Goal: Information Seeking & Learning: Find specific fact

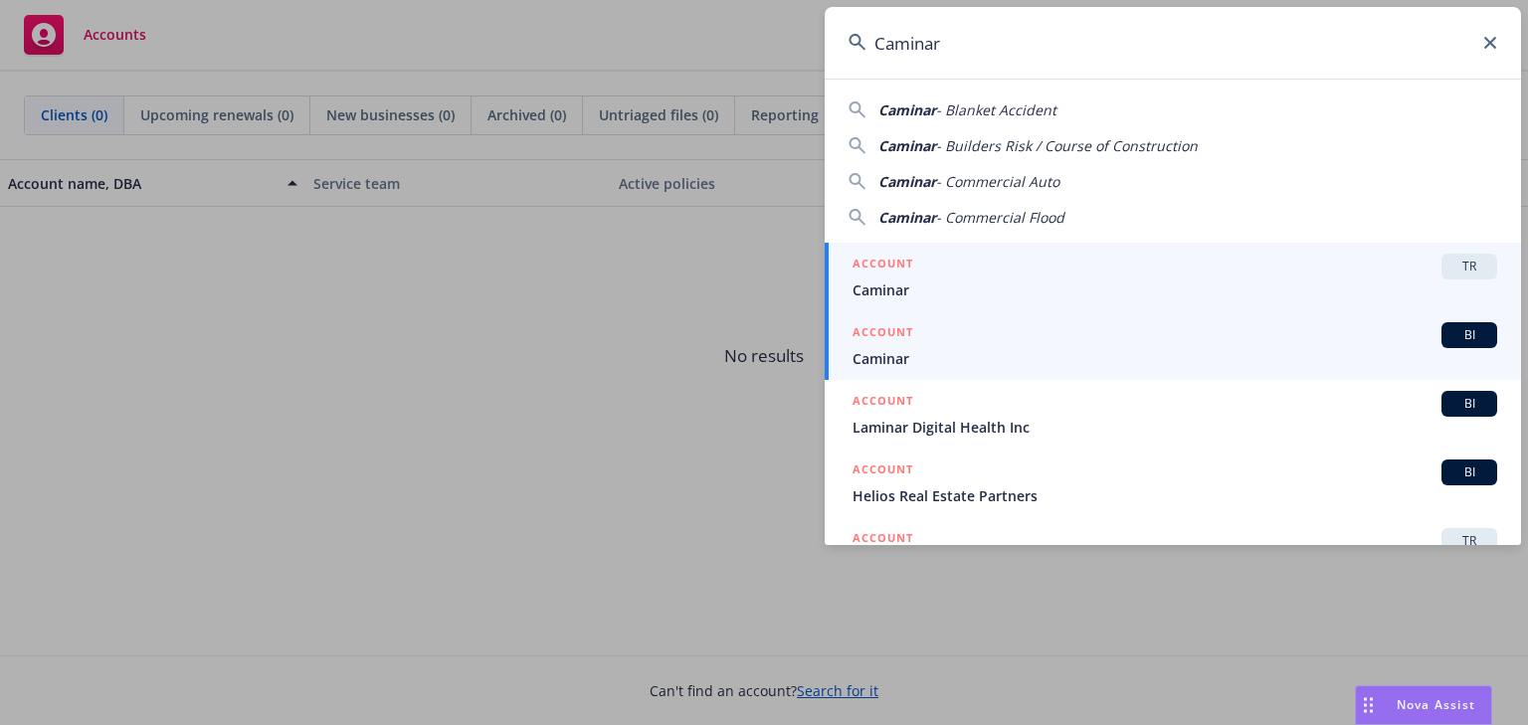
type input "Caminar"
click at [942, 345] on div "ACCOUNT BI" at bounding box center [1174, 335] width 644 height 26
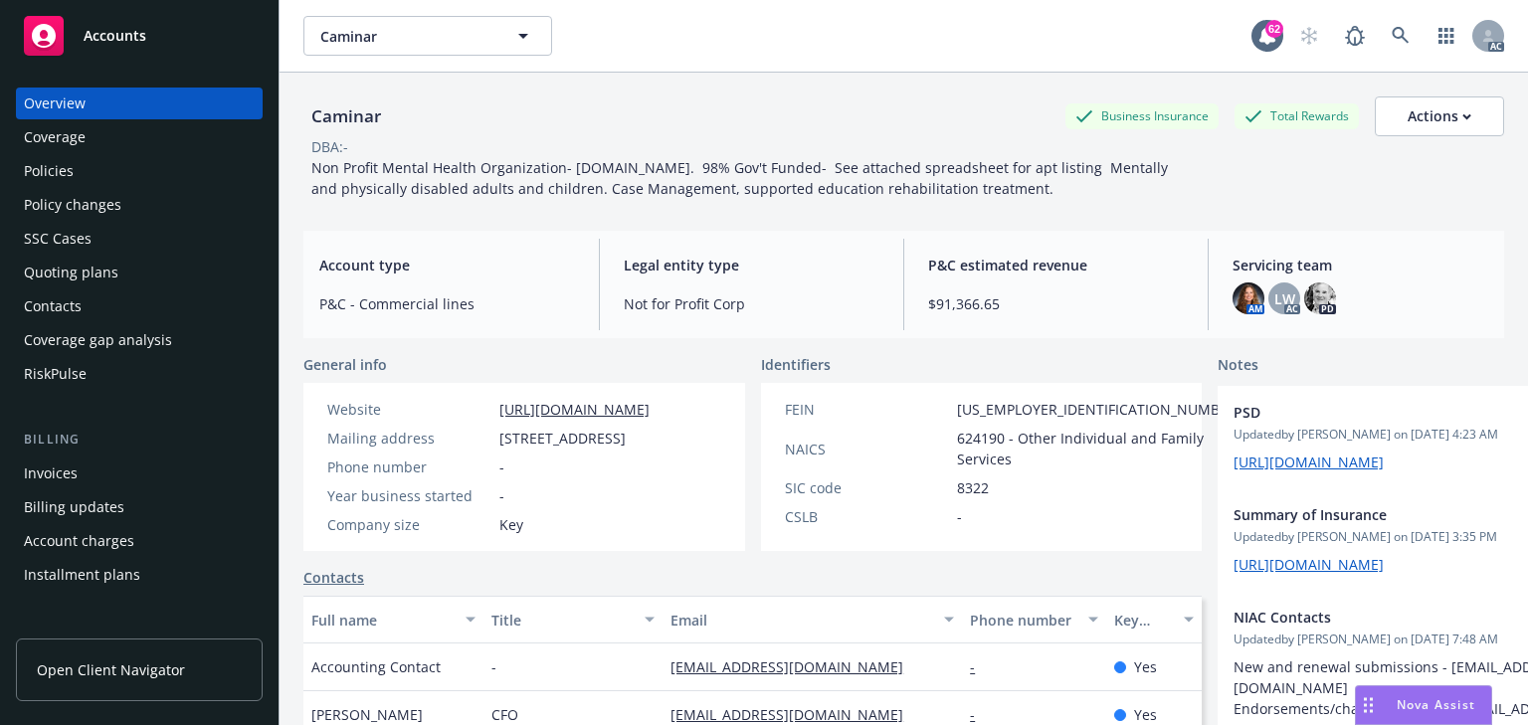
click at [104, 215] on div "Policy changes" at bounding box center [72, 205] width 97 height 32
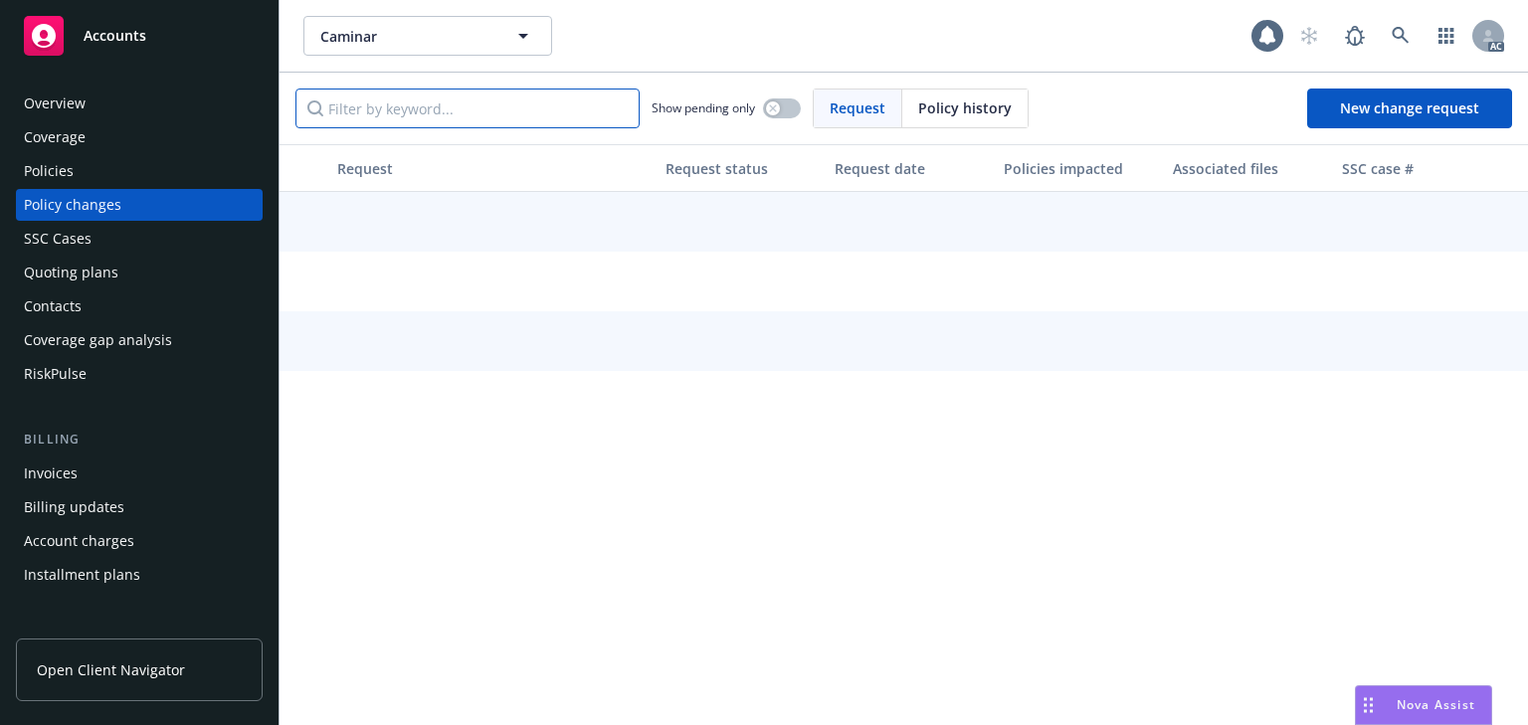
click at [414, 107] on input "Filter by keyword..." at bounding box center [467, 109] width 344 height 40
paste input "Add driver Jennifer Villarreal"
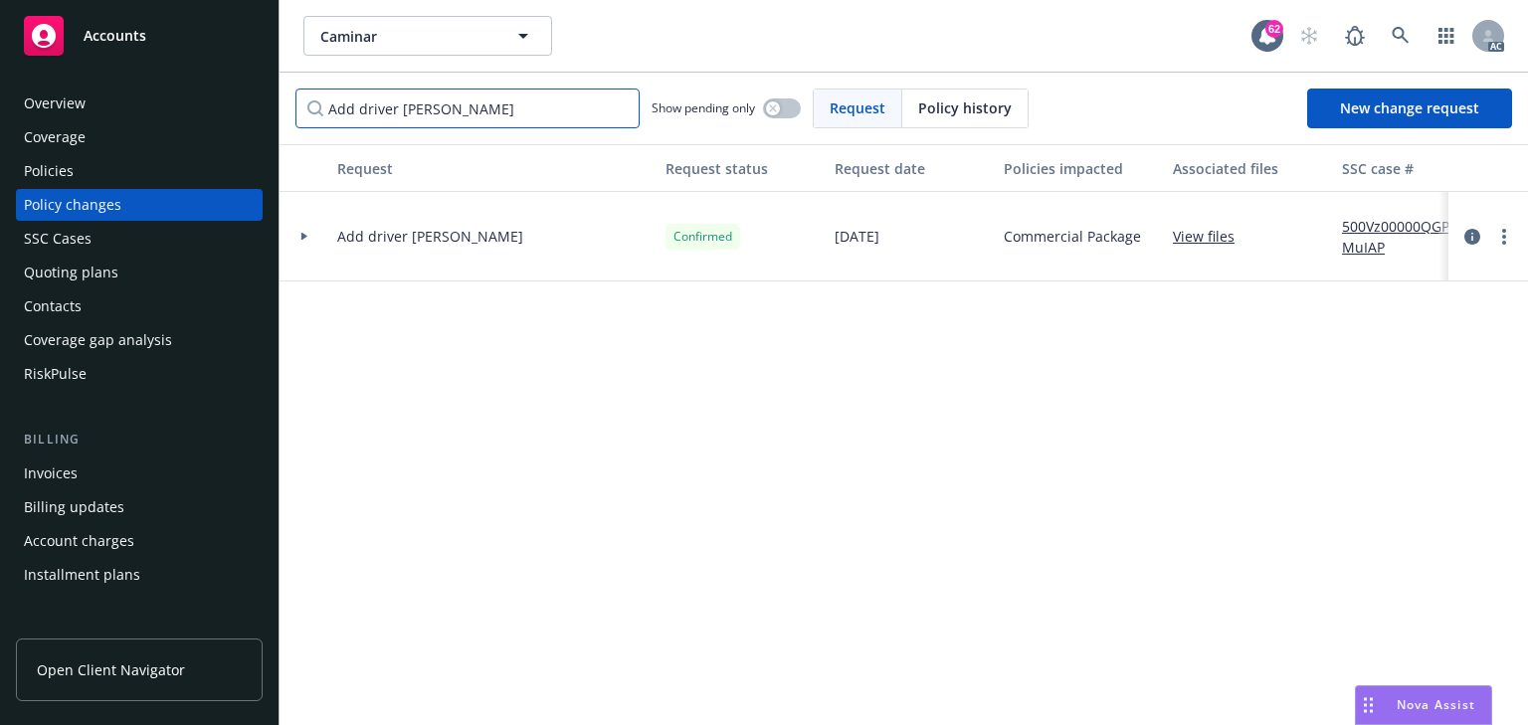
type input "Add driver Jennifer Villarreal"
click at [306, 239] on icon at bounding box center [304, 236] width 8 height 7
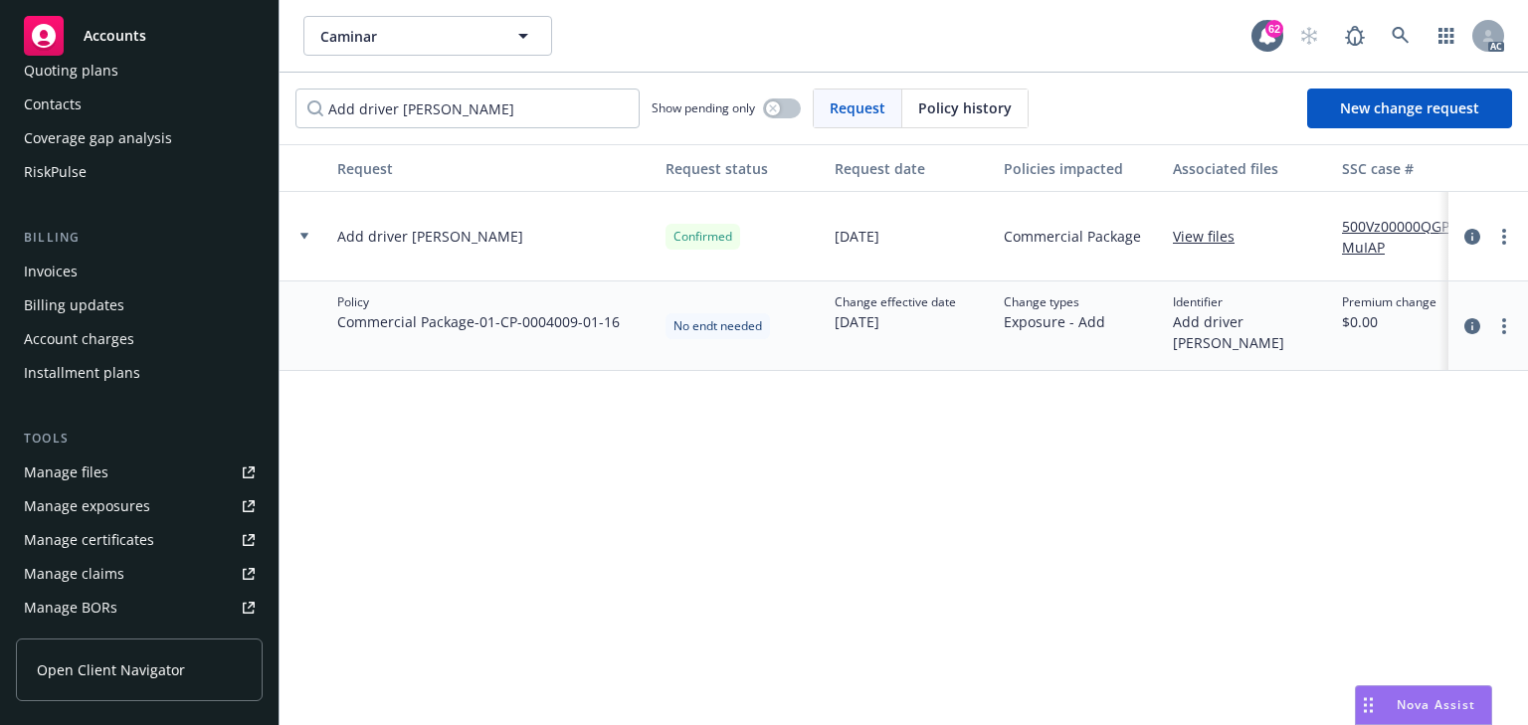
scroll to position [239, 0]
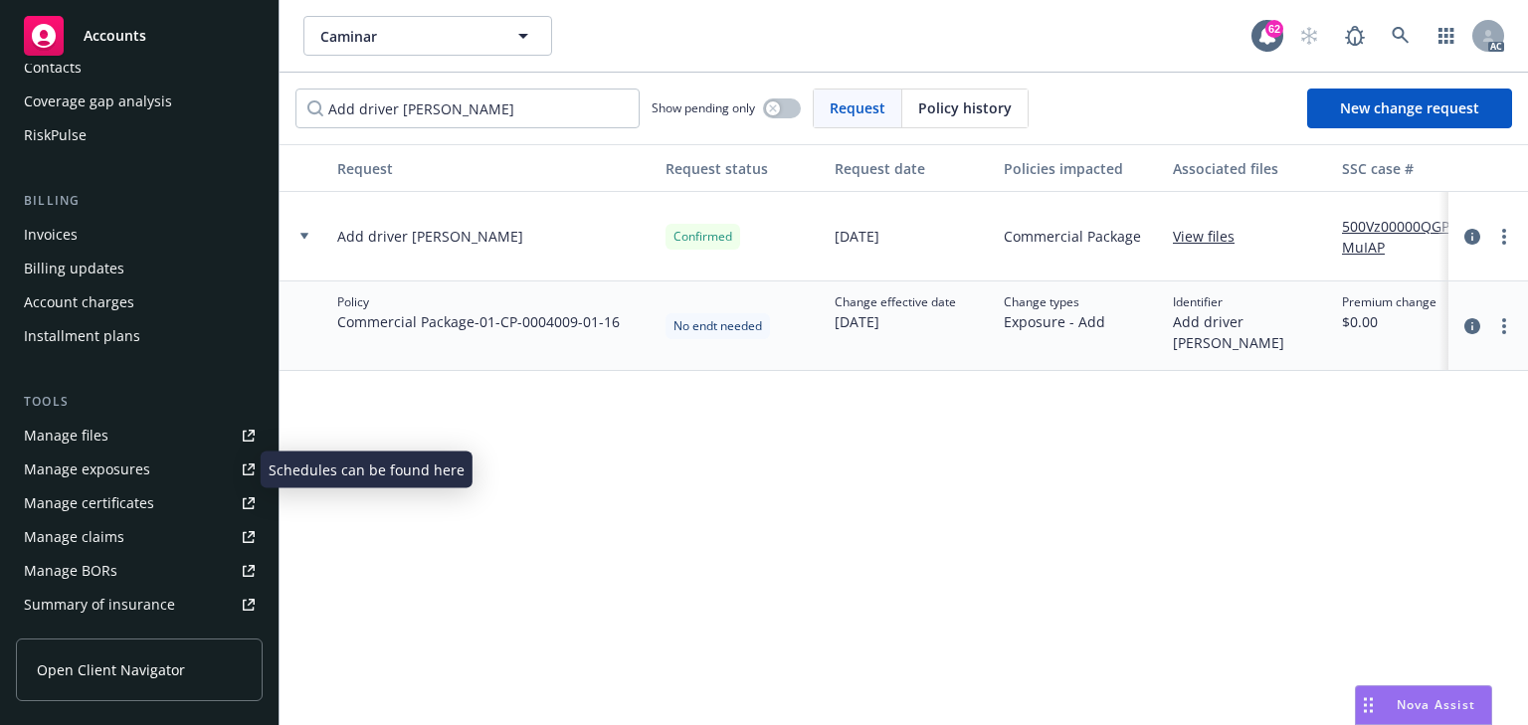
click at [92, 465] on div "Manage exposures" at bounding box center [87, 470] width 126 height 32
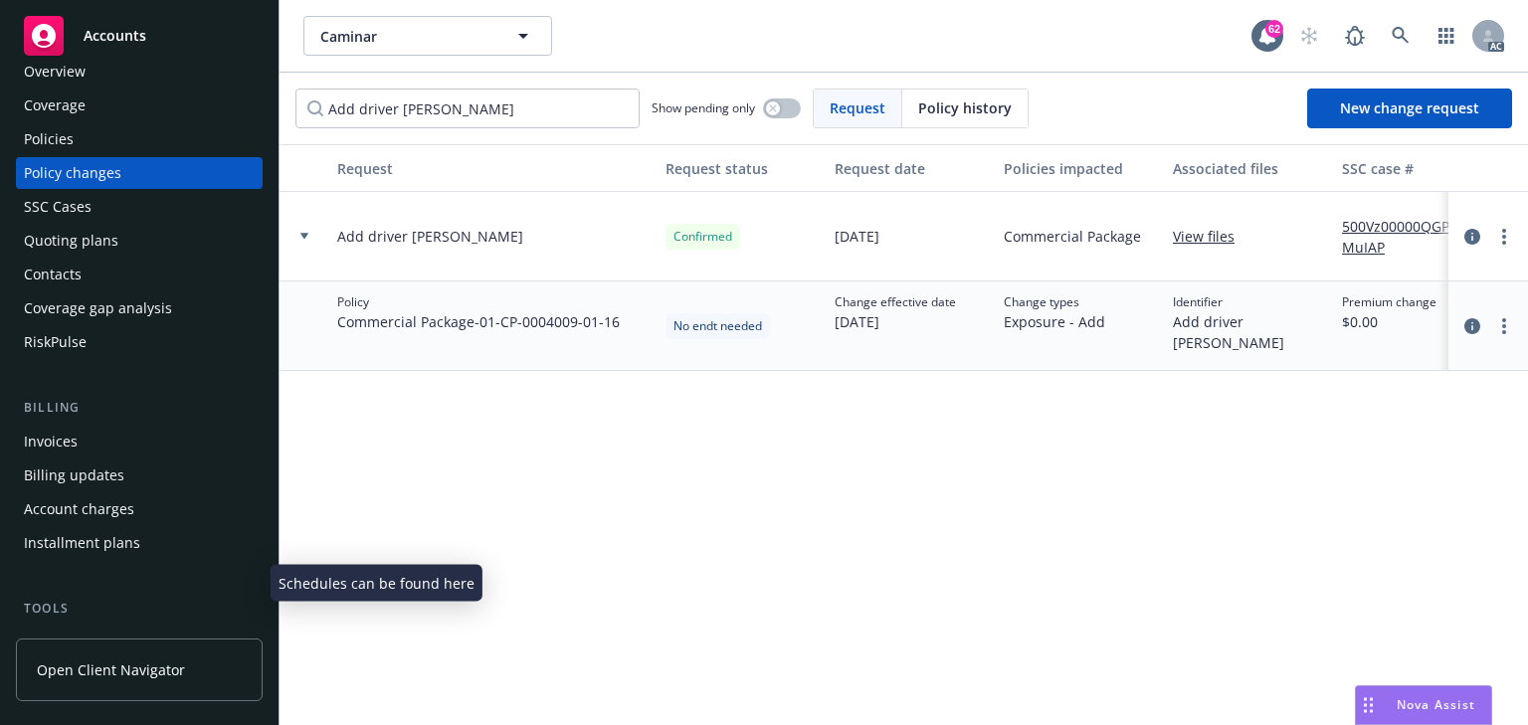
scroll to position [0, 0]
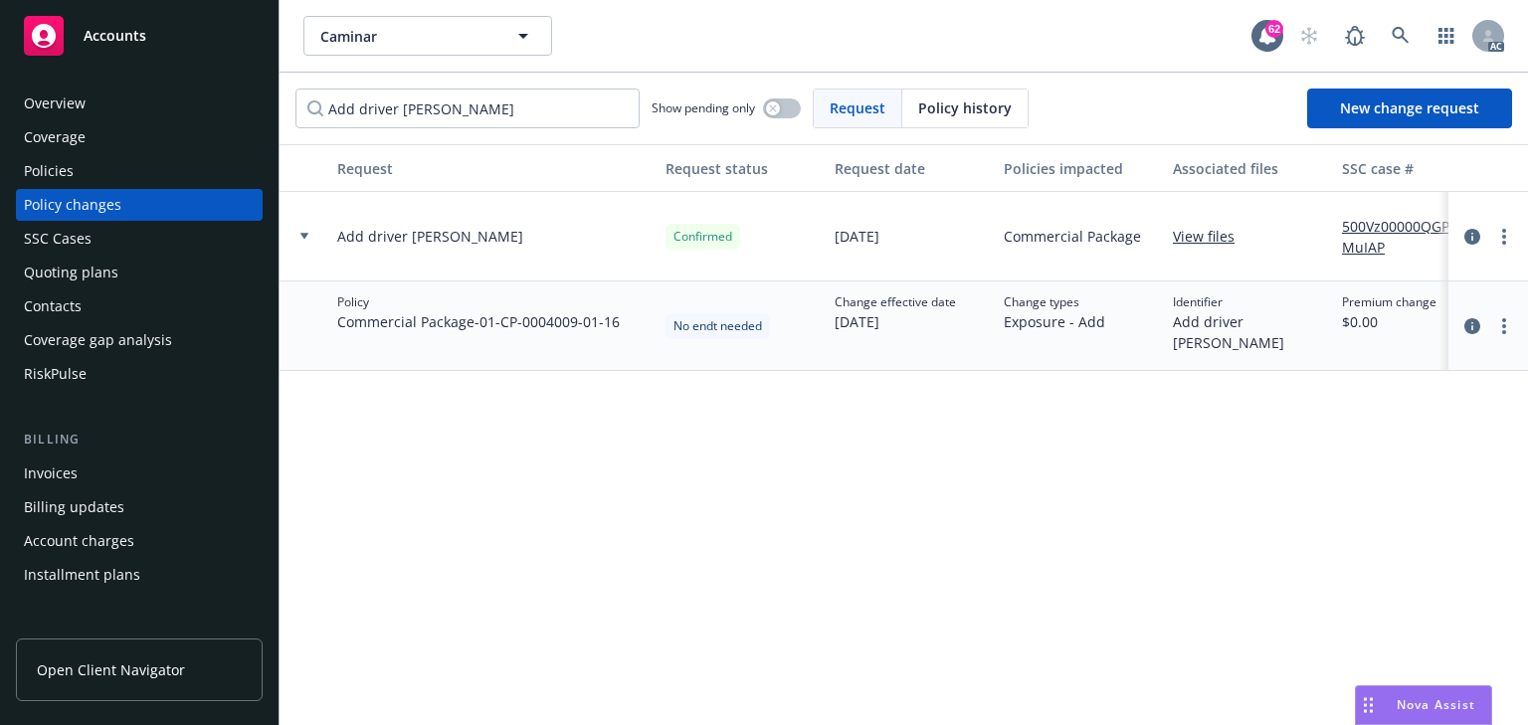
click at [111, 171] on div "Policies" at bounding box center [139, 171] width 231 height 32
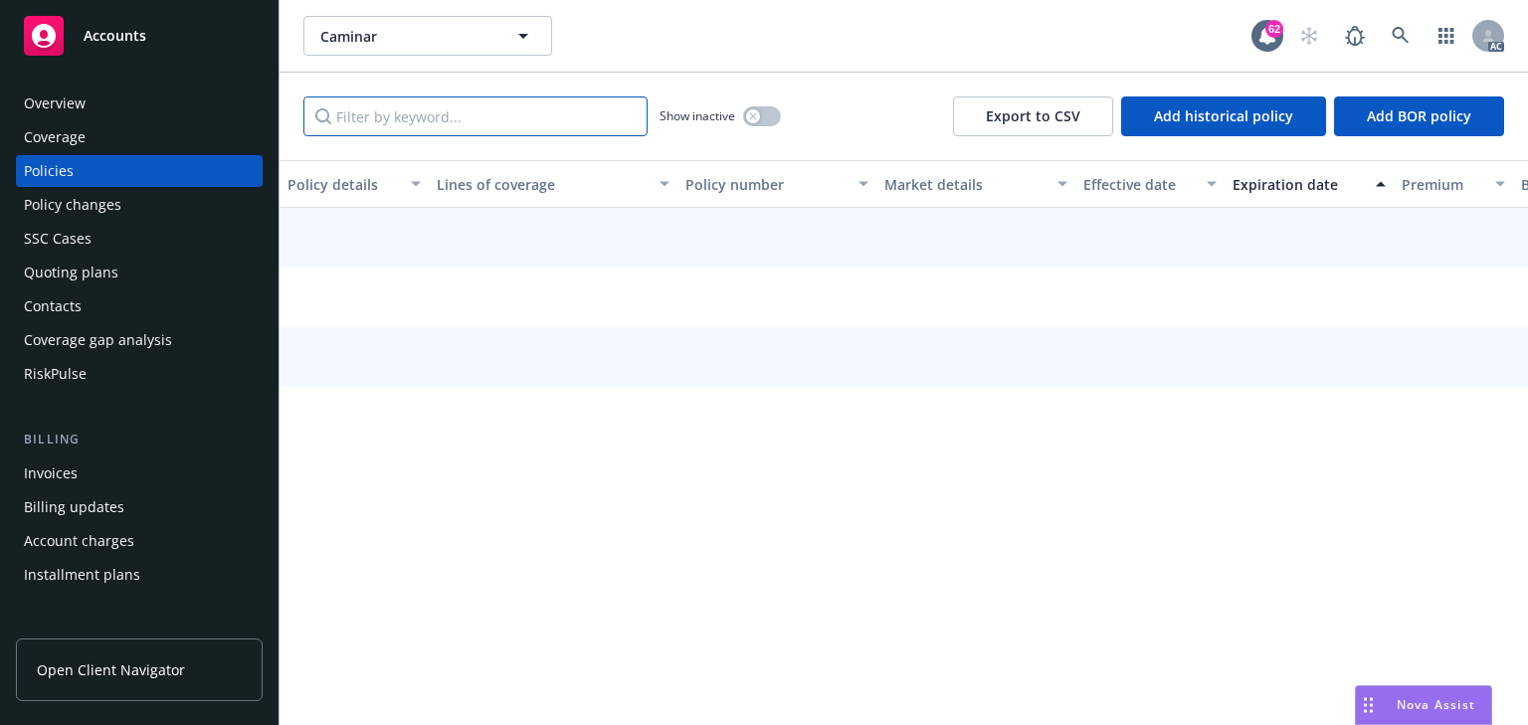
click at [389, 119] on input "Filter by keyword..." at bounding box center [475, 116] width 344 height 40
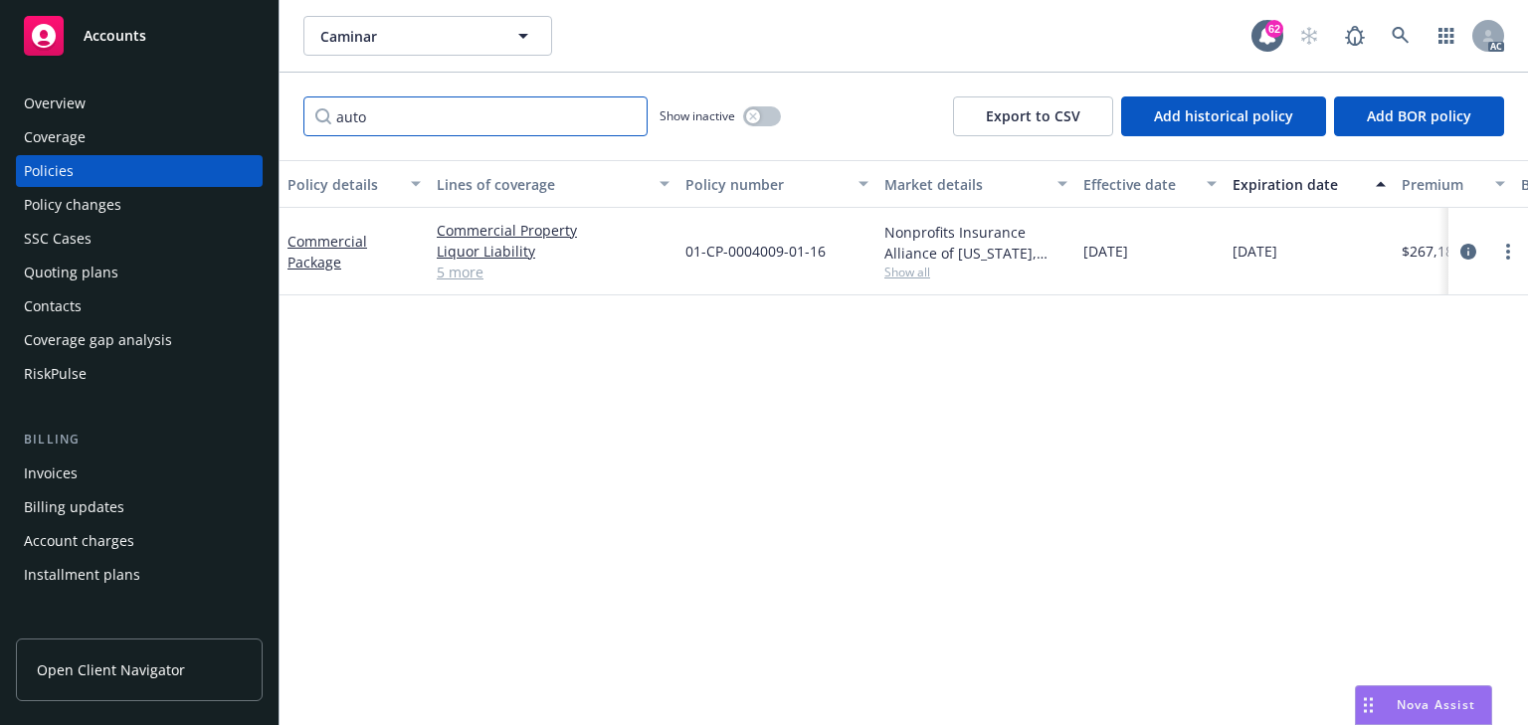
type input "auto"
click at [888, 273] on span "Show all" at bounding box center [975, 272] width 183 height 17
click at [1461, 246] on icon "circleInformation" at bounding box center [1468, 252] width 16 height 16
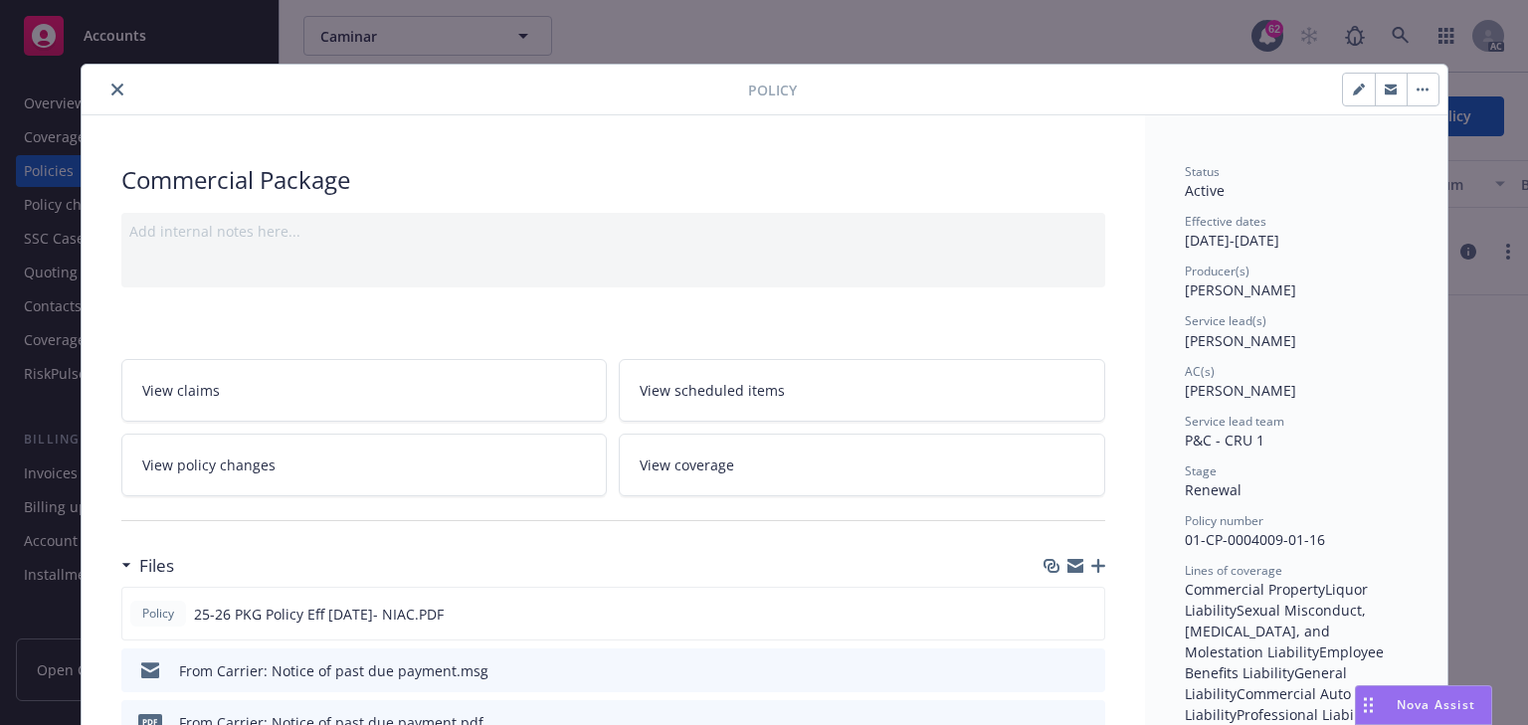
click at [117, 89] on button "close" at bounding box center [117, 90] width 24 height 24
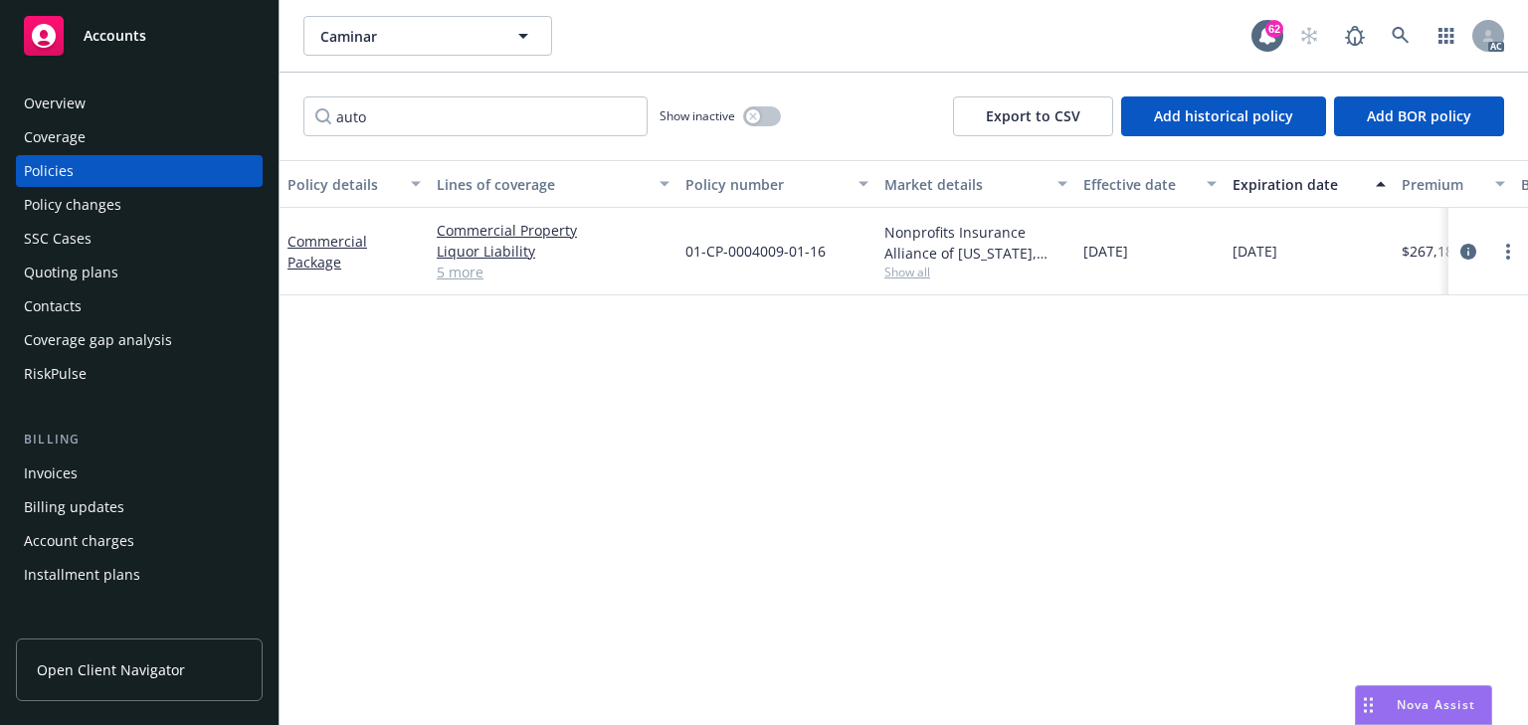
click at [68, 219] on div "Policy changes" at bounding box center [72, 205] width 97 height 32
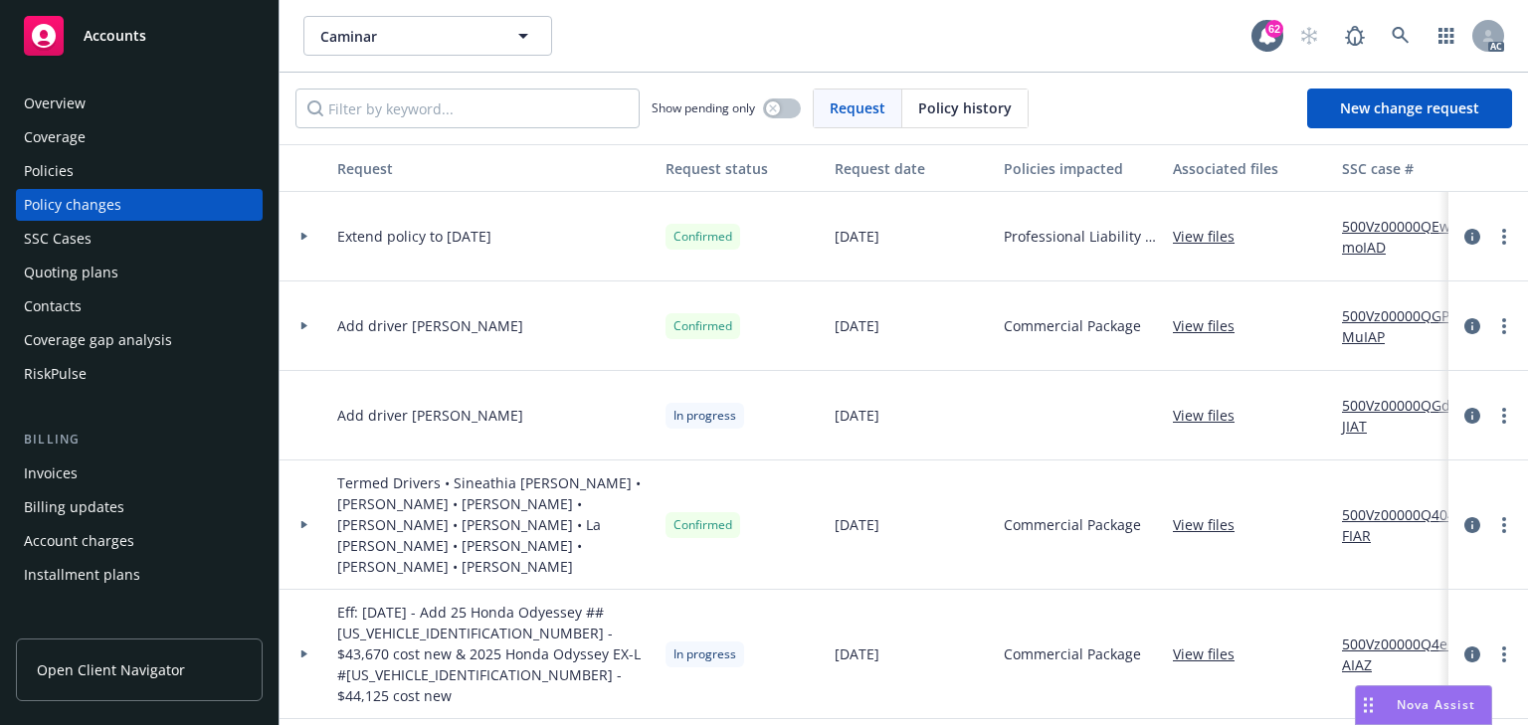
click at [1207, 326] on link "View files" at bounding box center [1212, 325] width 78 height 21
click at [304, 332] on div at bounding box center [304, 326] width 50 height 90
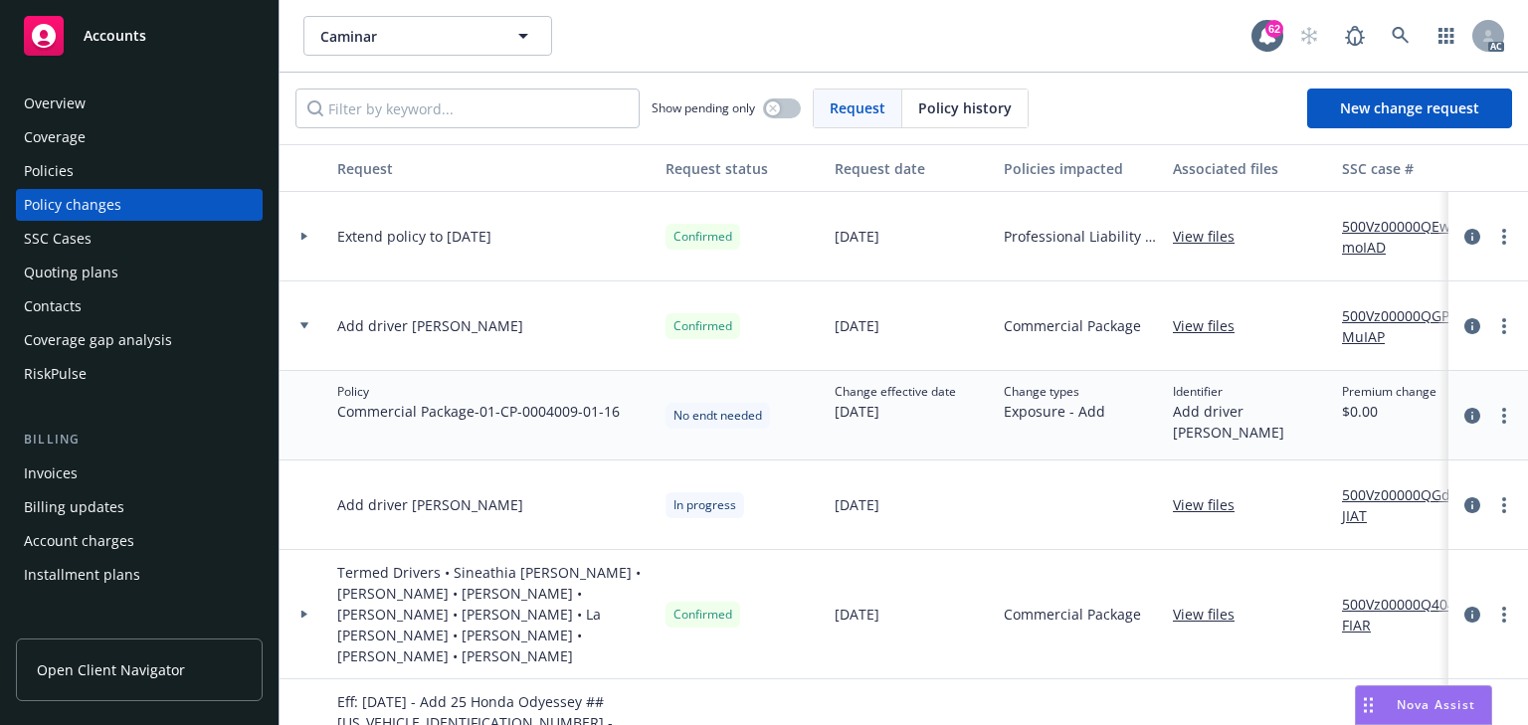
drag, startPoint x: 76, startPoint y: 178, endPoint x: 60, endPoint y: 189, distance: 19.3
click at [76, 178] on div "Policies" at bounding box center [139, 171] width 231 height 32
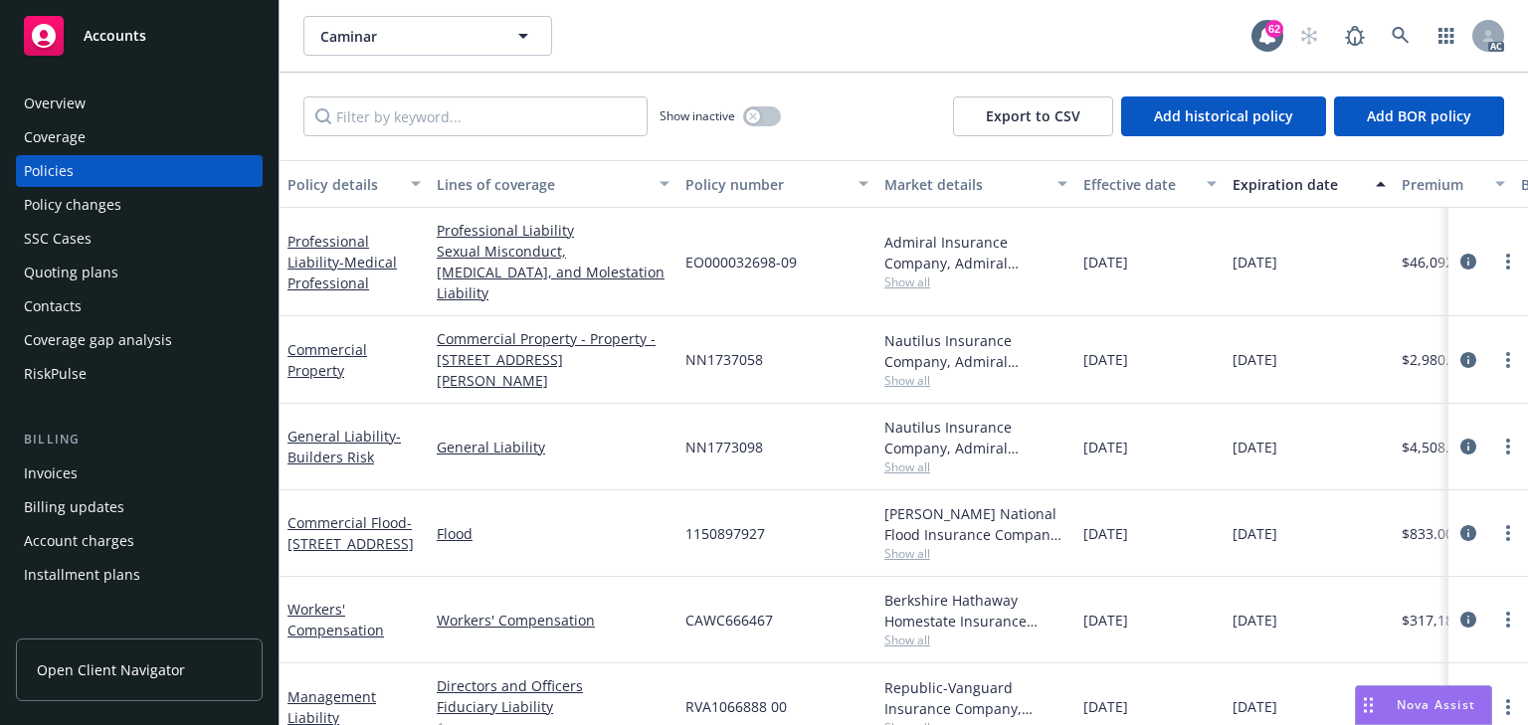
click at [455, 138] on div "Show inactive Export to CSV Add historical policy Add BOR policy" at bounding box center [903, 117] width 1248 height 88
click at [455, 132] on input "Filter by keyword..." at bounding box center [475, 116] width 344 height 40
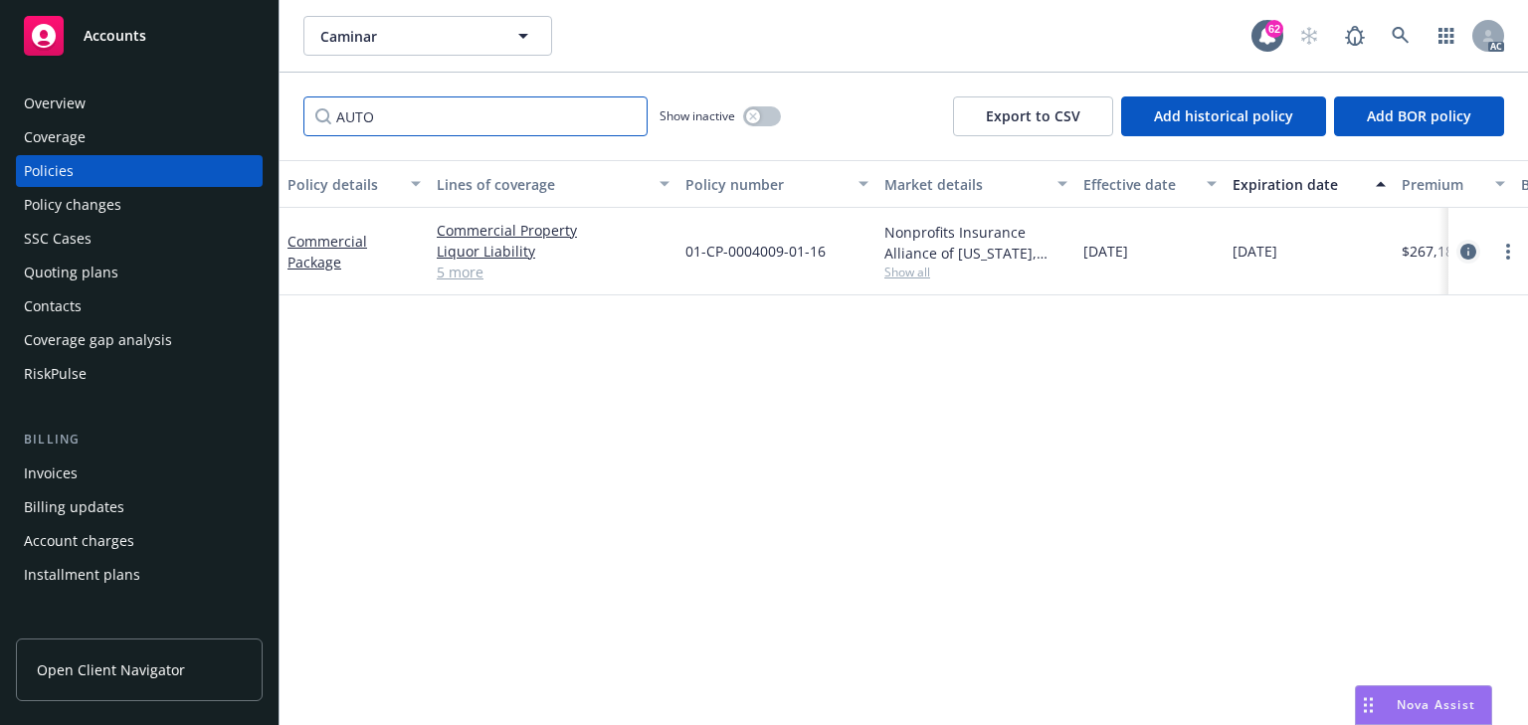
type input "AUTO"
click at [1464, 250] on icon "circleInformation" at bounding box center [1468, 252] width 16 height 16
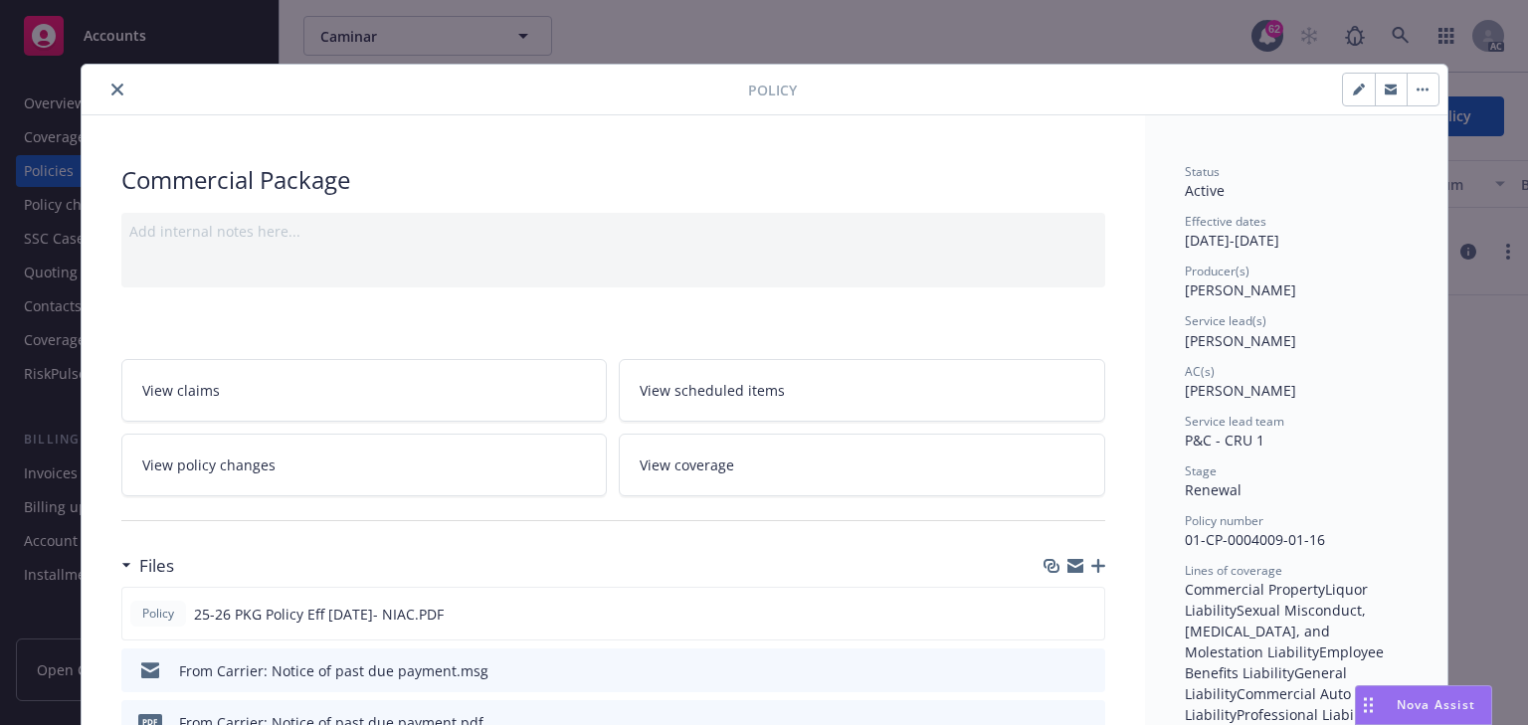
scroll to position [60, 0]
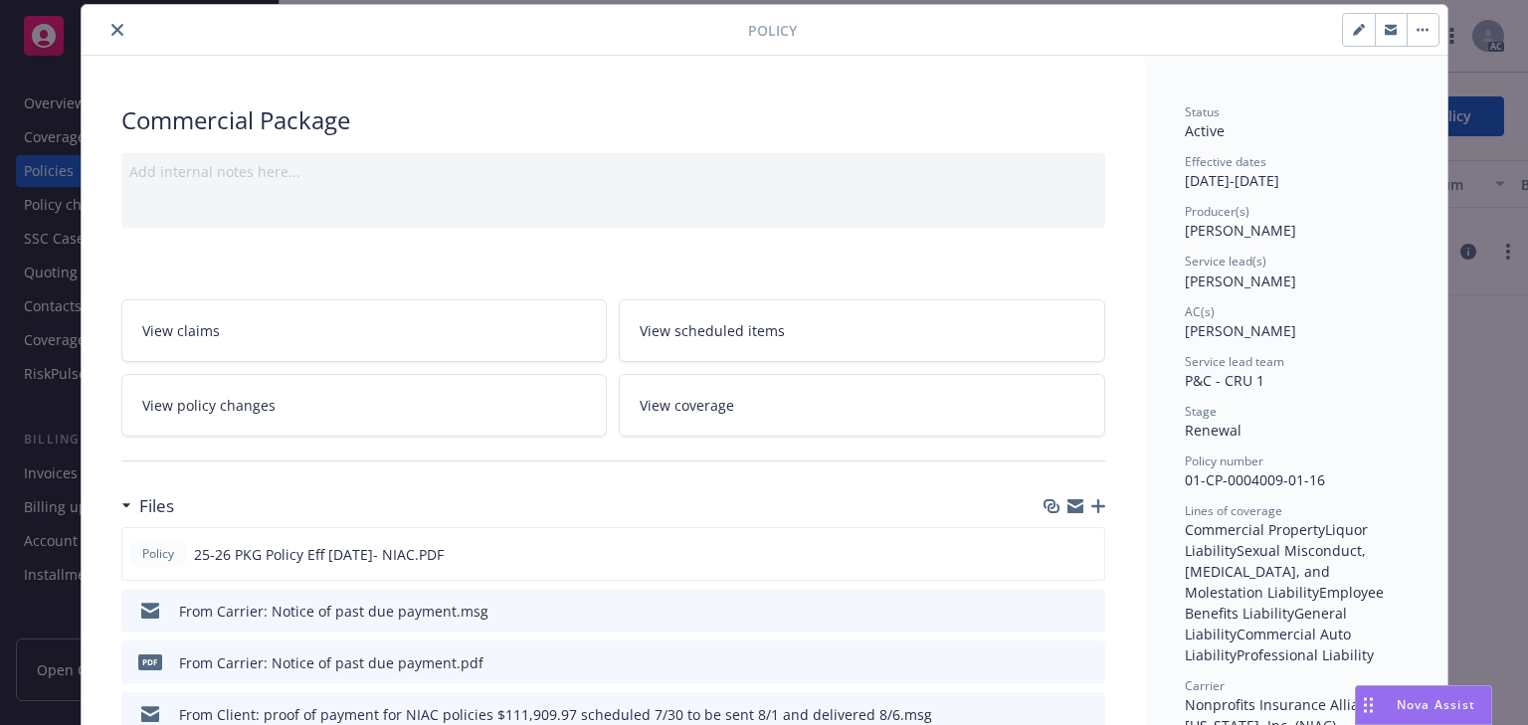
click at [343, 393] on link "View policy changes" at bounding box center [364, 405] width 486 height 63
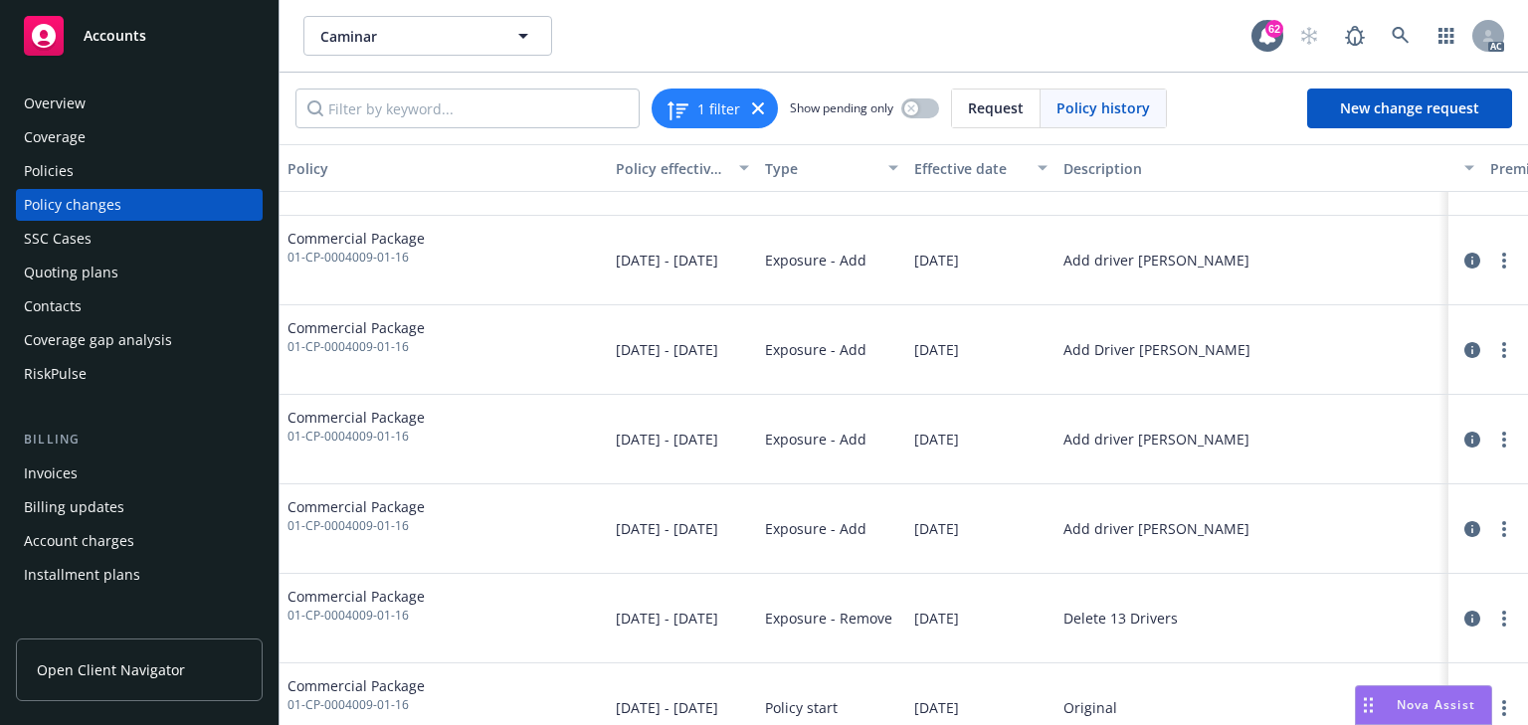
scroll to position [822, 0]
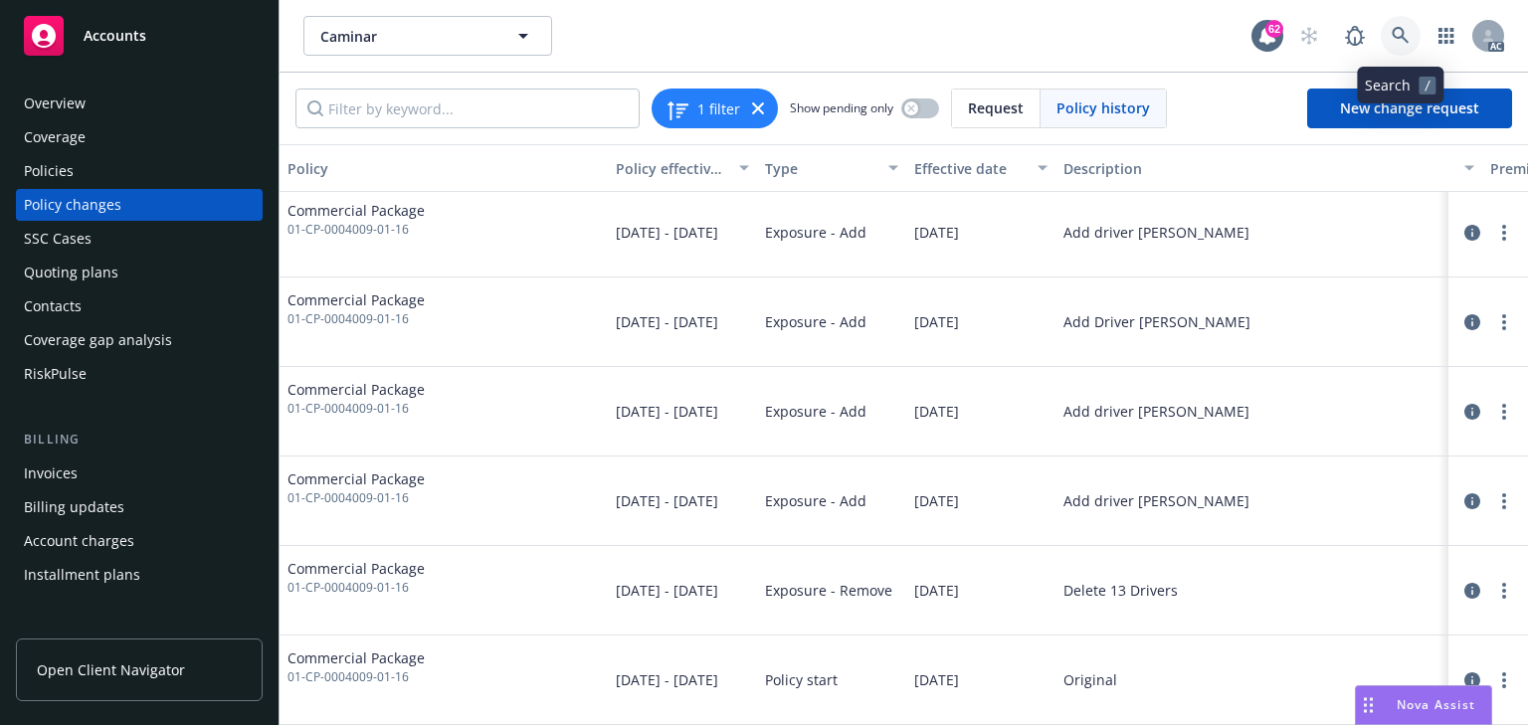
click at [1391, 35] on icon at bounding box center [1400, 36] width 18 height 18
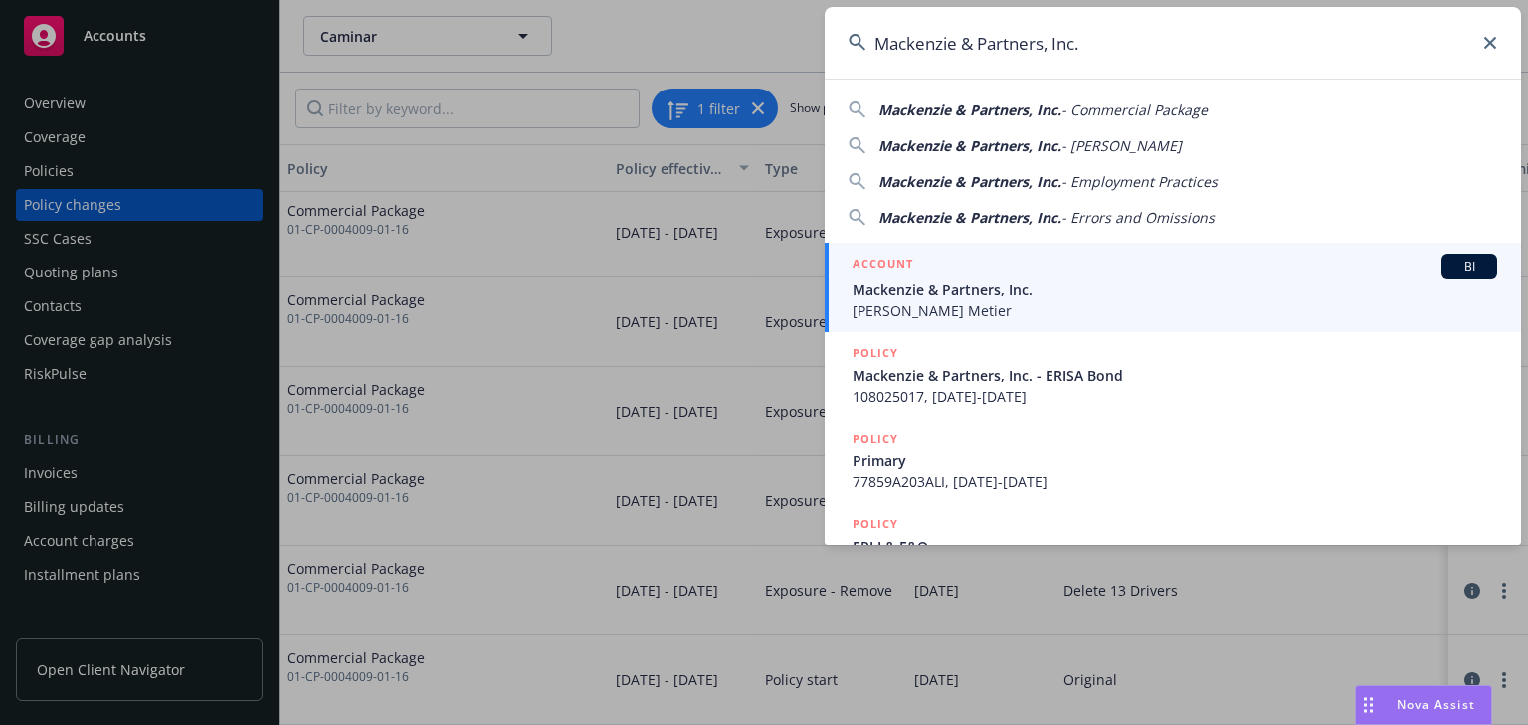
type input "Mackenzie & Partners, Inc."
click at [973, 284] on span "Mackenzie & Partners, Inc." at bounding box center [1174, 289] width 644 height 21
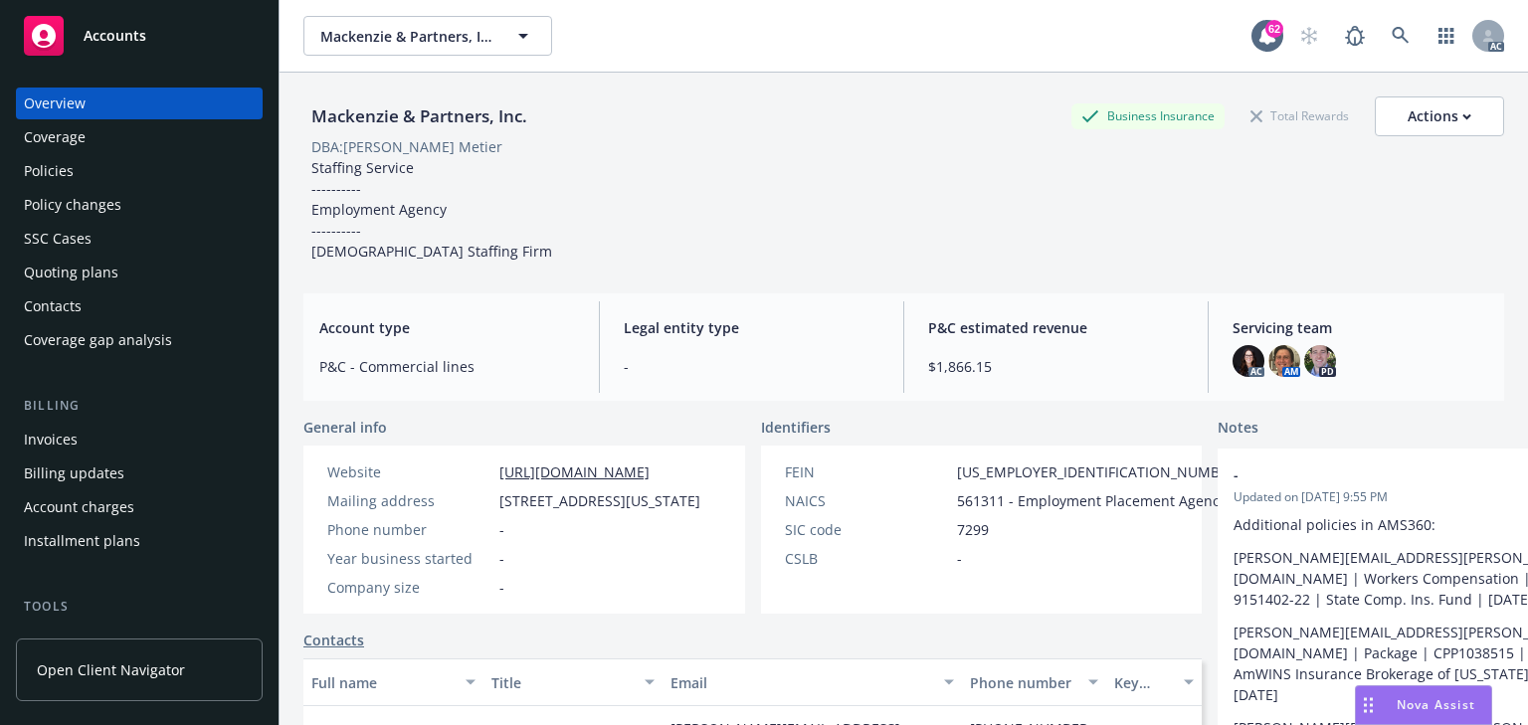
click at [92, 172] on div "Policies" at bounding box center [139, 171] width 231 height 32
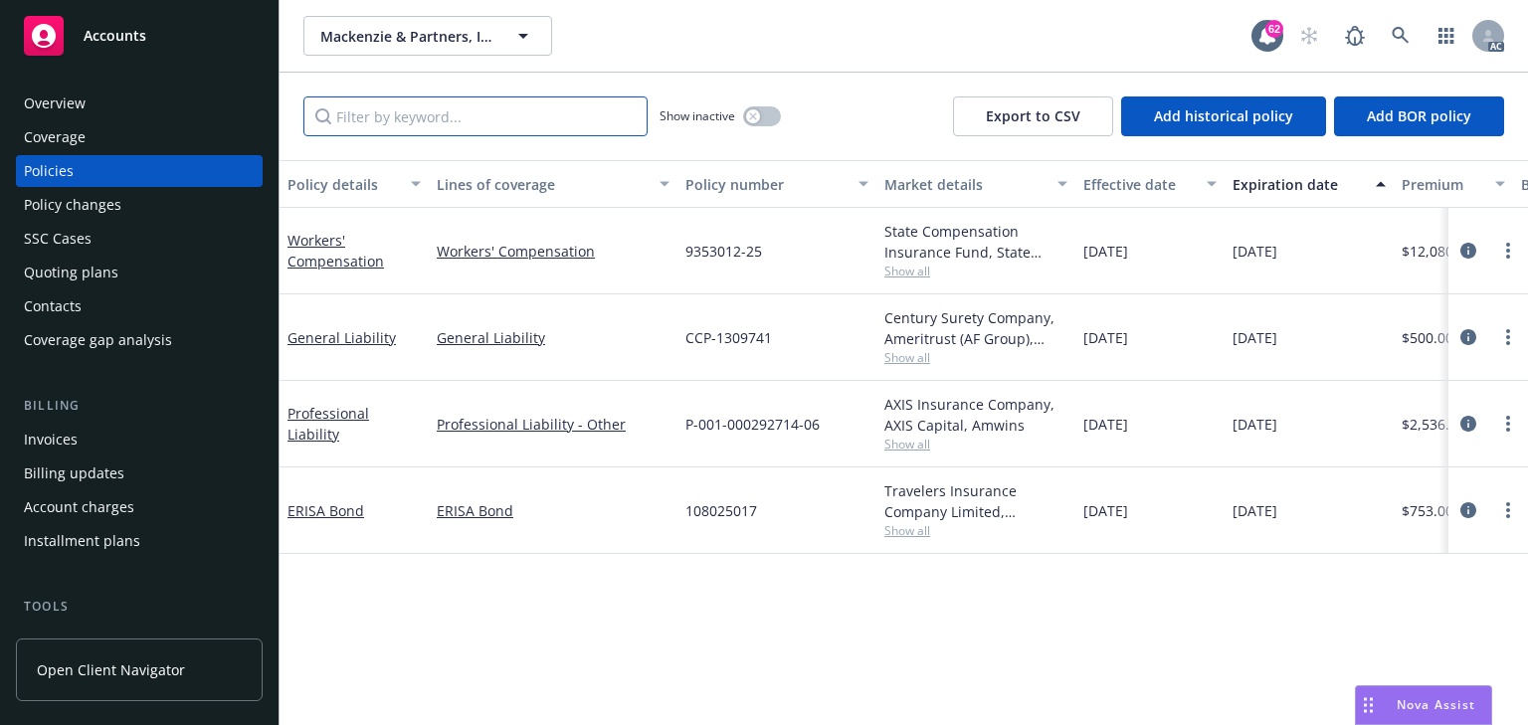
click at [503, 119] on input "Filter by keyword..." at bounding box center [475, 116] width 344 height 40
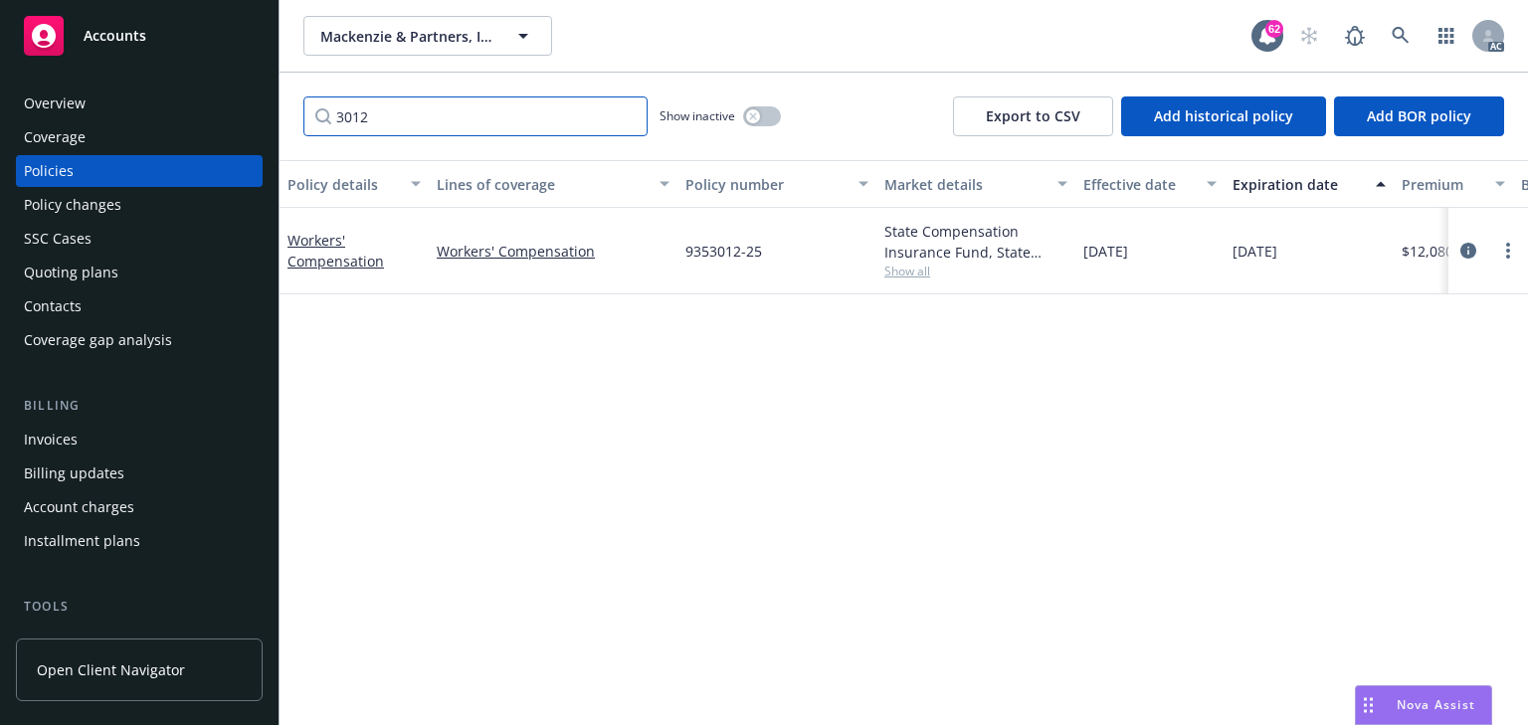
type input "3012"
click at [763, 468] on div "Policy details Lines of coverage Policy number Market details Effective date Ex…" at bounding box center [903, 442] width 1248 height 565
click at [1470, 251] on icon "circleInformation" at bounding box center [1468, 251] width 16 height 16
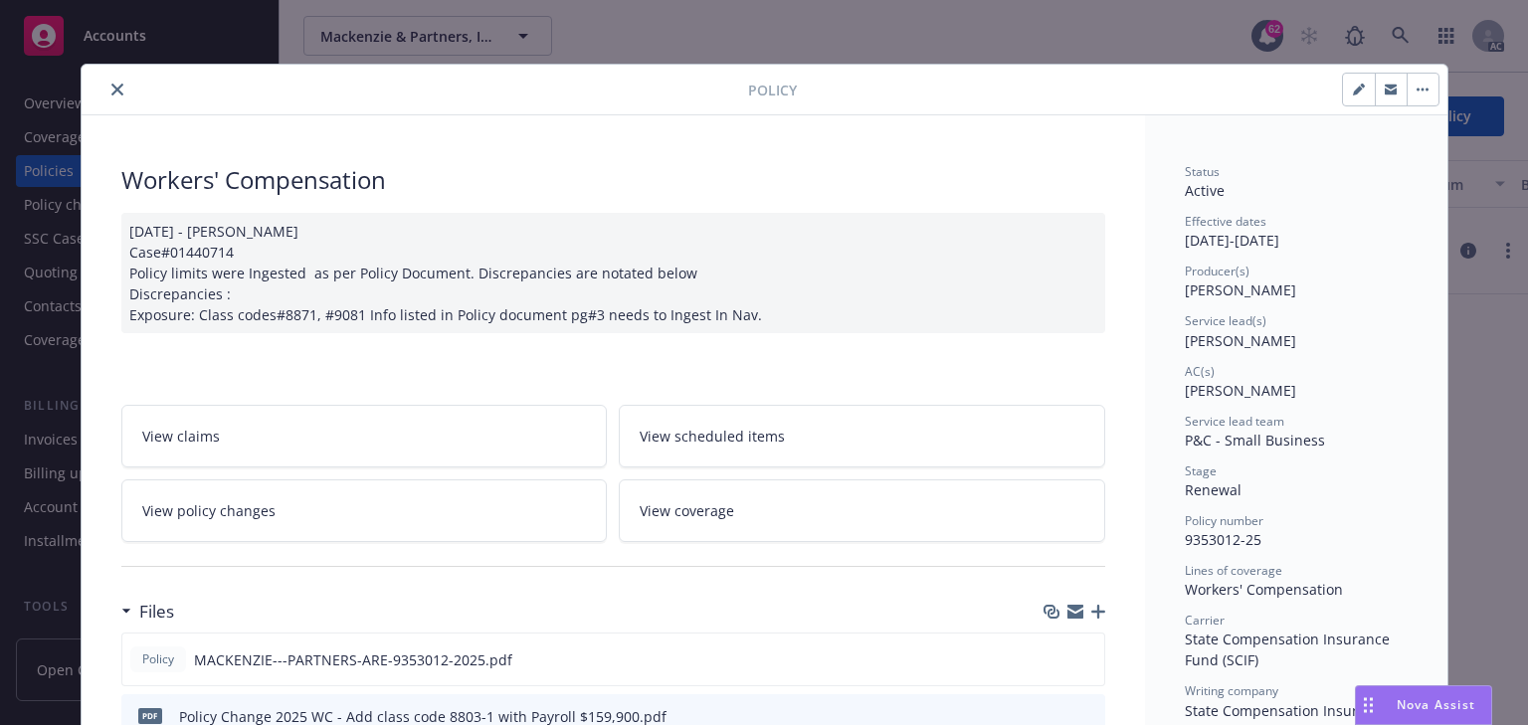
click at [472, 523] on link "View policy changes" at bounding box center [364, 510] width 486 height 63
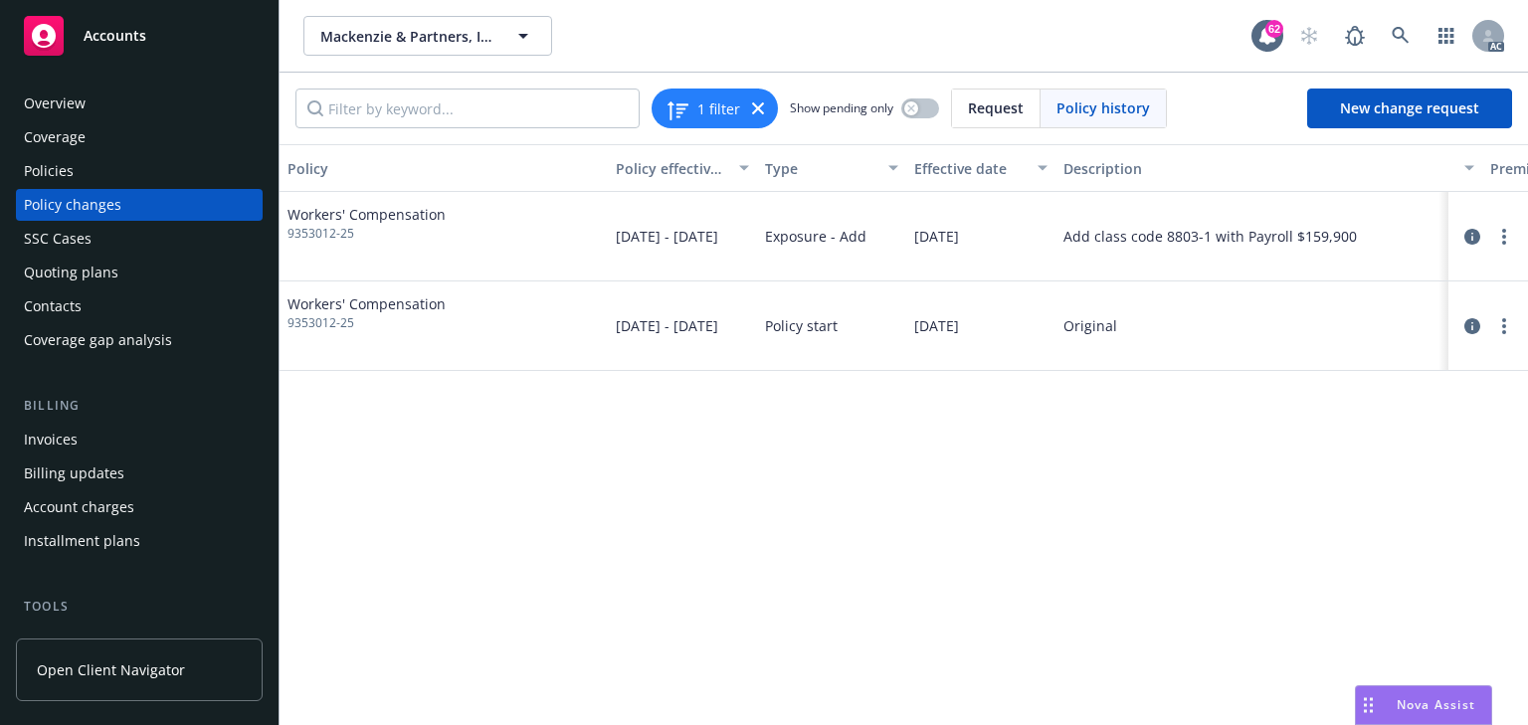
click at [800, 553] on div "Policy Policy effective dates Type Effective date Description Premium change An…" at bounding box center [903, 434] width 1248 height 581
click at [1469, 234] on icon "circleInformation" at bounding box center [1472, 237] width 16 height 16
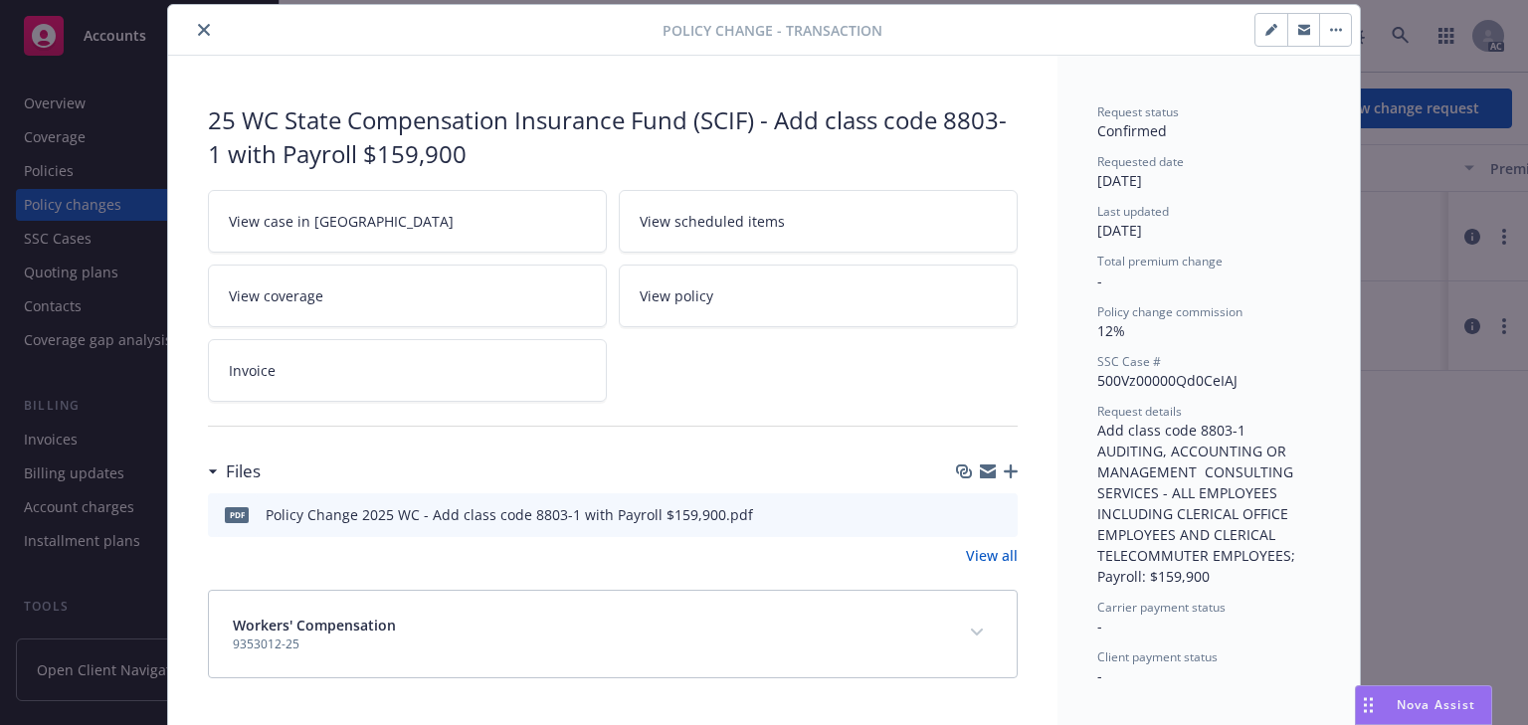
scroll to position [132, 0]
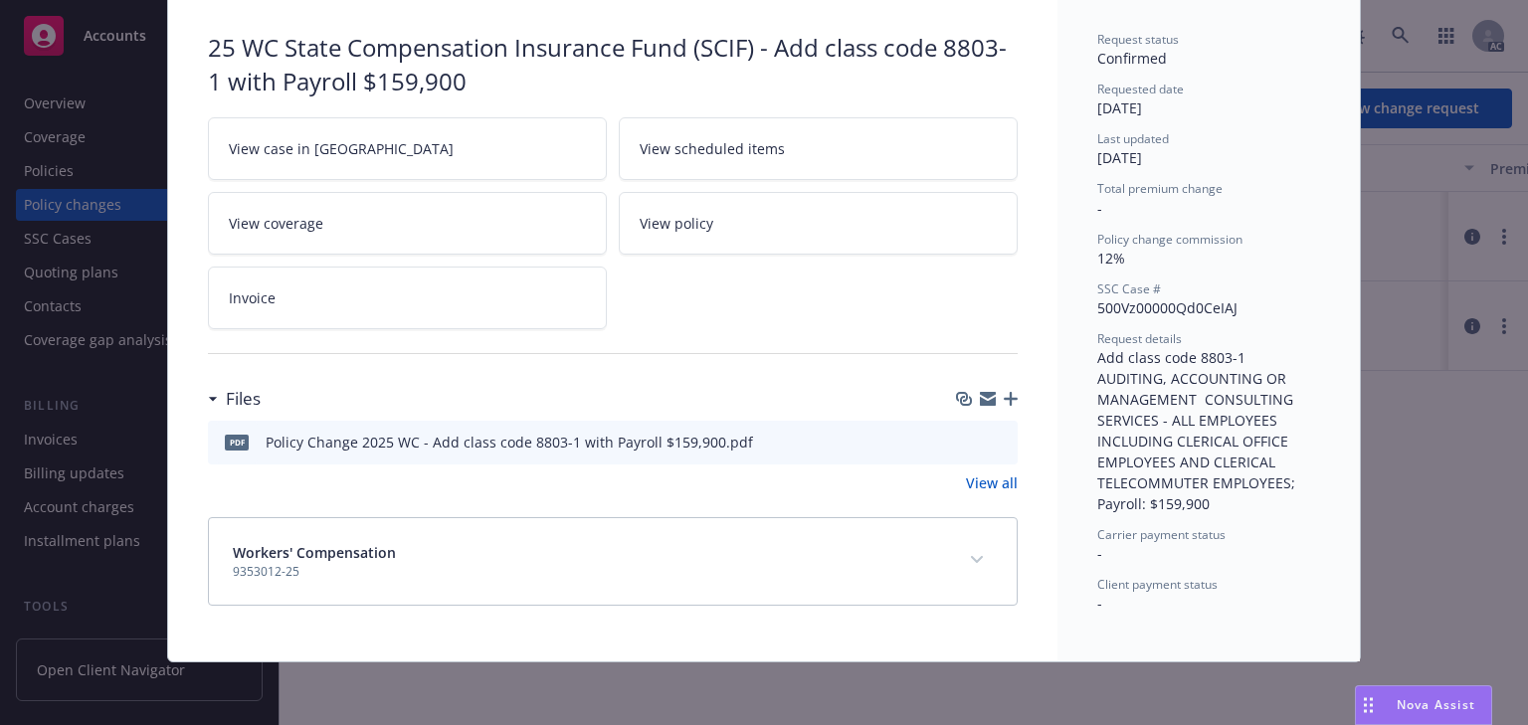
click at [977, 557] on icon "expand content" at bounding box center [977, 560] width 12 height 8
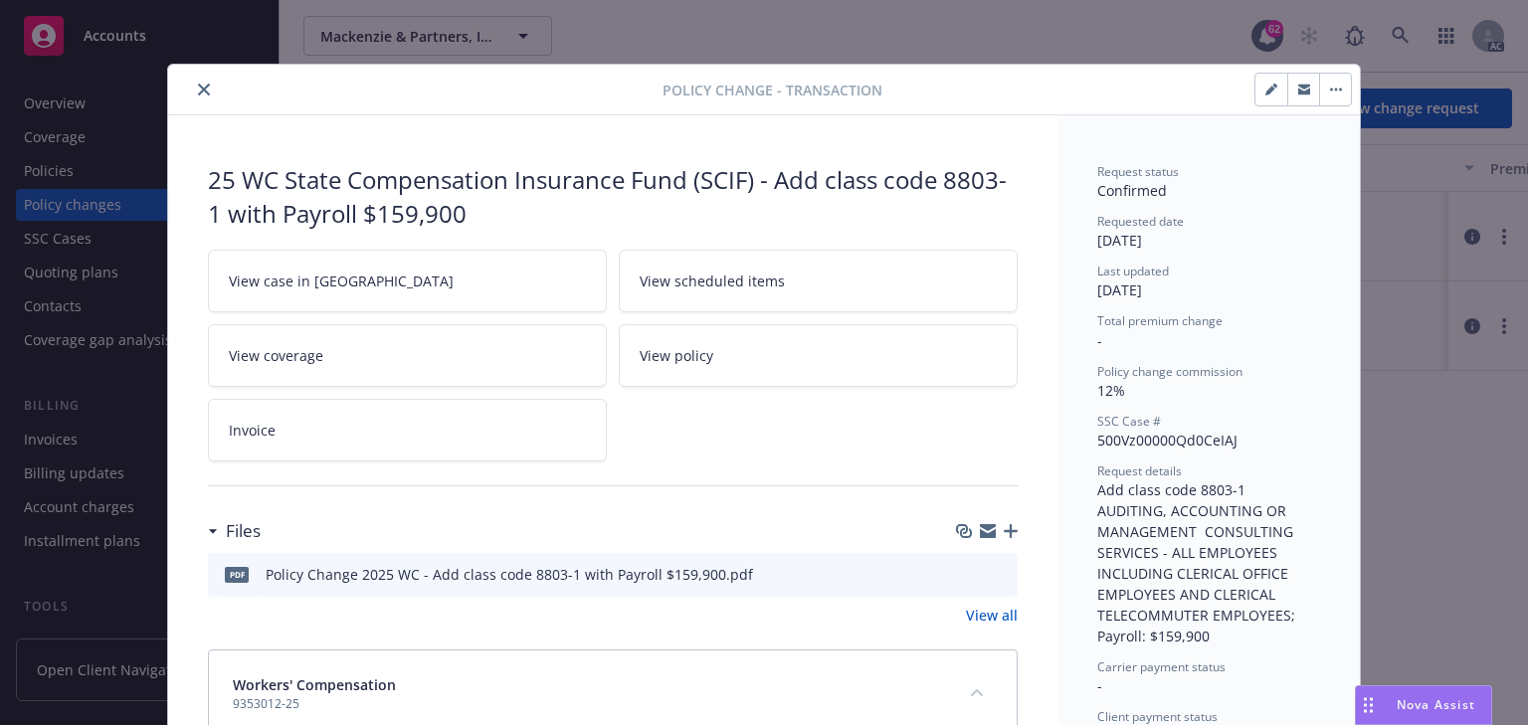
scroll to position [0, 0]
click at [194, 82] on button "close" at bounding box center [204, 90] width 24 height 24
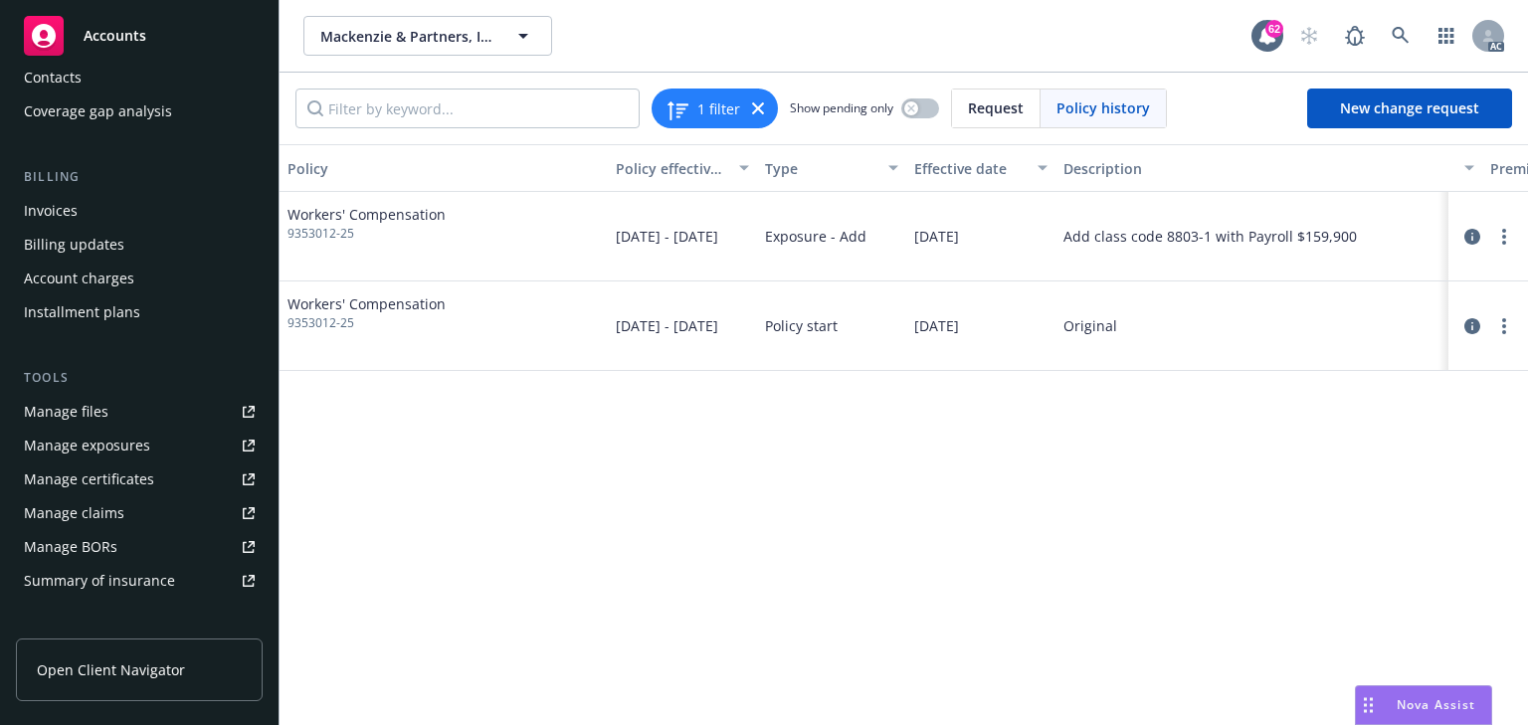
scroll to position [239, 0]
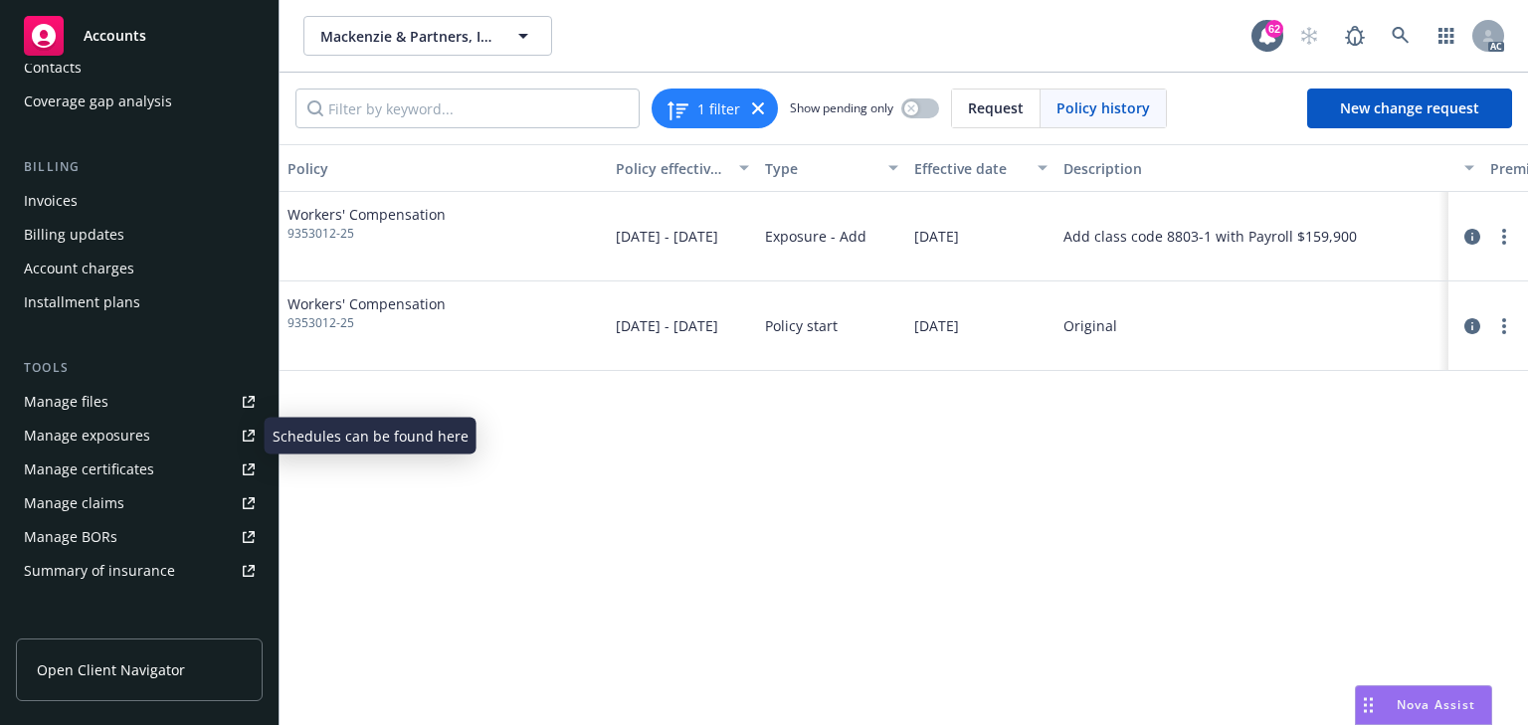
click at [66, 434] on div "Manage exposures" at bounding box center [87, 436] width 126 height 32
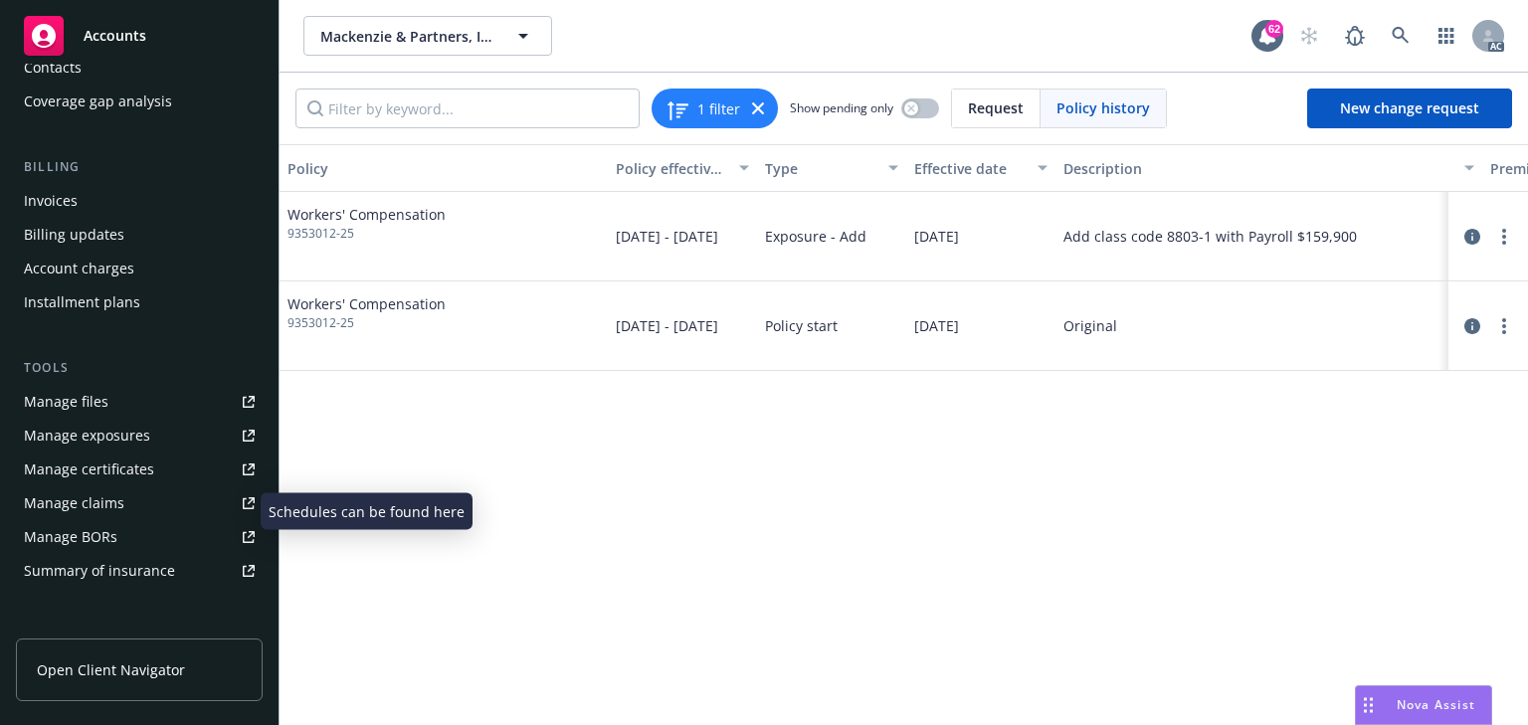
scroll to position [0, 0]
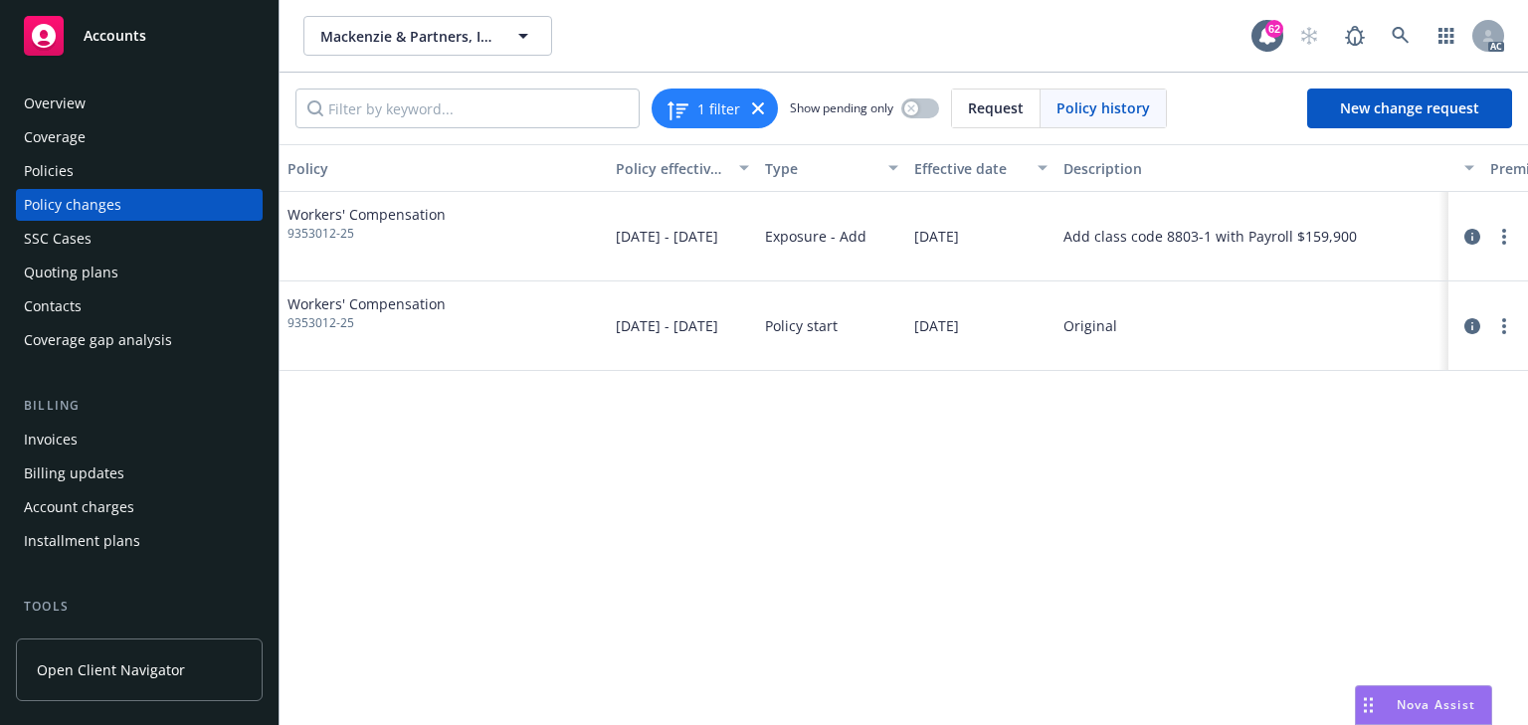
click at [94, 175] on div "Policies" at bounding box center [139, 171] width 231 height 32
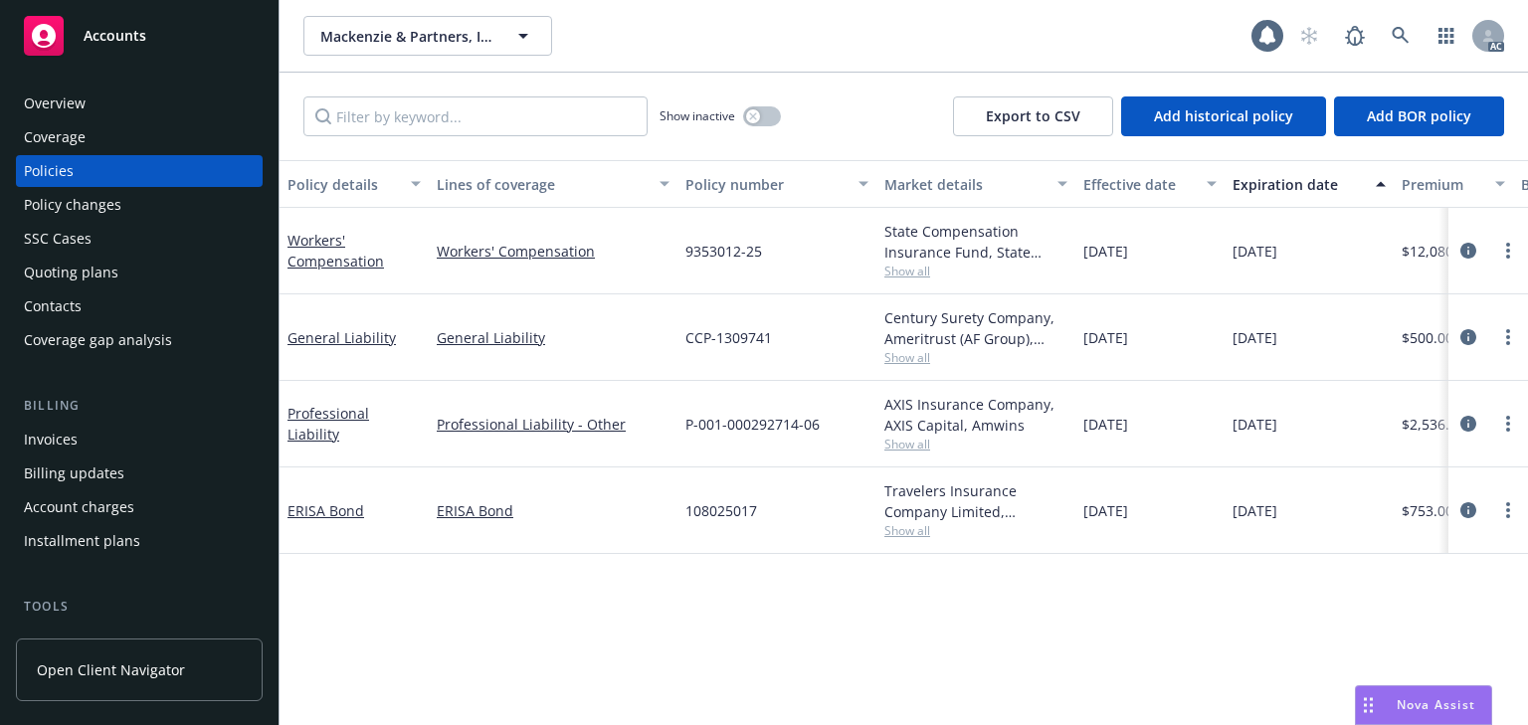
click at [85, 201] on div "Policy changes" at bounding box center [72, 205] width 97 height 32
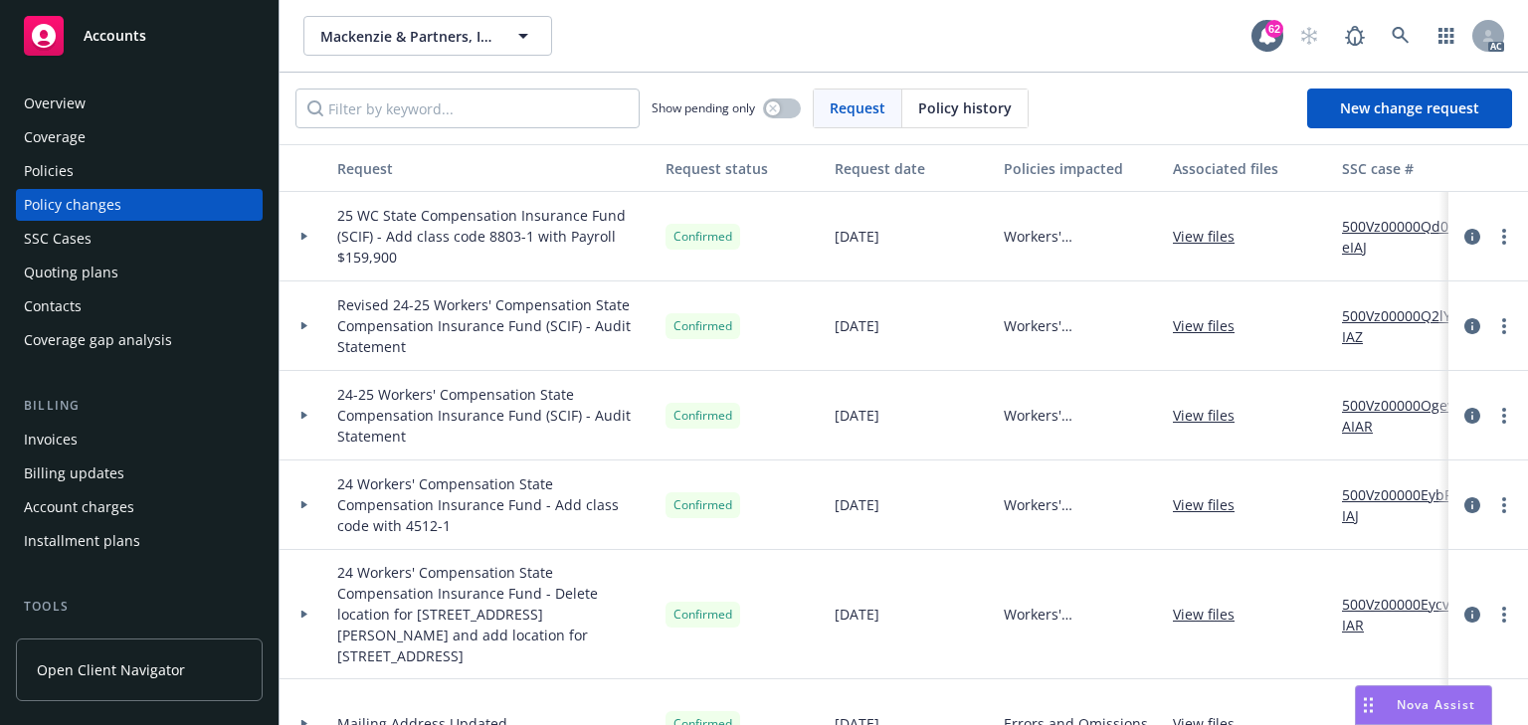
click at [320, 234] on div at bounding box center [304, 236] width 34 height 7
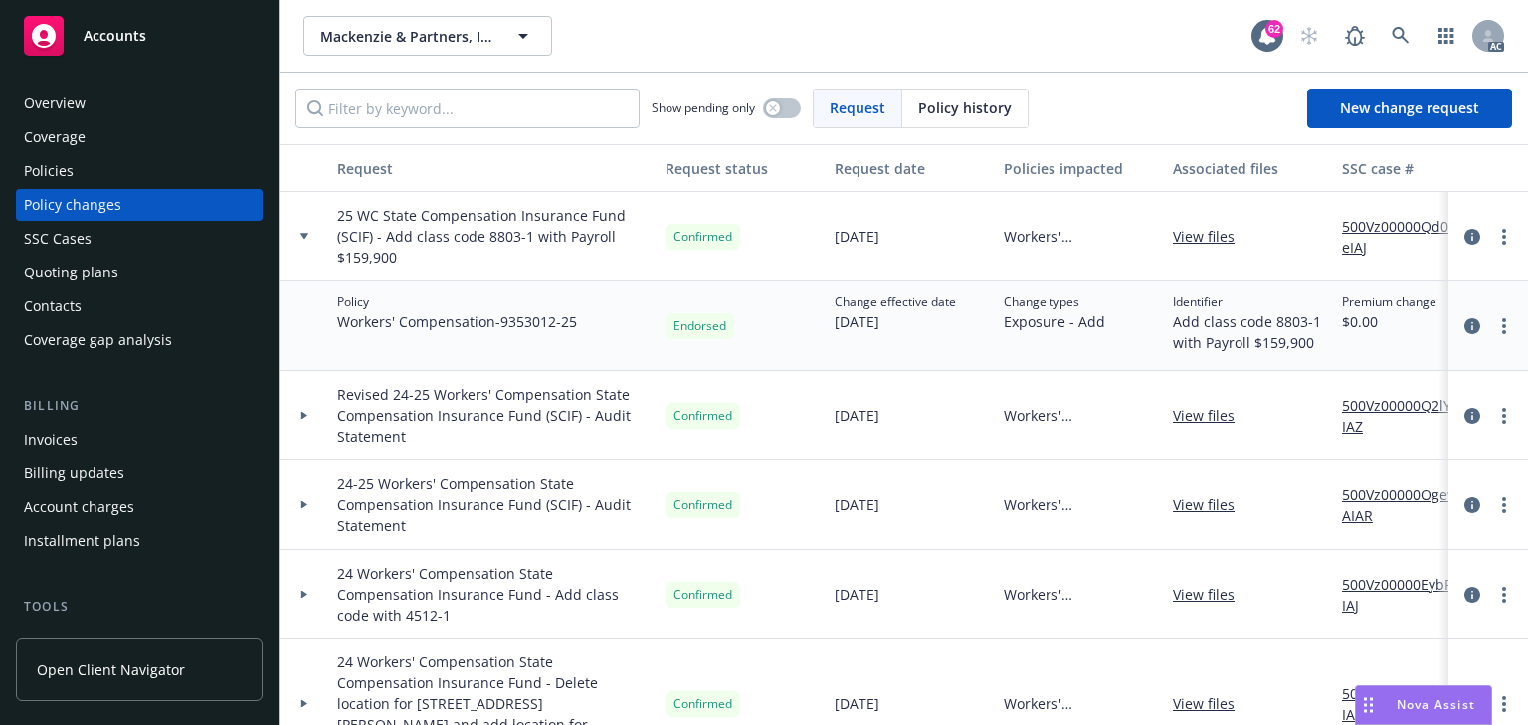
click at [100, 161] on div "Policies" at bounding box center [139, 171] width 231 height 32
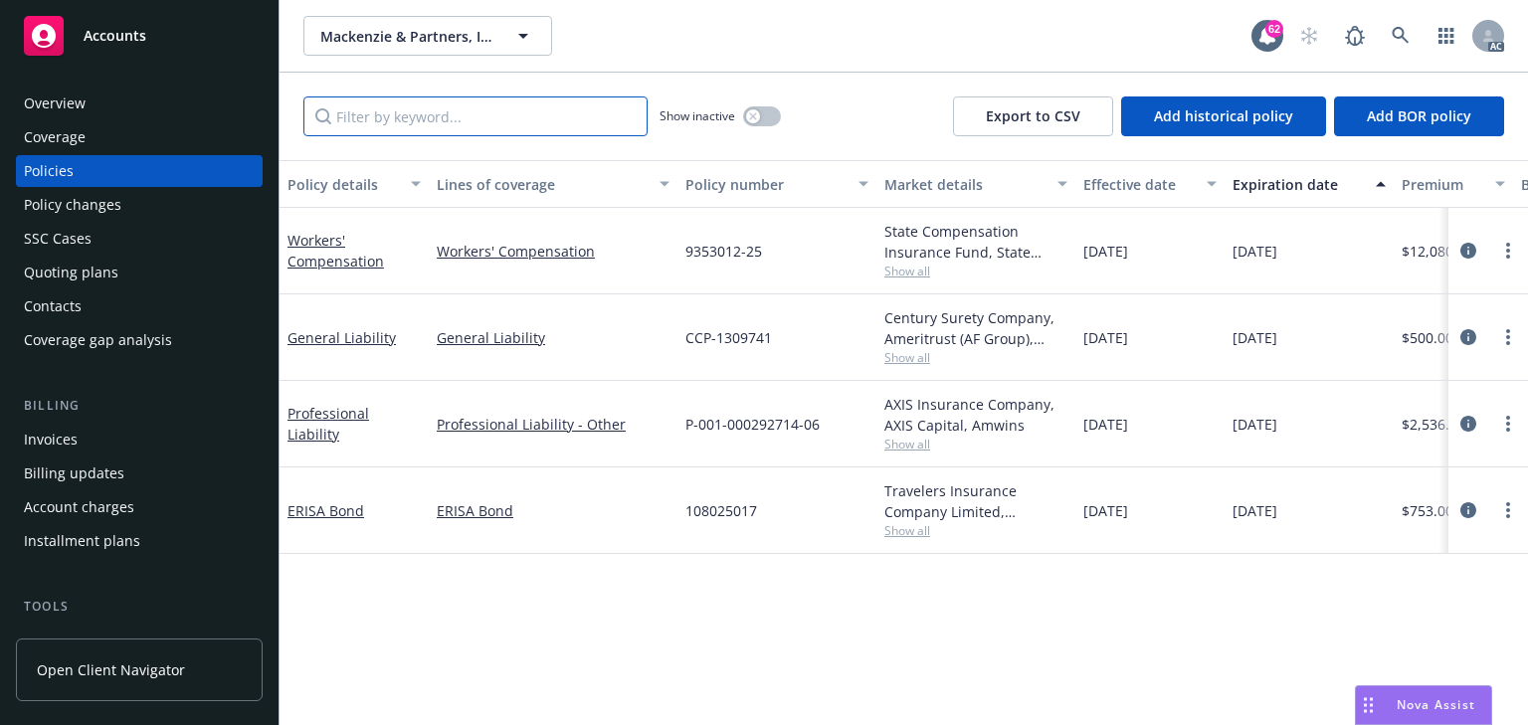
click at [437, 105] on input "Filter by keyword..." at bounding box center [475, 116] width 344 height 40
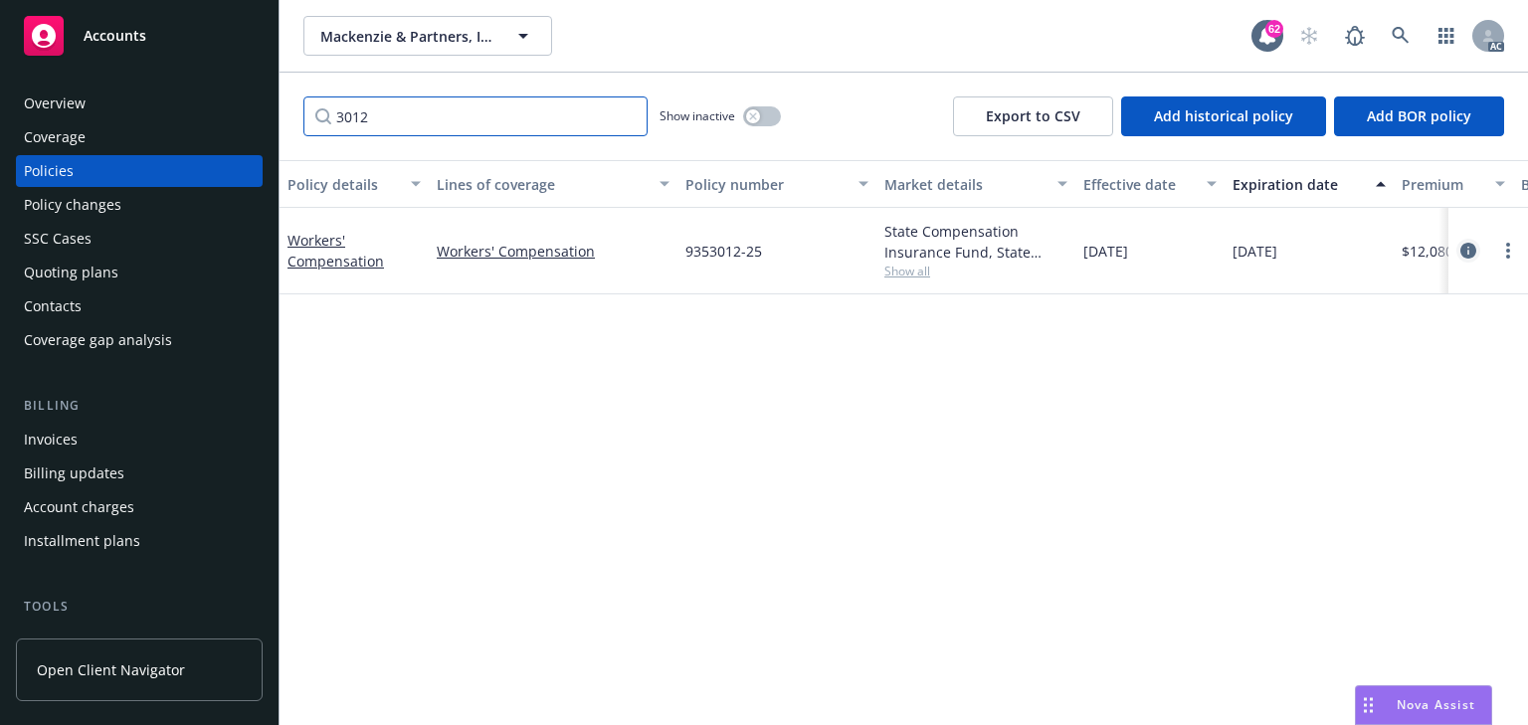
type input "3012"
click at [1465, 246] on icon "circleInformation" at bounding box center [1468, 251] width 16 height 16
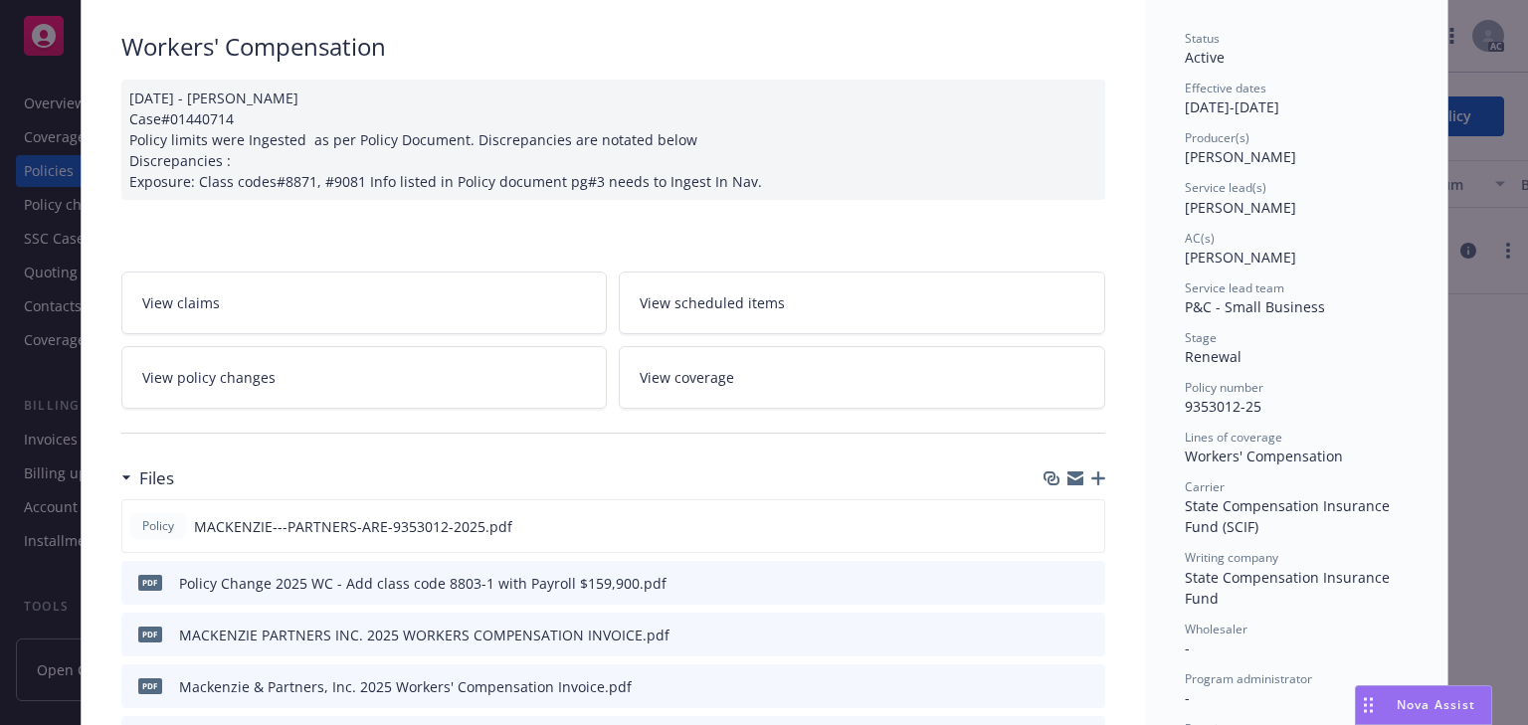
scroll to position [219, 0]
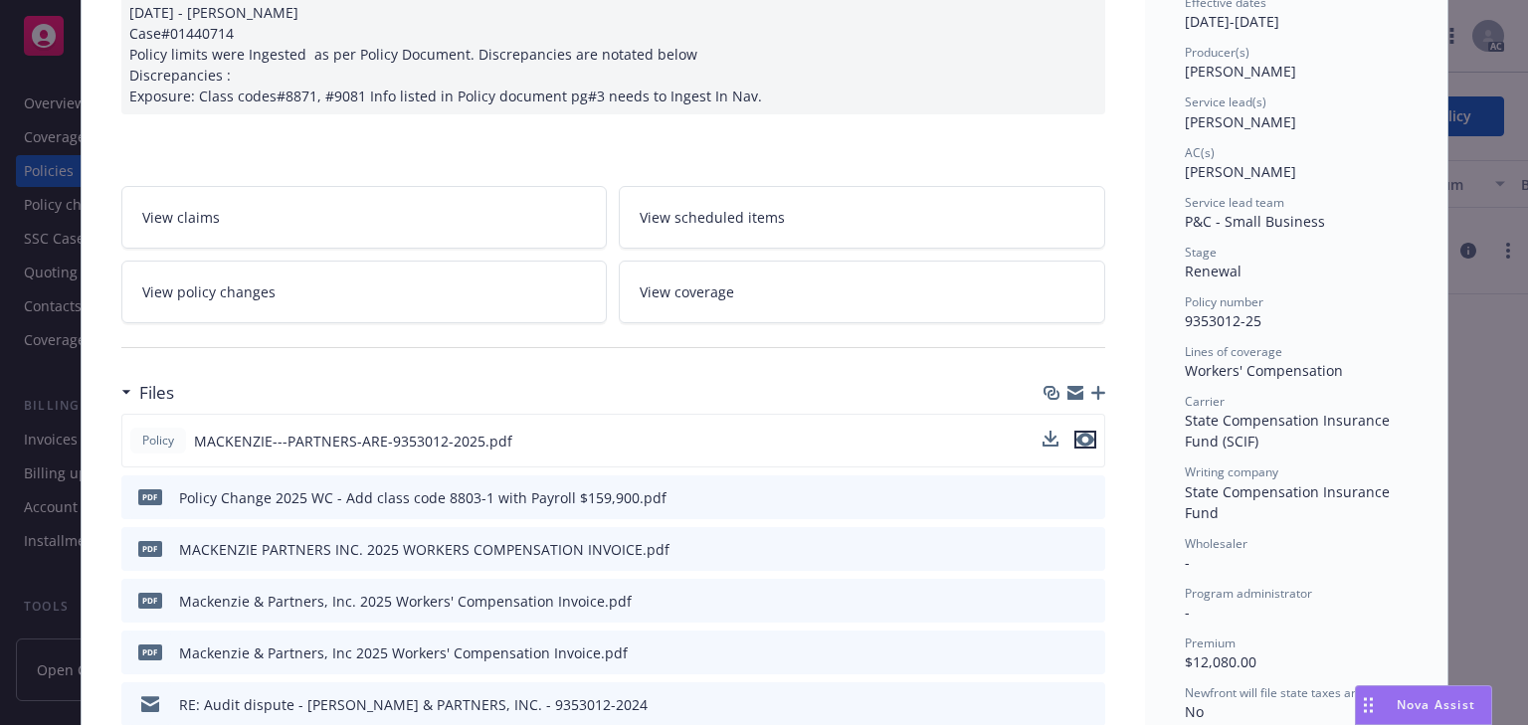
click at [1084, 433] on icon "preview file" at bounding box center [1085, 440] width 18 height 14
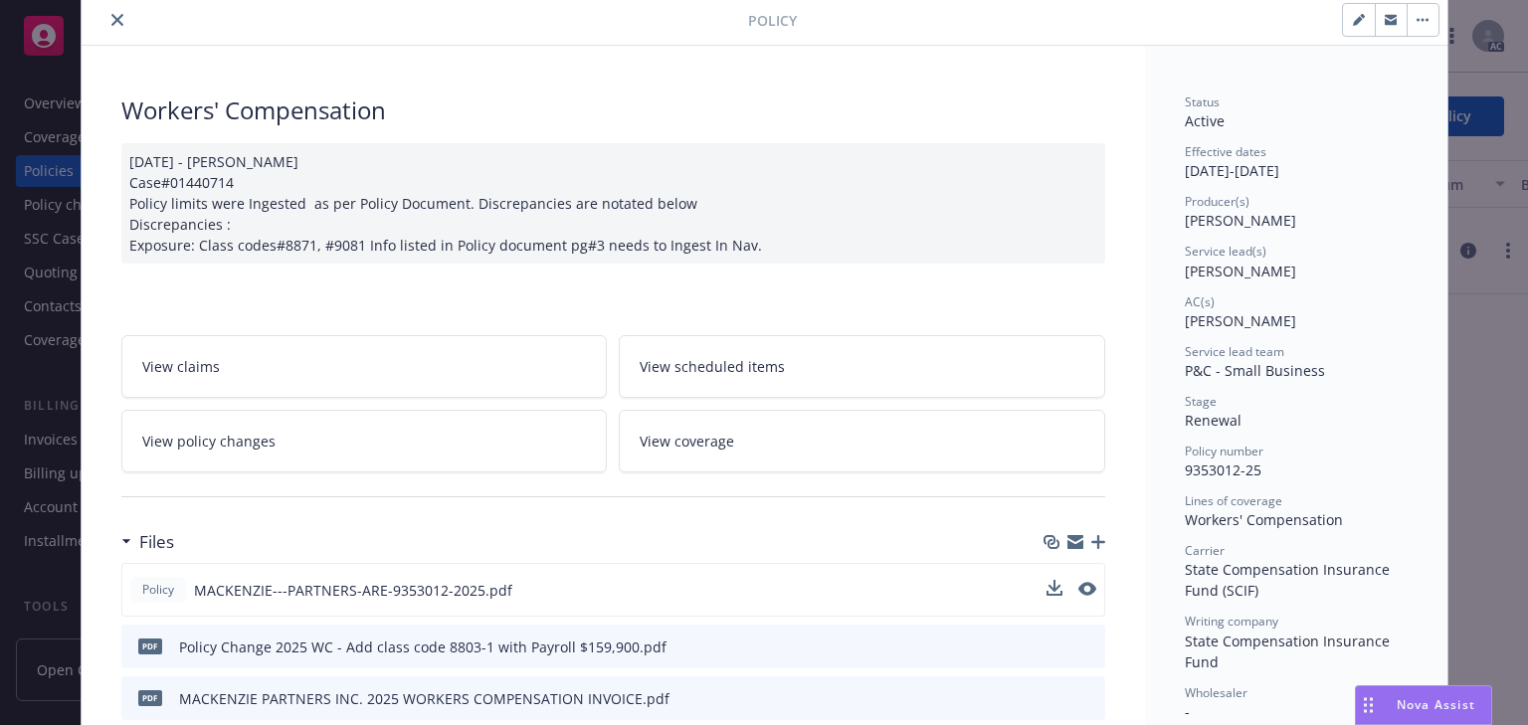
scroll to position [0, 0]
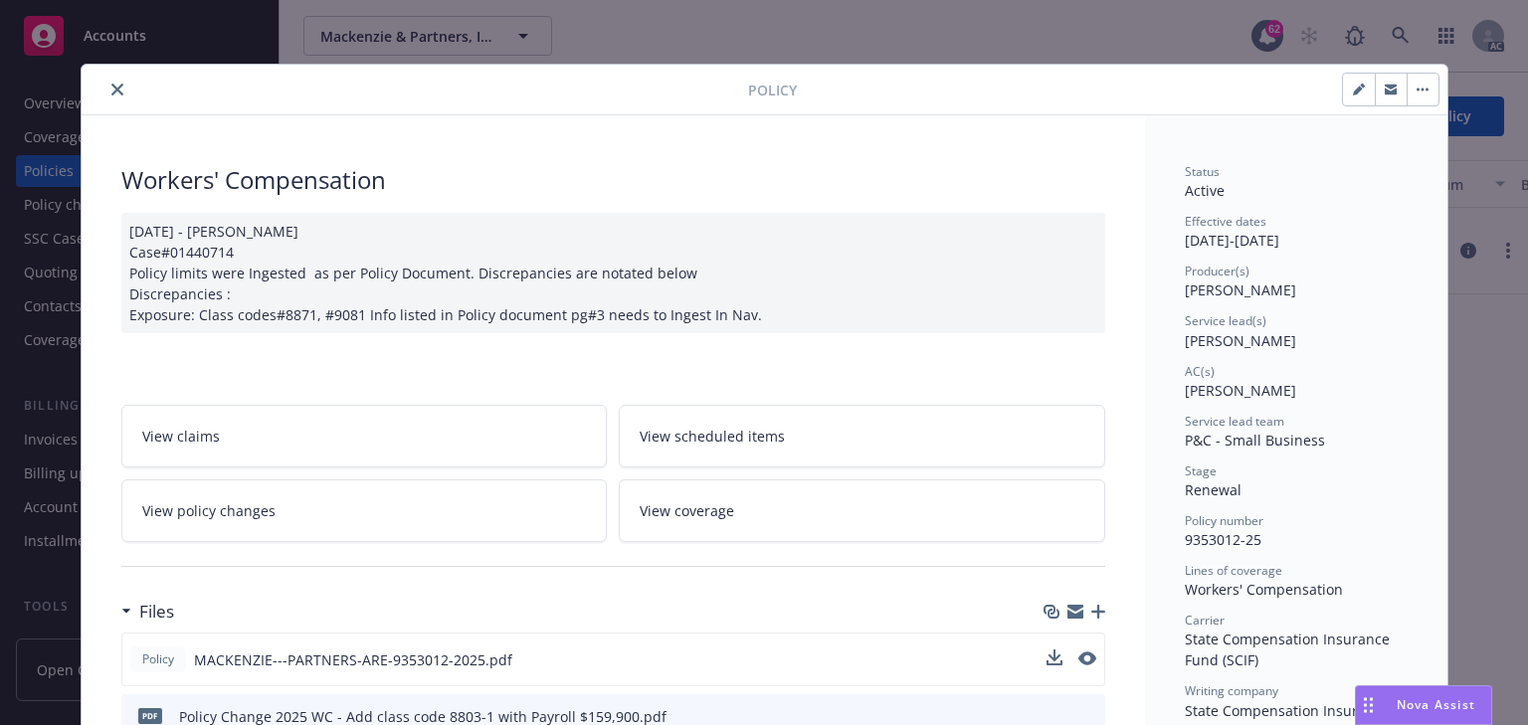
click at [111, 89] on icon "close" at bounding box center [117, 90] width 12 height 12
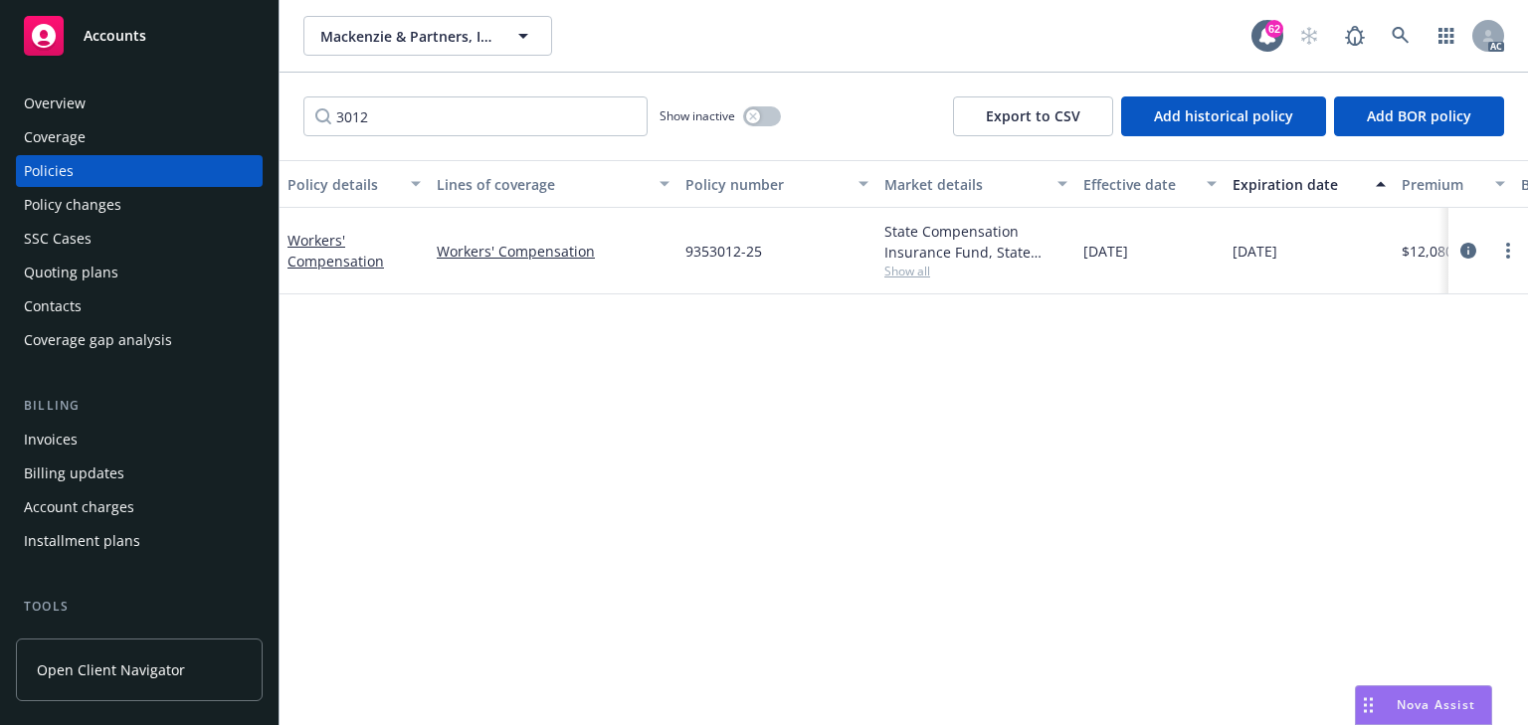
click at [89, 215] on div "Policy changes" at bounding box center [72, 205] width 97 height 32
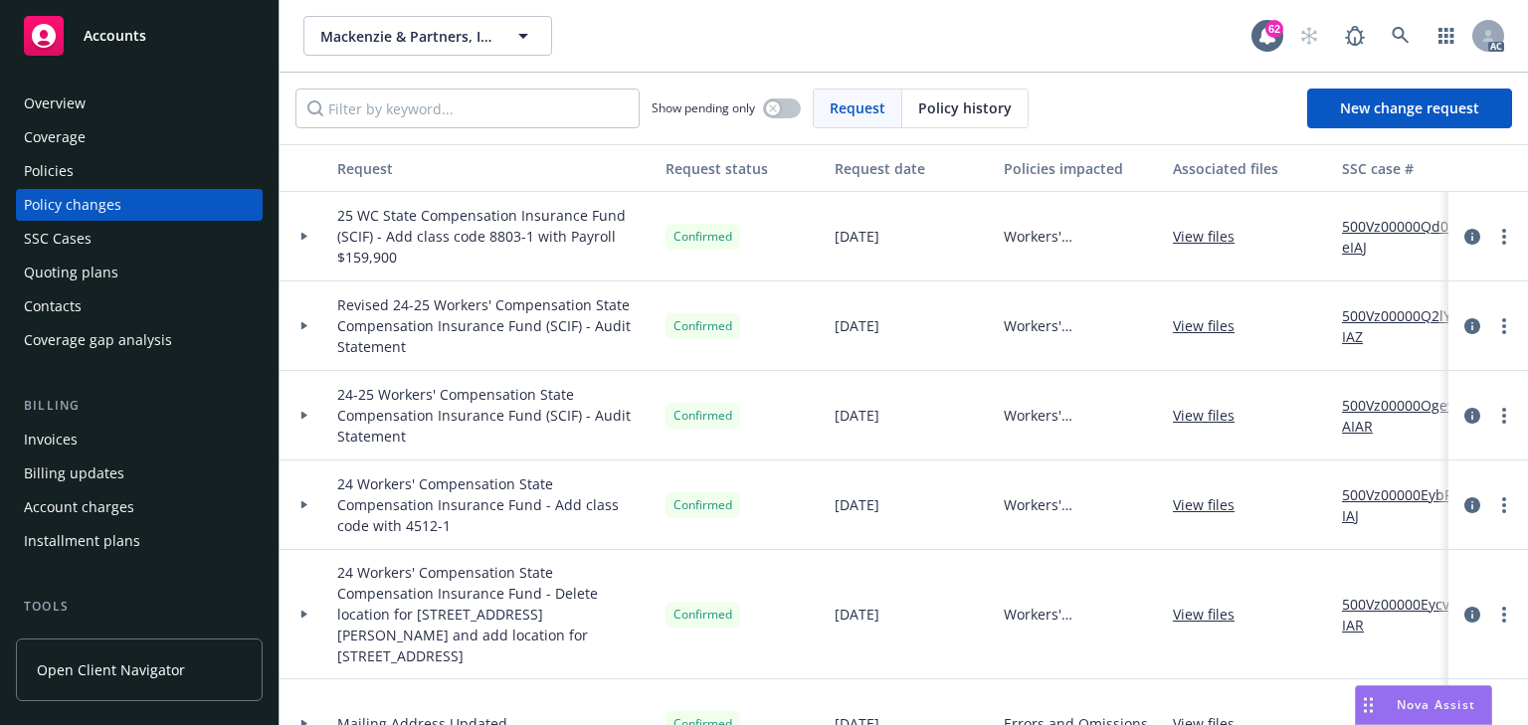
click at [73, 166] on div "Policies" at bounding box center [139, 171] width 231 height 32
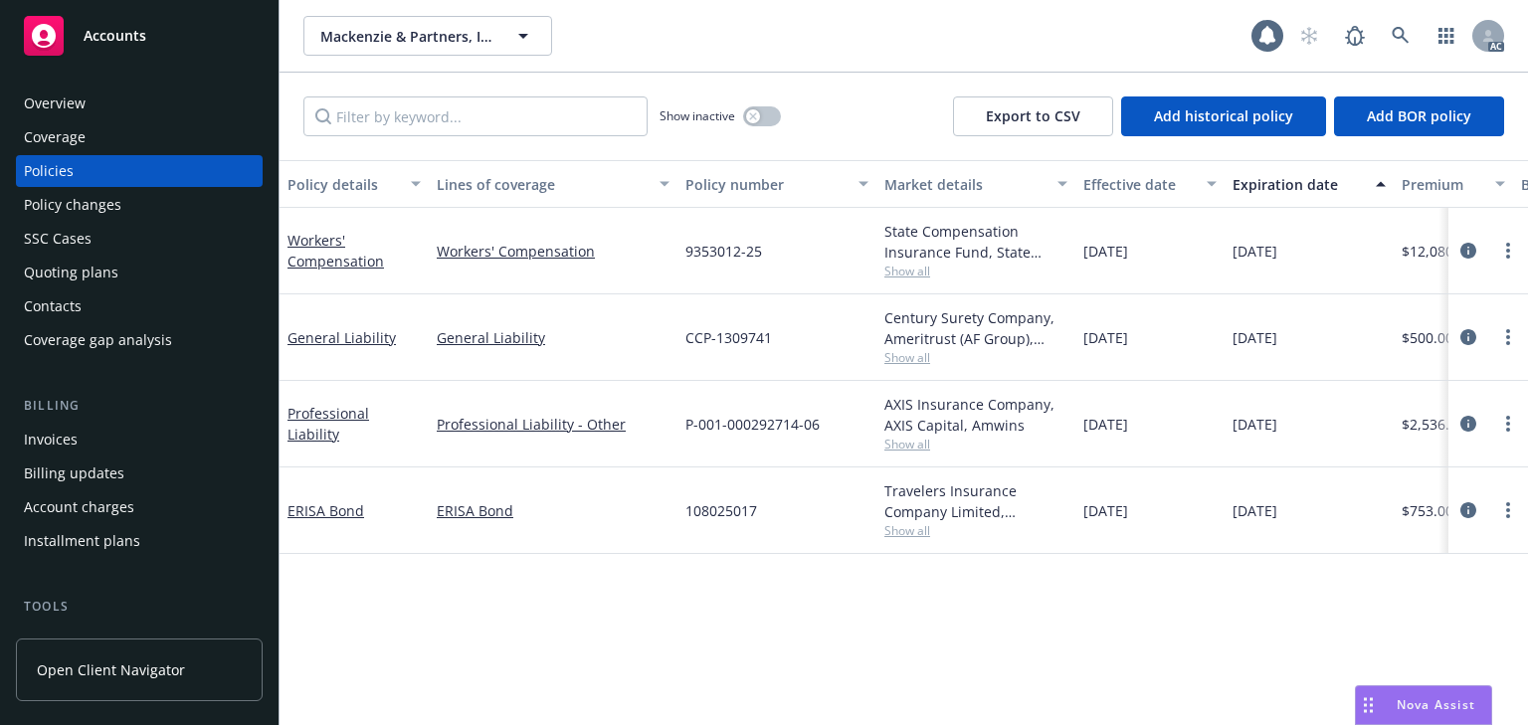
click at [509, 140] on div "Show inactive Export to CSV Add historical policy Add BOR policy" at bounding box center [903, 117] width 1248 height 88
click at [470, 112] on input "Filter by keyword..." at bounding box center [475, 116] width 344 height 40
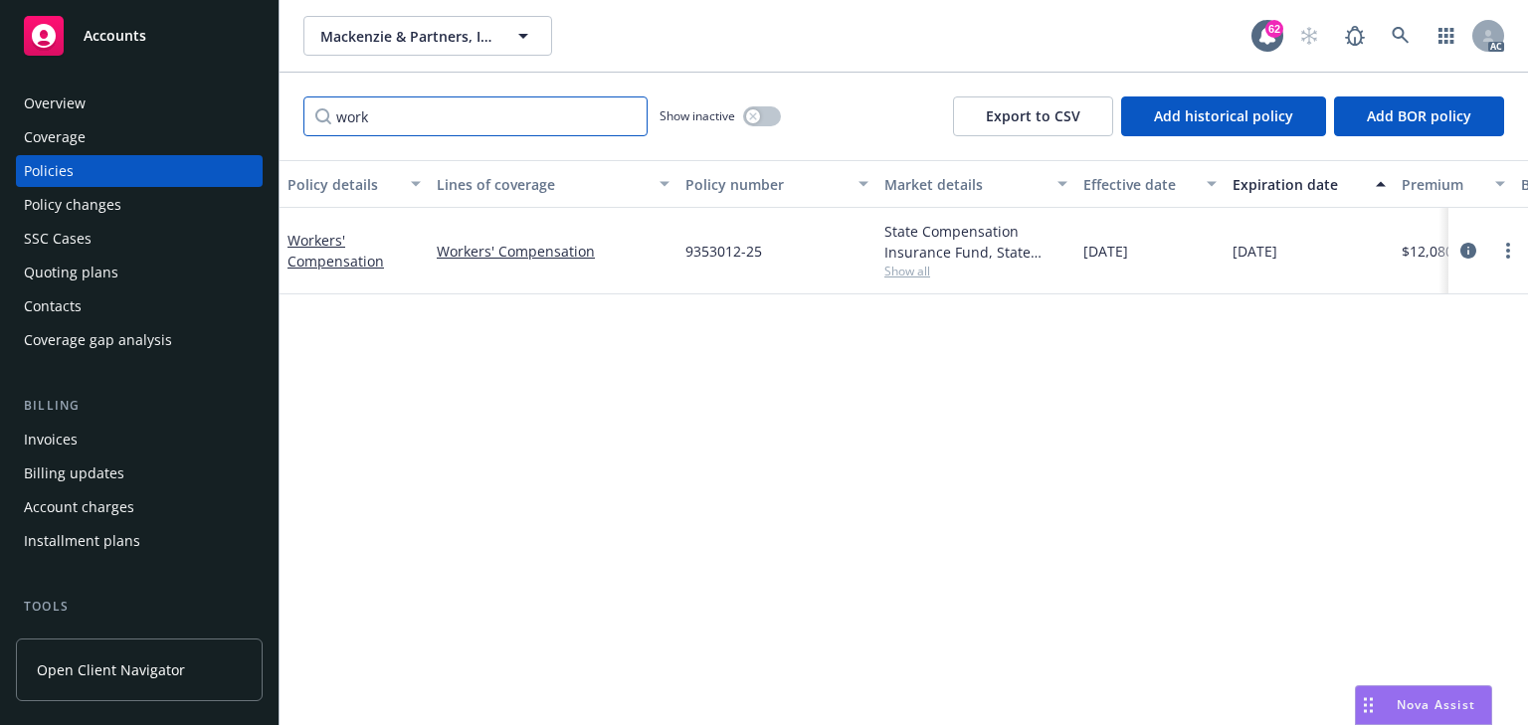
type input "work"
click at [1052, 330] on div "Policy details Lines of coverage Policy number Market details Effective date Ex…" at bounding box center [903, 442] width 1248 height 565
click at [1468, 246] on icon "circleInformation" at bounding box center [1468, 251] width 16 height 16
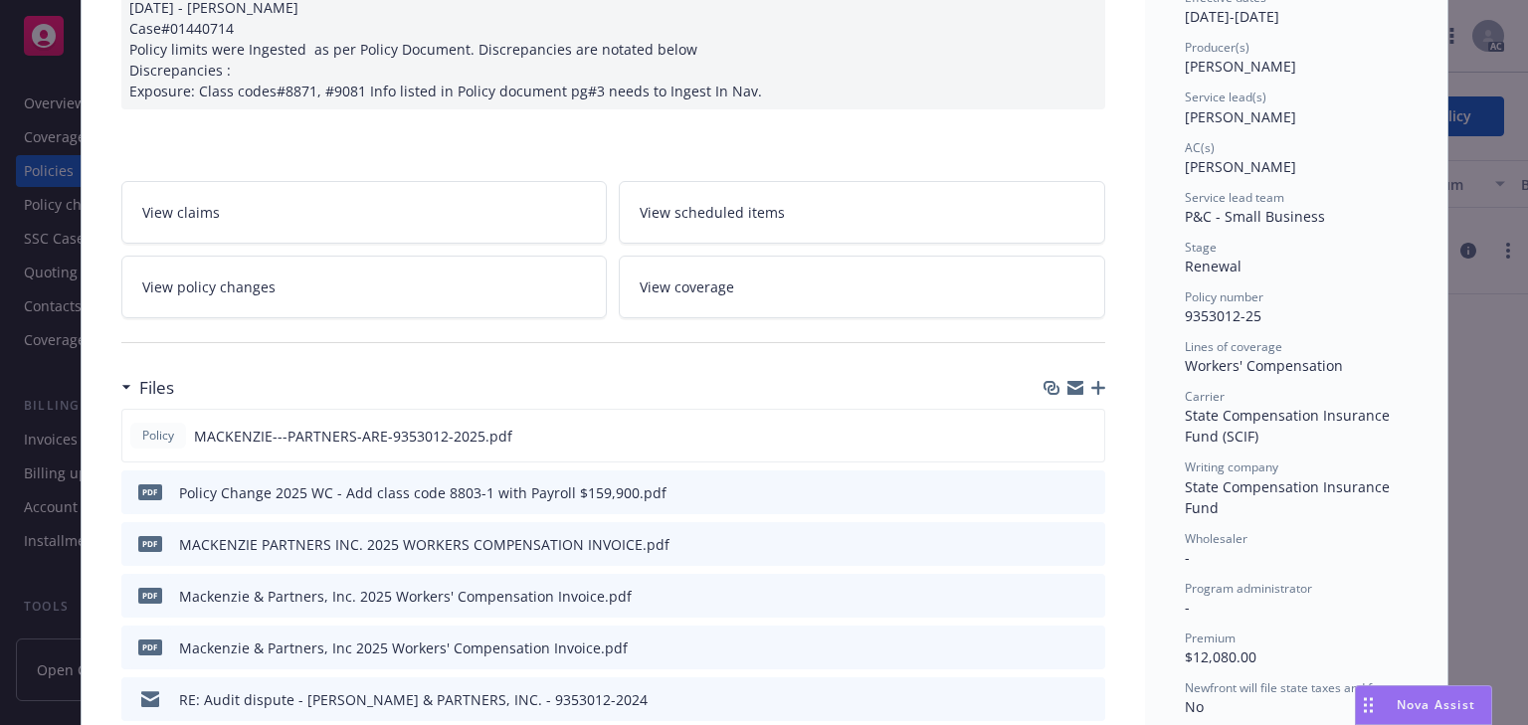
scroll to position [184, 0]
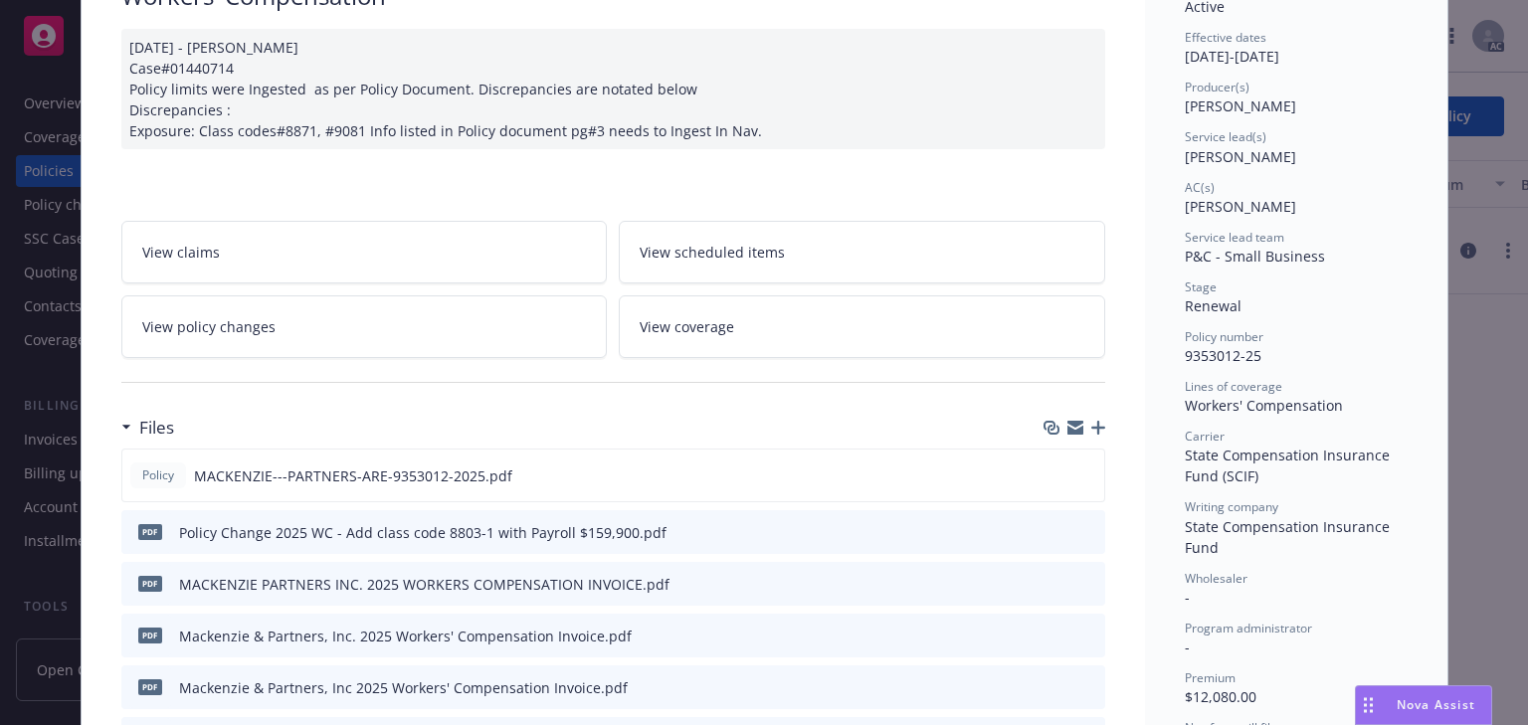
click at [438, 323] on link "View policy changes" at bounding box center [364, 326] width 486 height 63
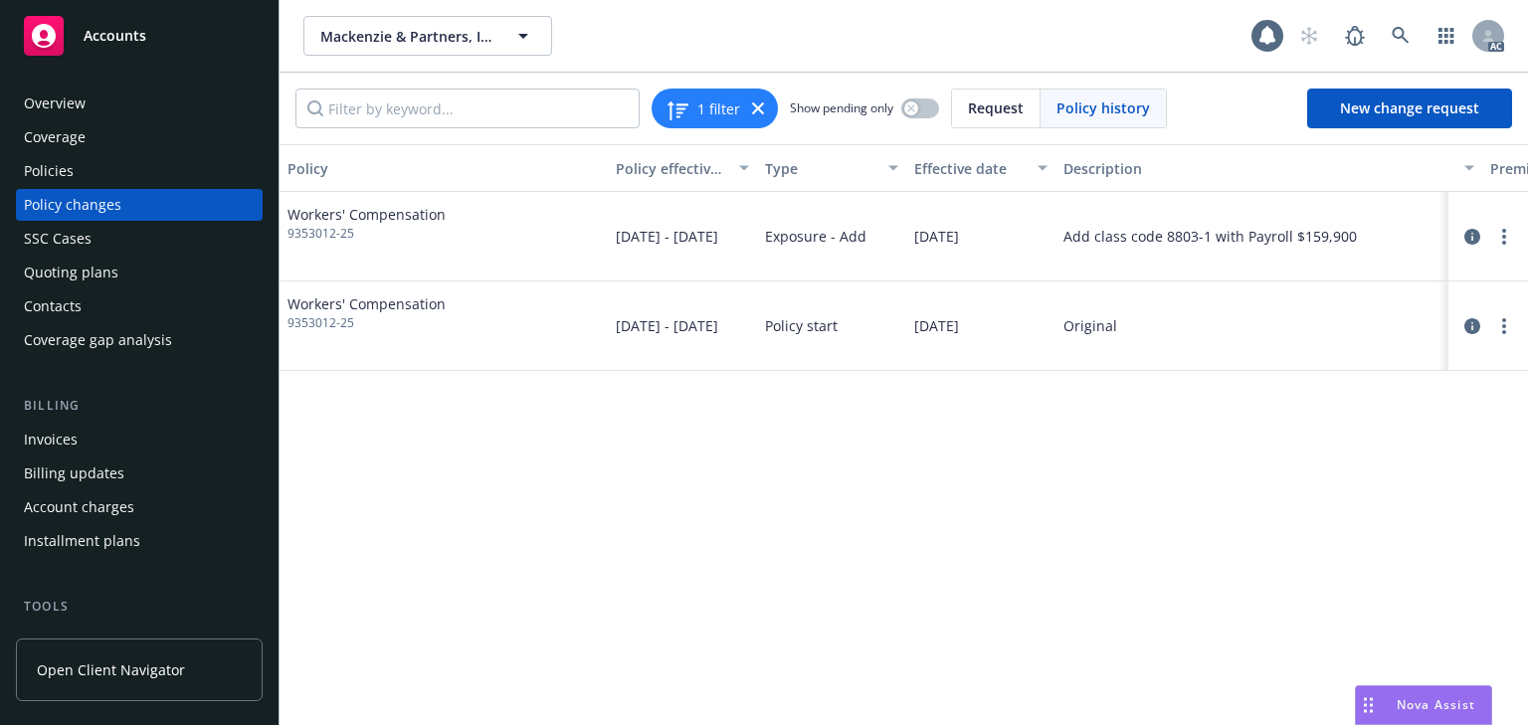
click at [1023, 513] on div "Policy Policy effective dates Type Effective date Description Premium change An…" at bounding box center [903, 434] width 1248 height 581
click at [1010, 460] on div "Policy Policy effective dates Type Effective date Description Premium change An…" at bounding box center [903, 434] width 1248 height 581
click at [766, 612] on div "Policy Policy effective dates Type Effective date Description Premium change An…" at bounding box center [903, 434] width 1248 height 581
click at [1478, 229] on icon "circleInformation" at bounding box center [1472, 237] width 16 height 16
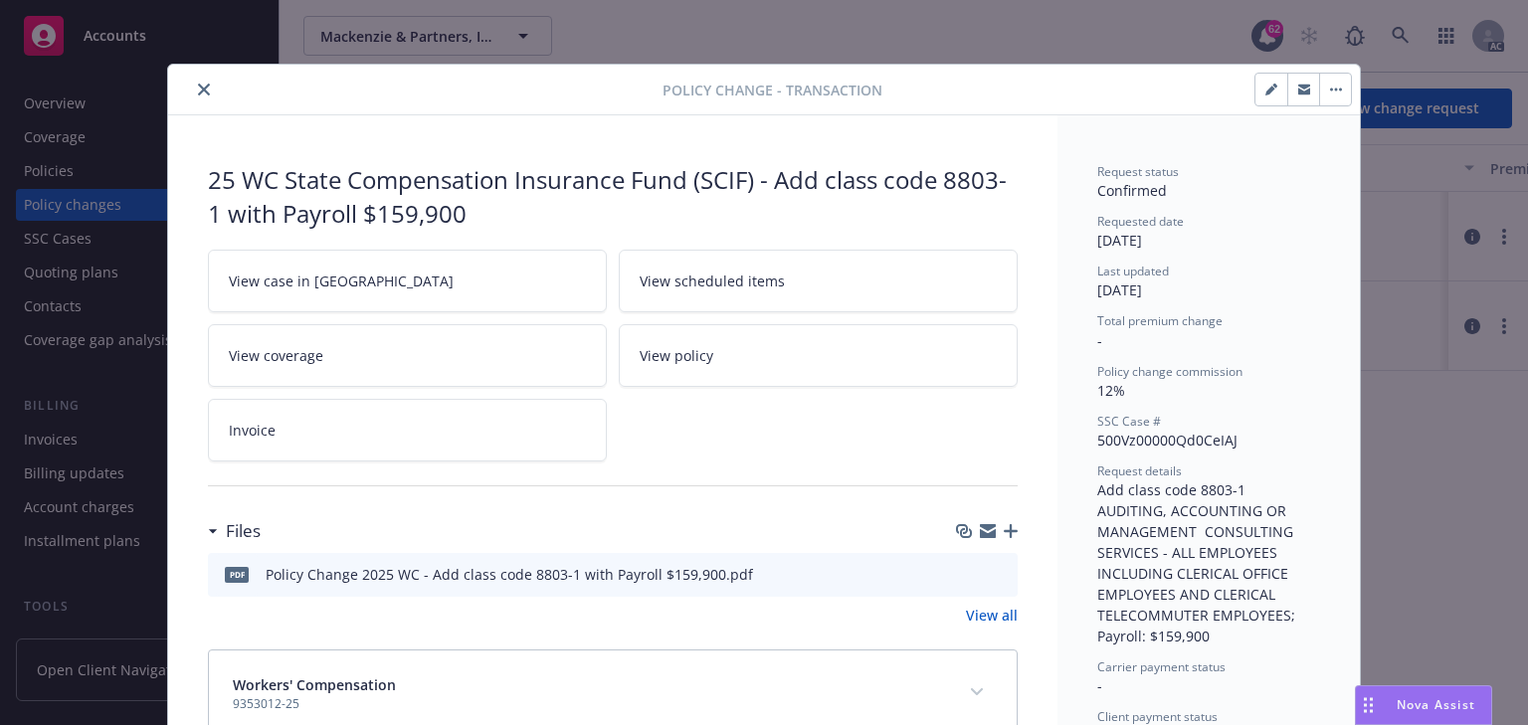
scroll to position [60, 0]
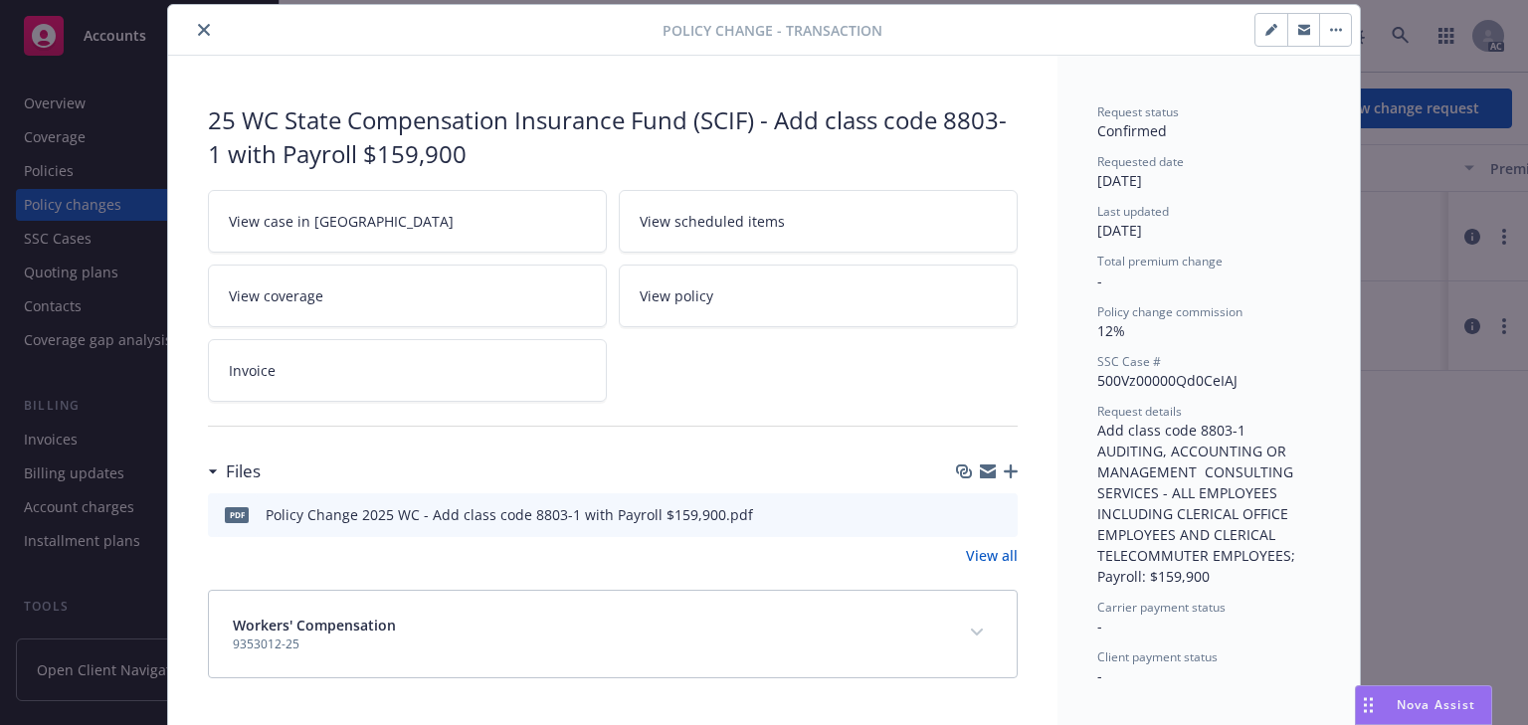
click at [1000, 509] on icon "preview file" at bounding box center [999, 513] width 18 height 14
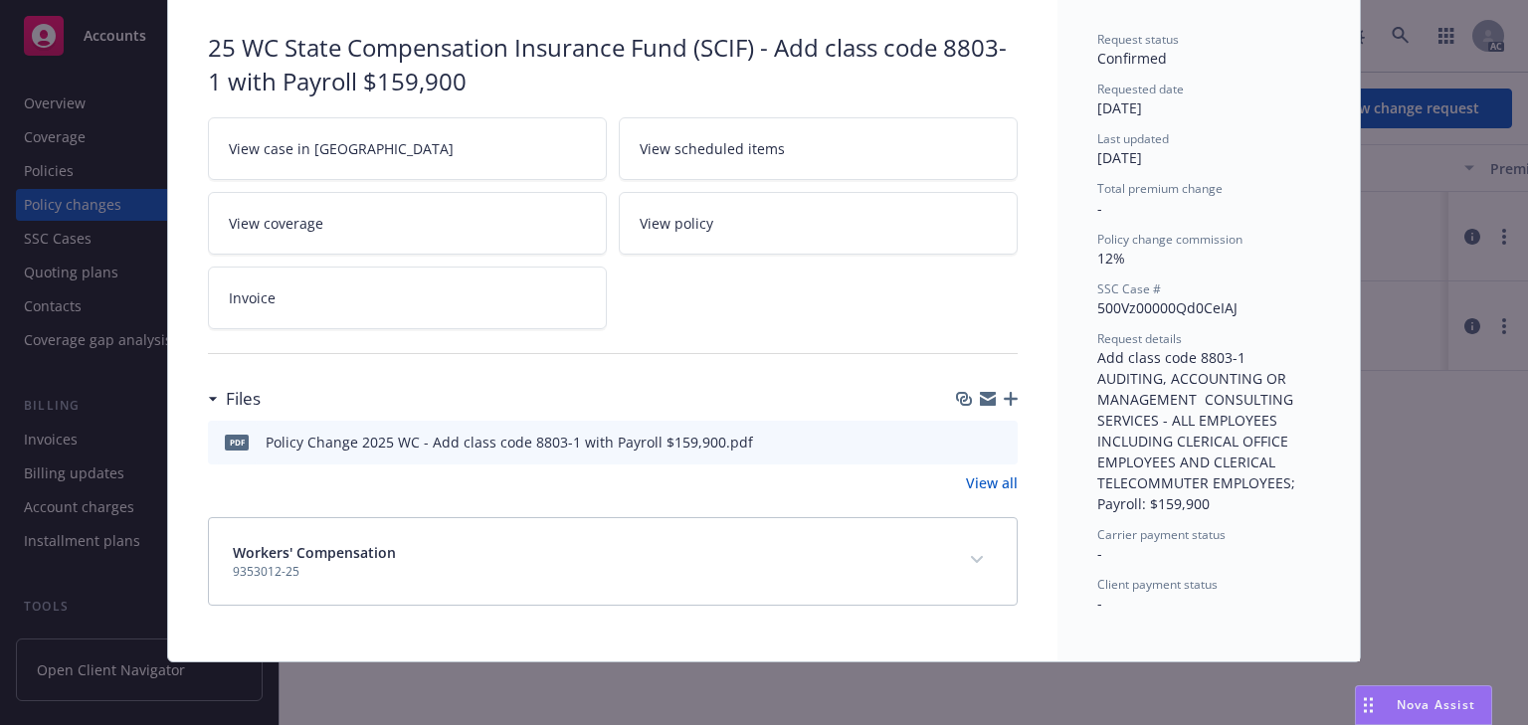
click at [975, 548] on button "expand content" at bounding box center [977, 560] width 32 height 32
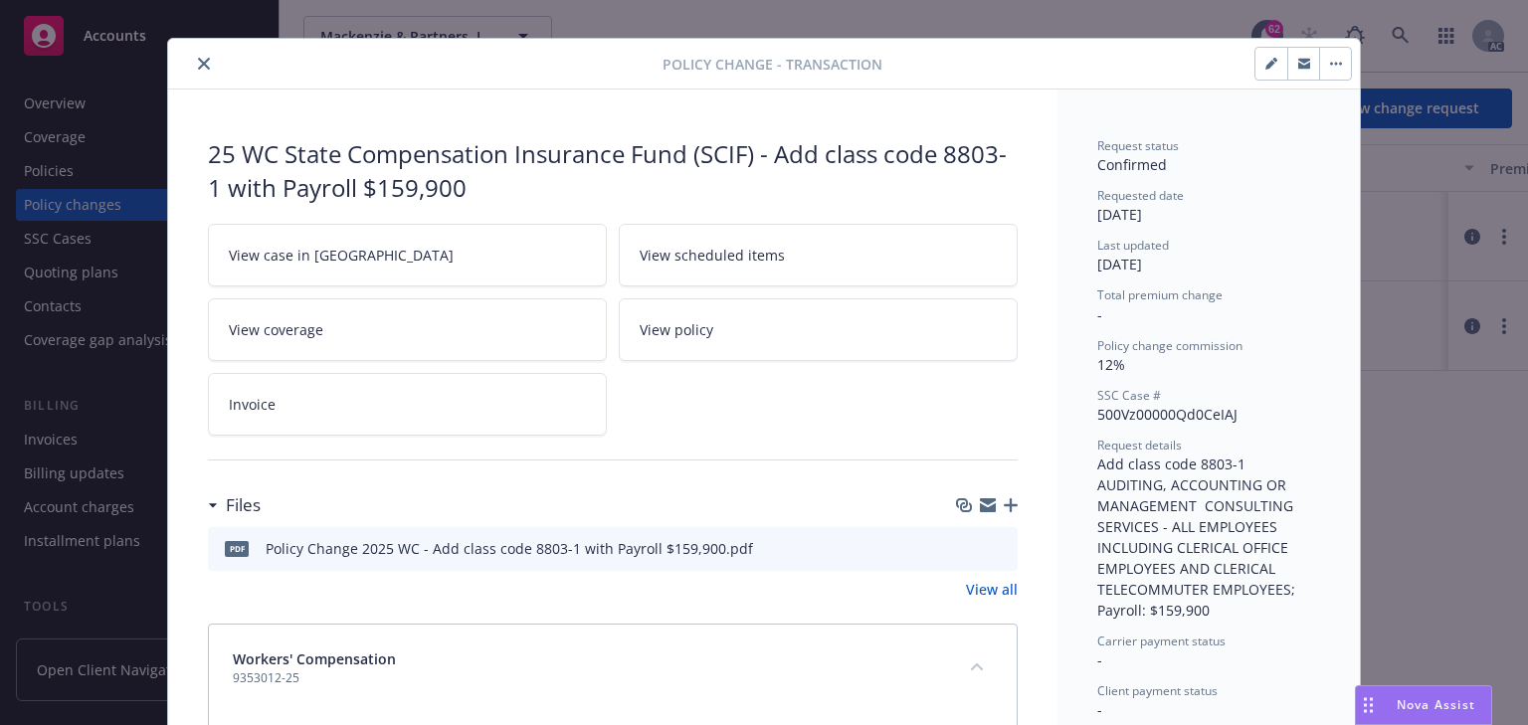
scroll to position [0, 0]
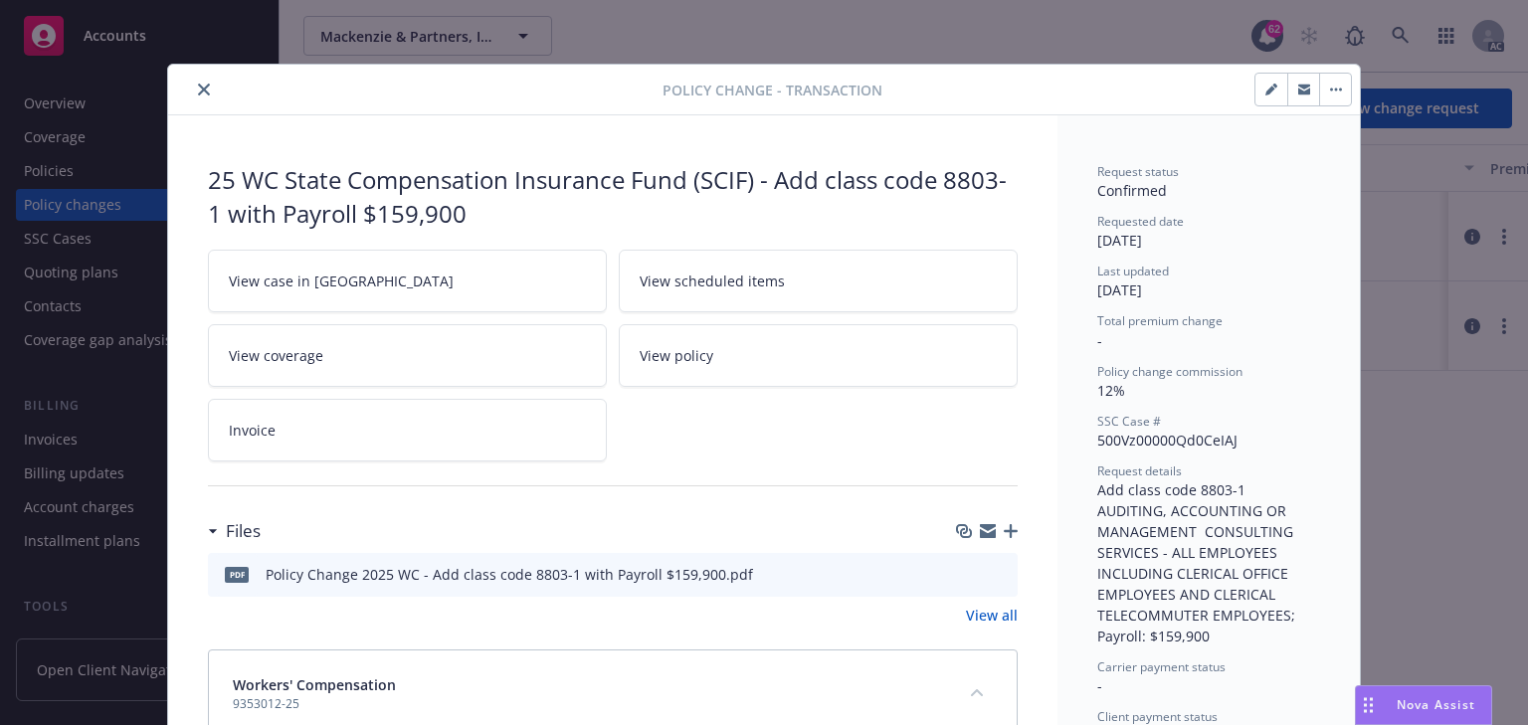
click at [198, 85] on icon "close" at bounding box center [204, 90] width 12 height 12
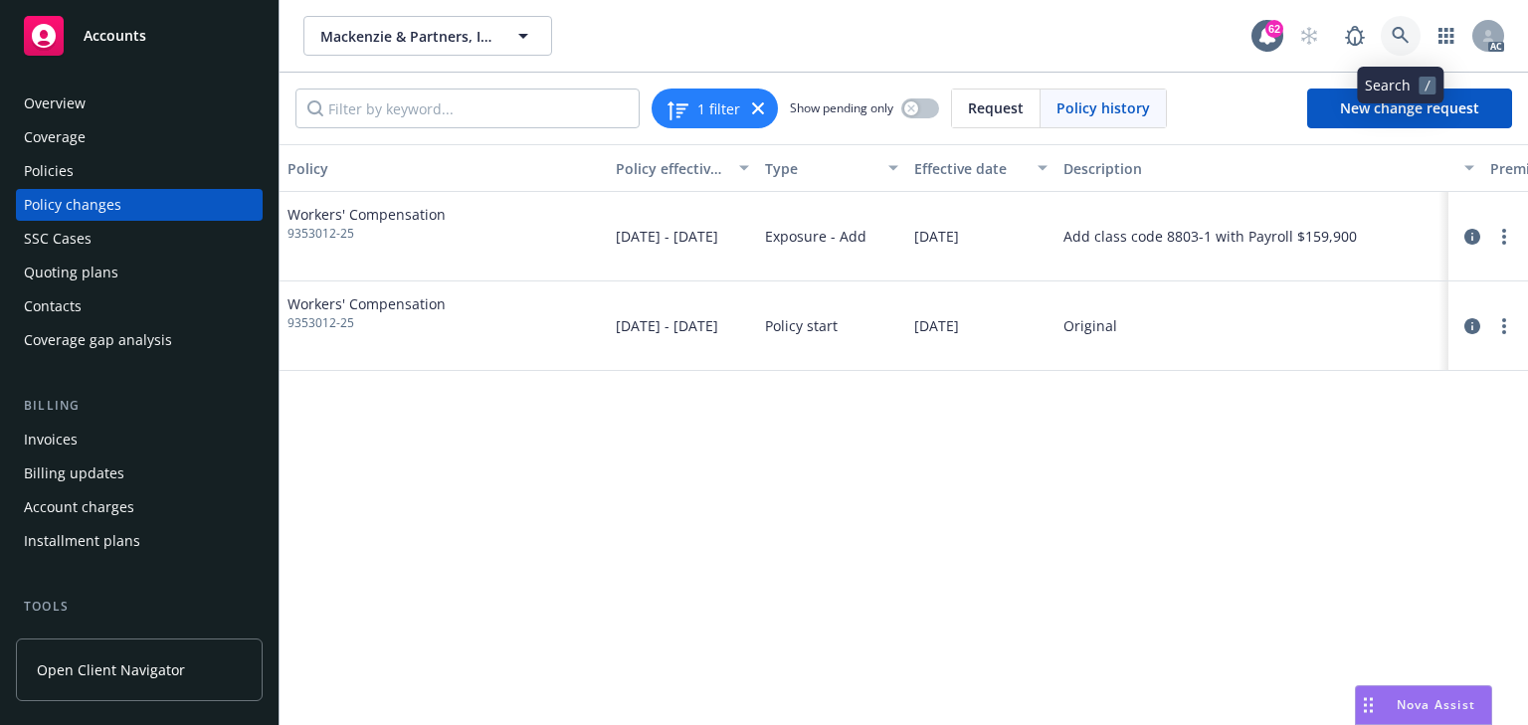
click at [1398, 37] on icon at bounding box center [1399, 35] width 17 height 17
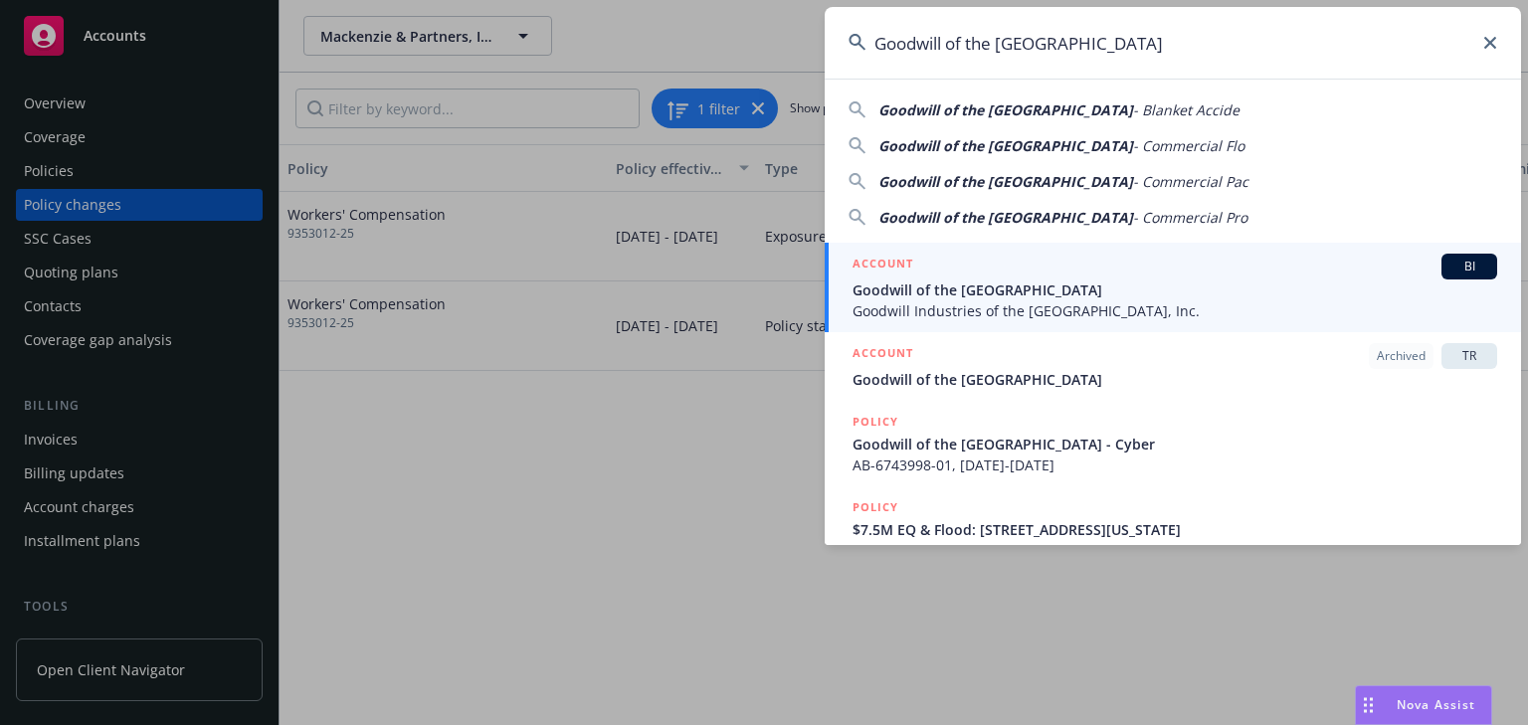
type input "Goodwill of the San Francisco Bay"
click at [957, 302] on span "Goodwill Industries of the Greater East Bay, Inc." at bounding box center [1174, 310] width 644 height 21
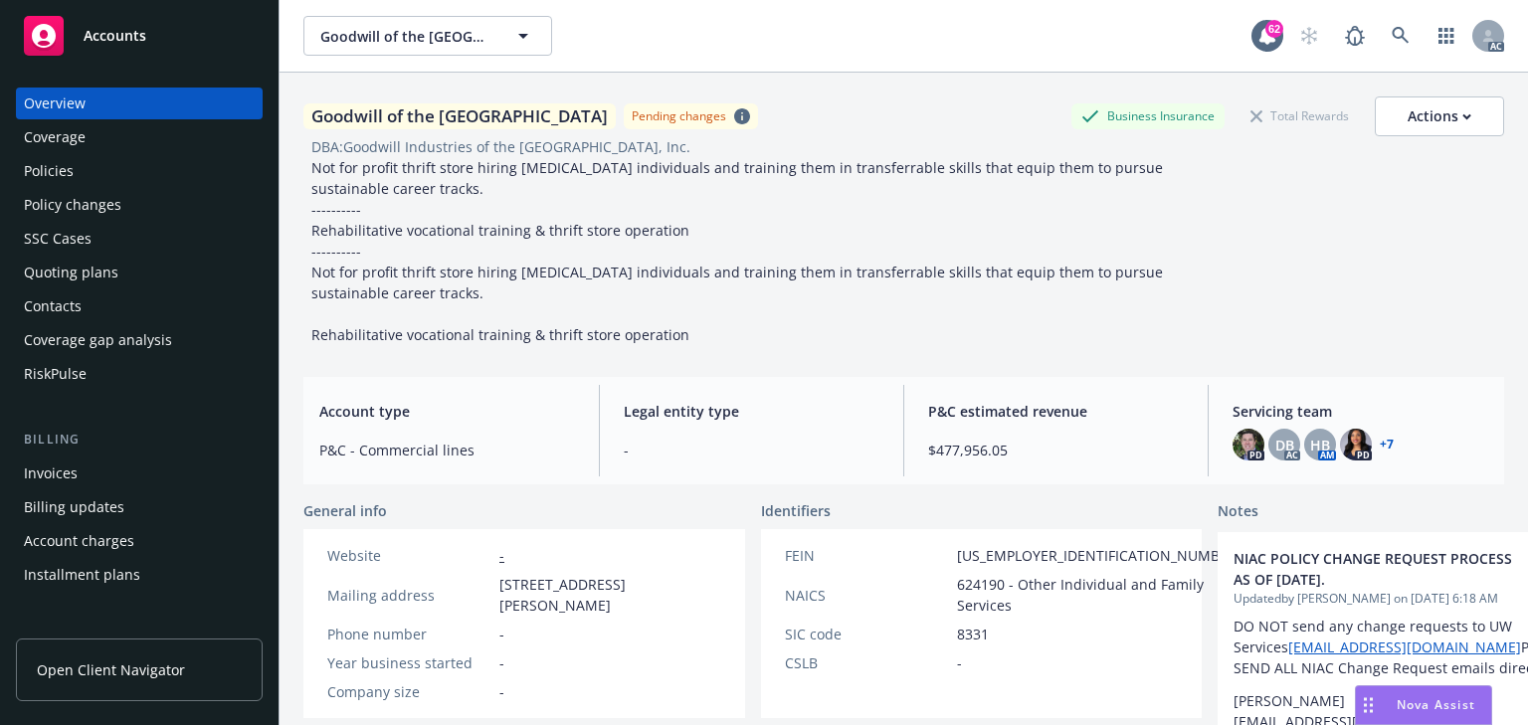
click at [68, 183] on div "Policies" at bounding box center [49, 171] width 50 height 32
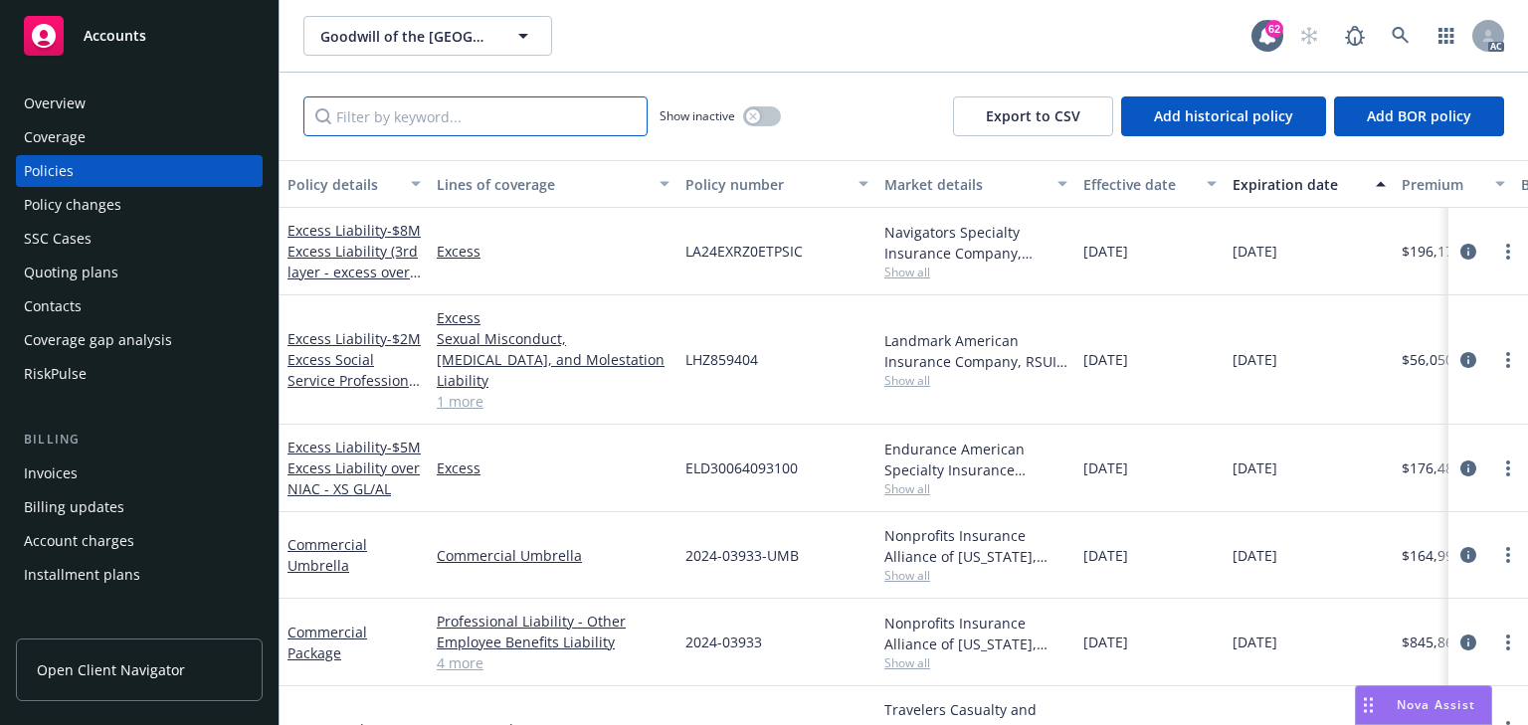
click at [493, 112] on input "Filter by keyword..." at bounding box center [475, 116] width 344 height 40
click at [75, 218] on div "Policy changes" at bounding box center [72, 205] width 97 height 32
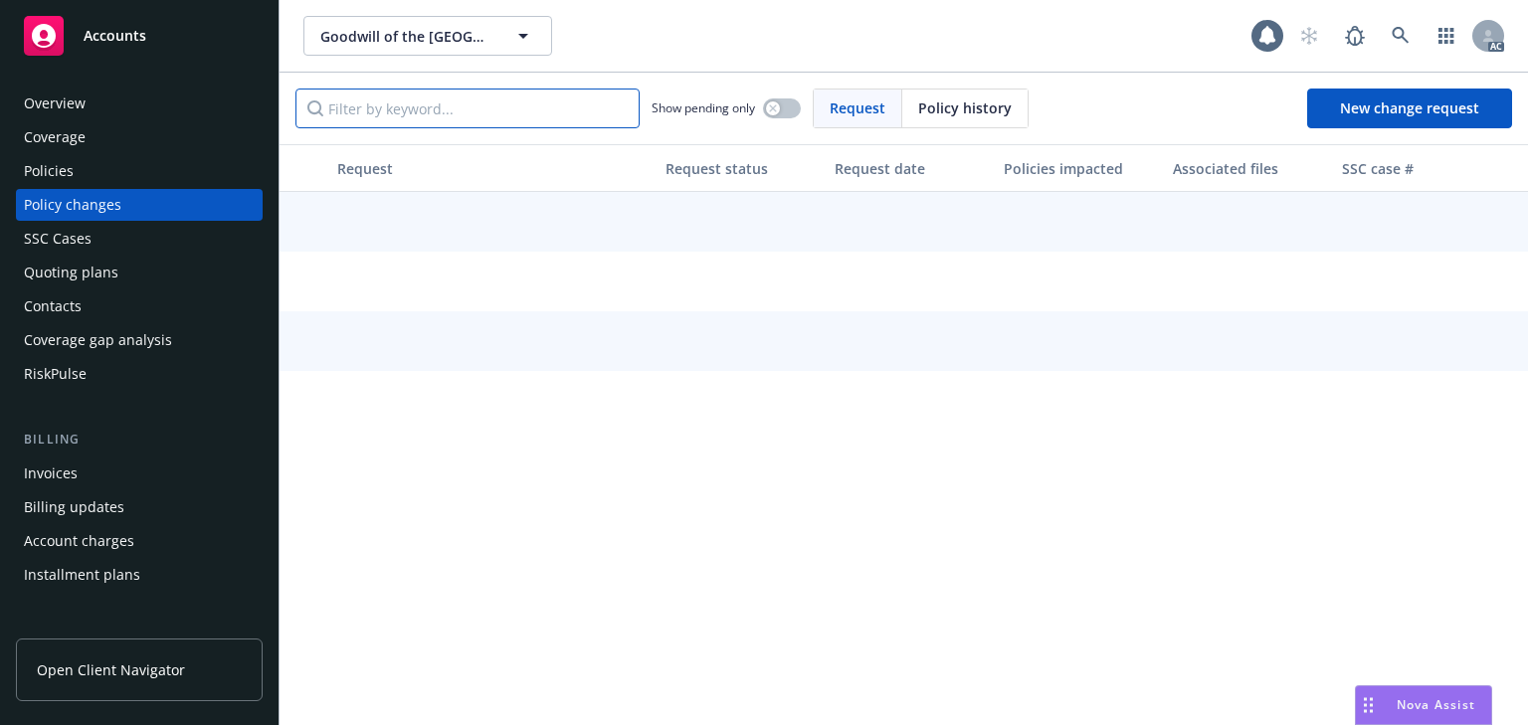
click at [367, 111] on input "Filter by keyword..." at bounding box center [467, 109] width 344 height 40
paste input "Add 5 vehicles: 2001 Hyundai VIN 035018, 2006 Great Dane VIN 532311, 2002 Hyund…"
type input "Add 5 vehicles: 2001 Hyundai VIN 035018, 2006 Great Dane VIN 532311, 2002 Hyund…"
click at [621, 106] on input "Add 5 vehicles: 2001 Hyundai VIN 035018, 2006 Great Dane VIN 532311, 2002 Hyund…" at bounding box center [467, 109] width 344 height 40
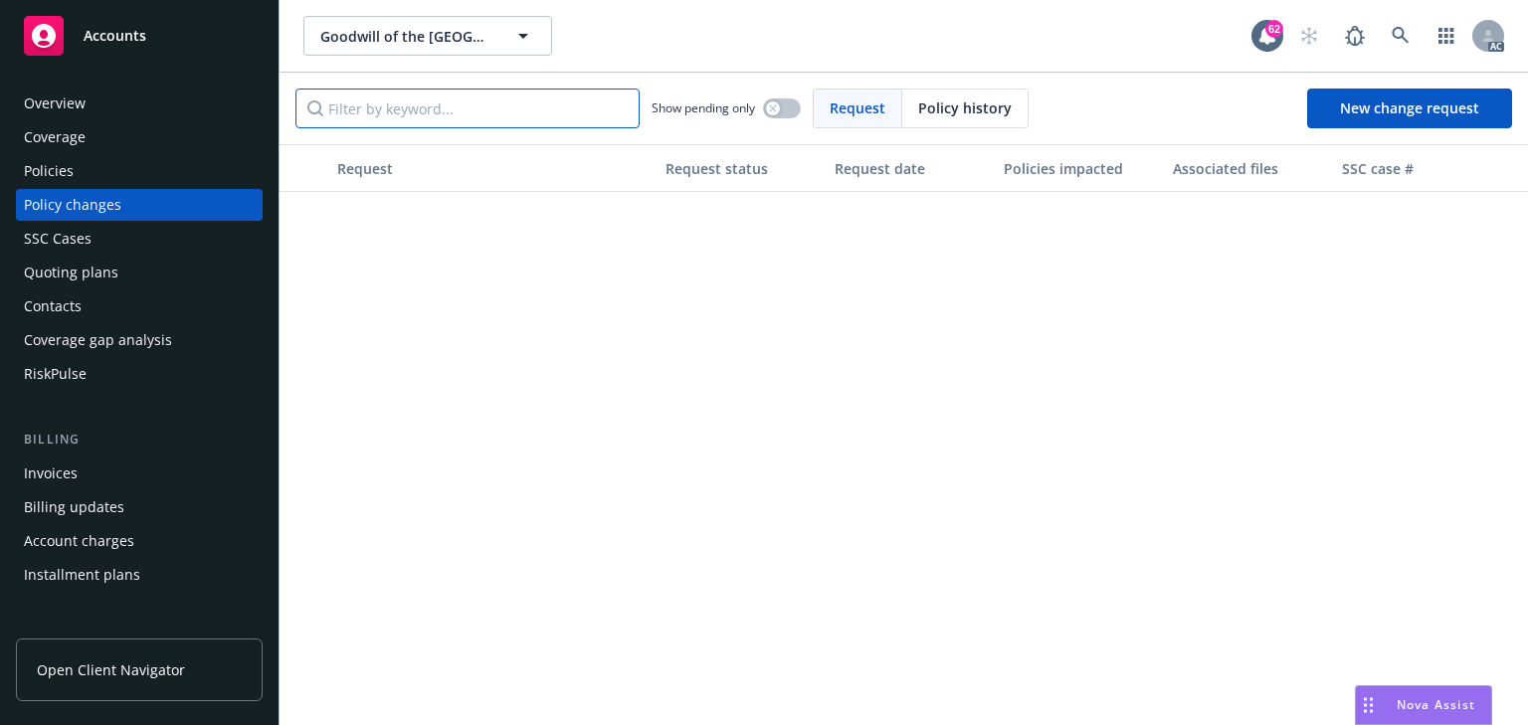
scroll to position [0, 0]
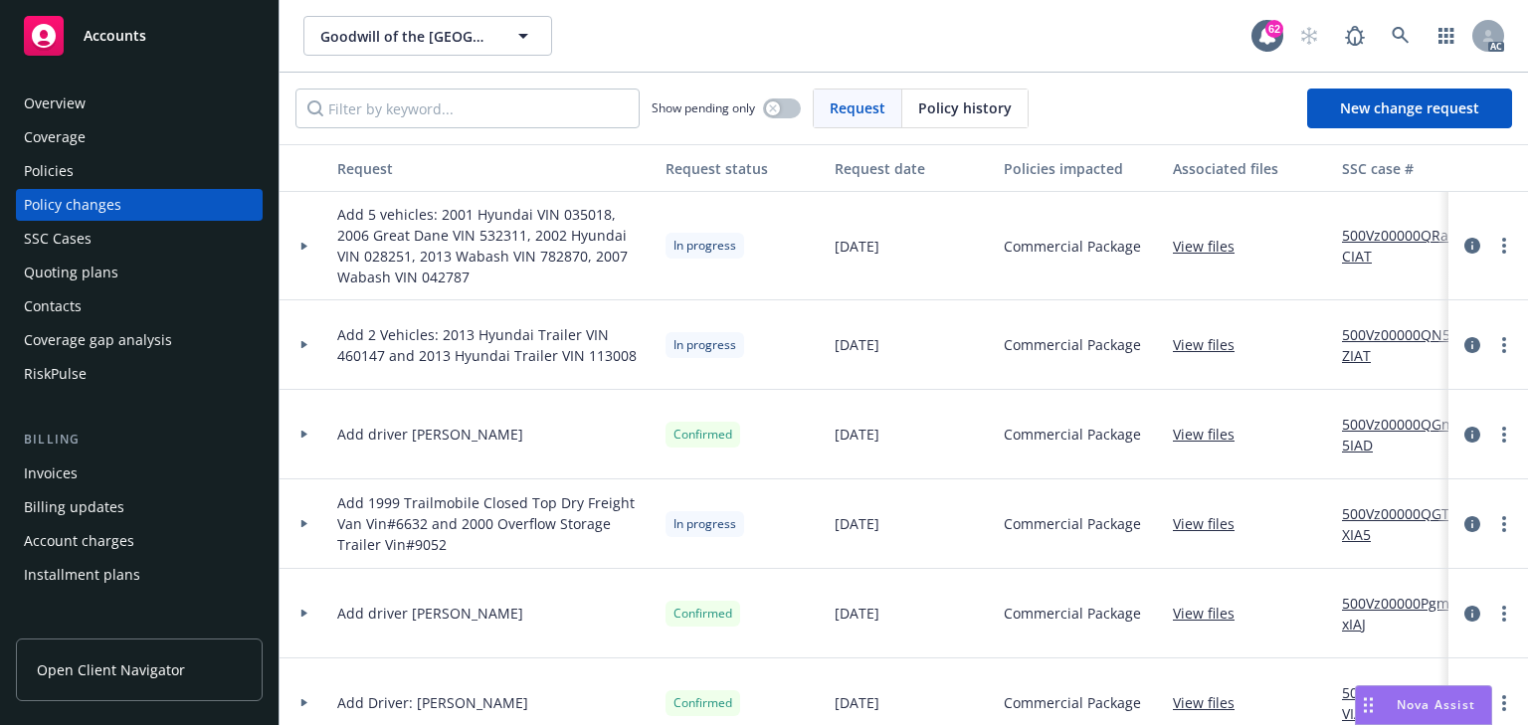
click at [297, 246] on div at bounding box center [304, 246] width 34 height 7
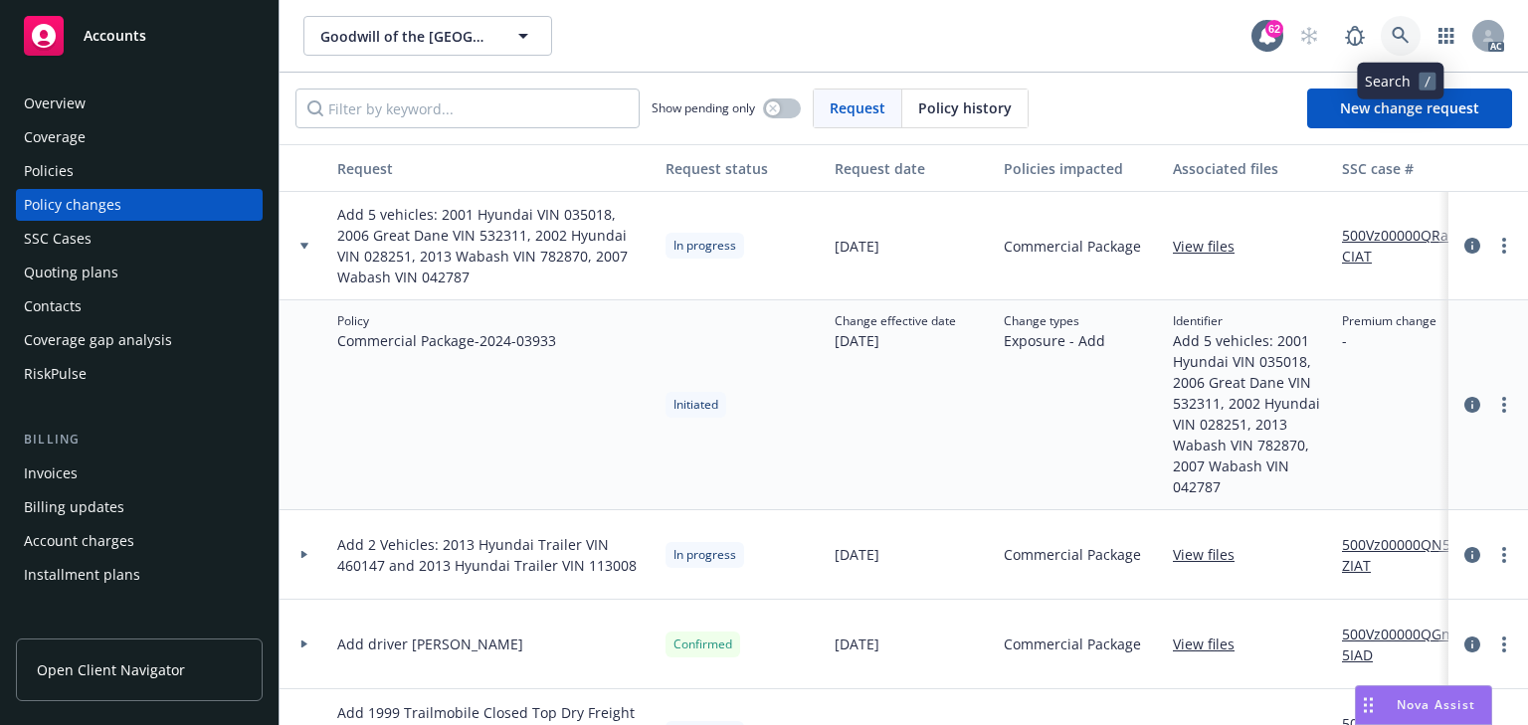
click at [1409, 51] on link at bounding box center [1400, 36] width 40 height 40
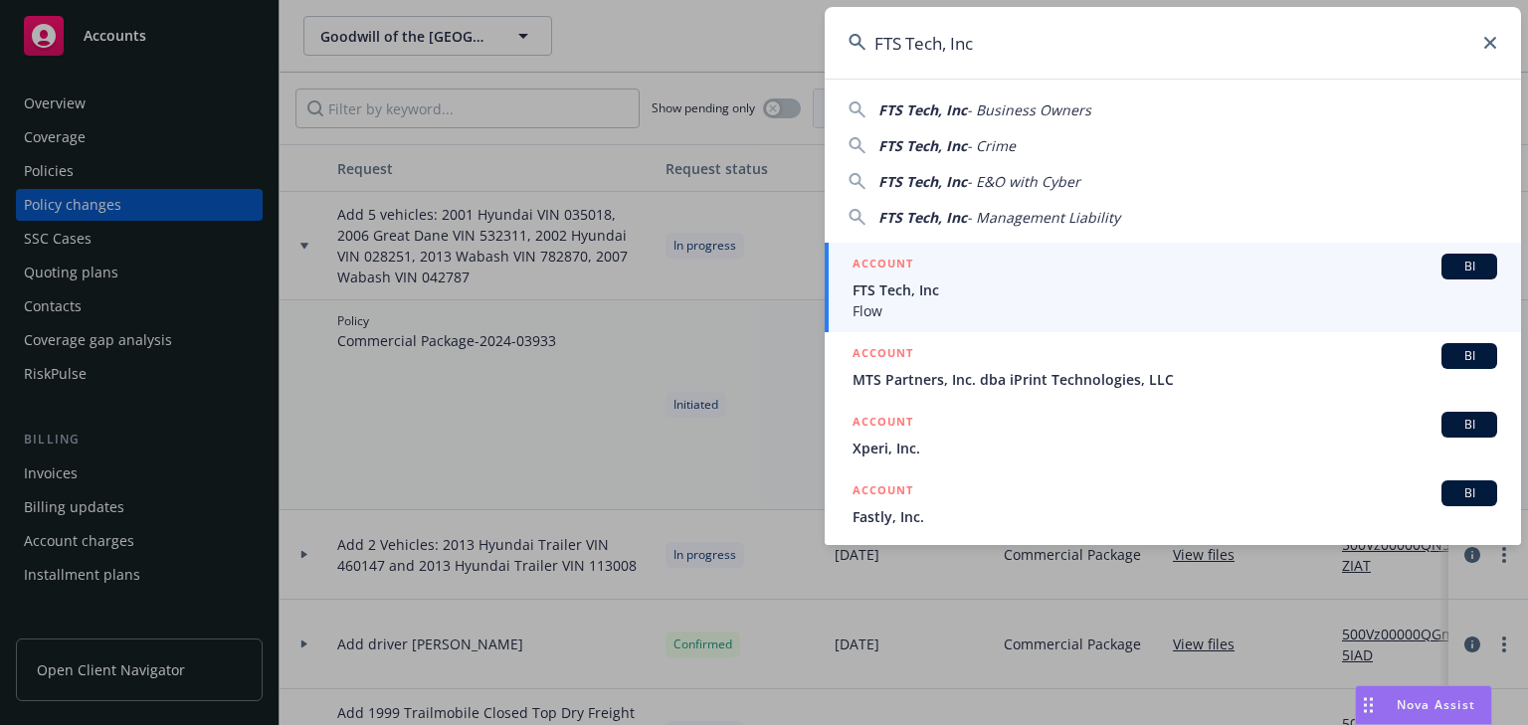
type input "FTS Tech, Inc"
click at [940, 277] on div "ACCOUNT BI" at bounding box center [1174, 267] width 644 height 26
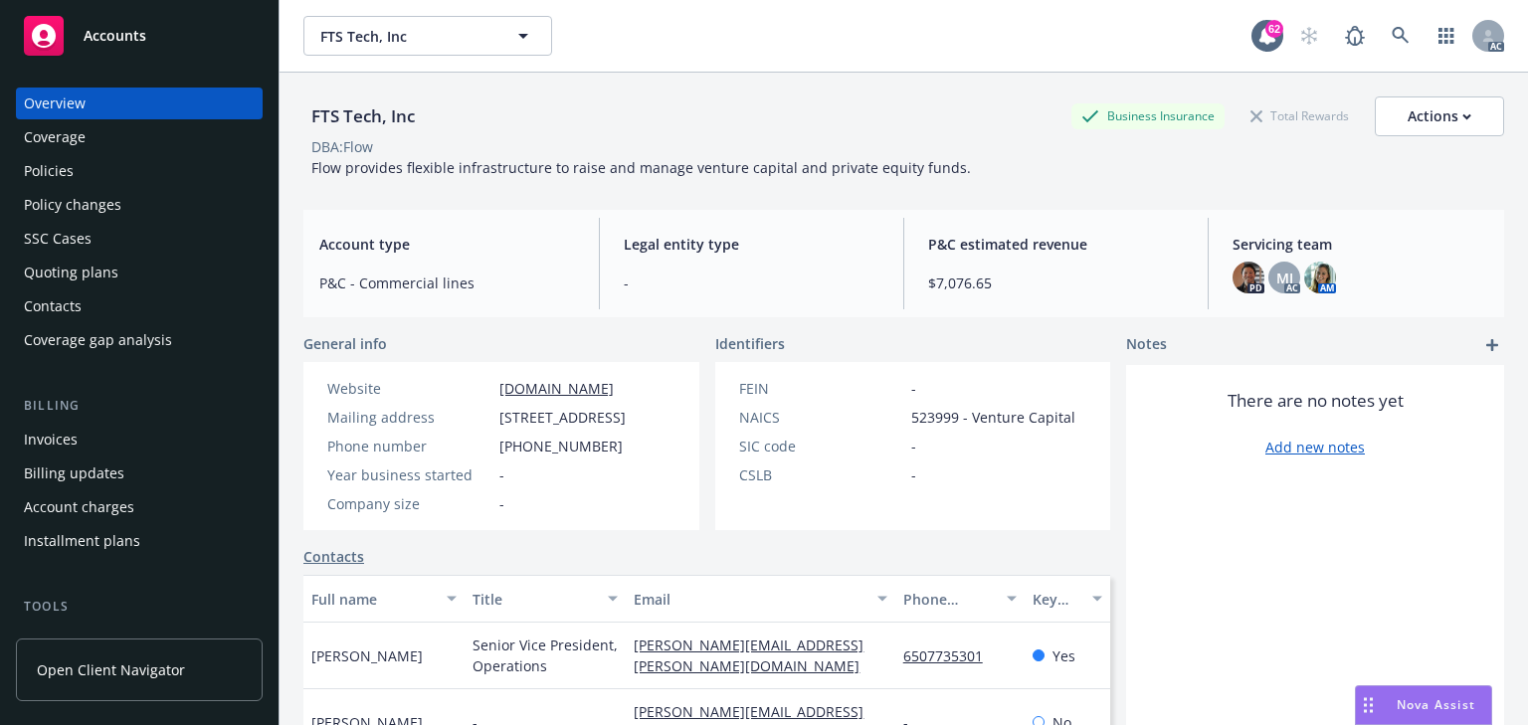
click at [64, 163] on div "Policies" at bounding box center [49, 171] width 50 height 32
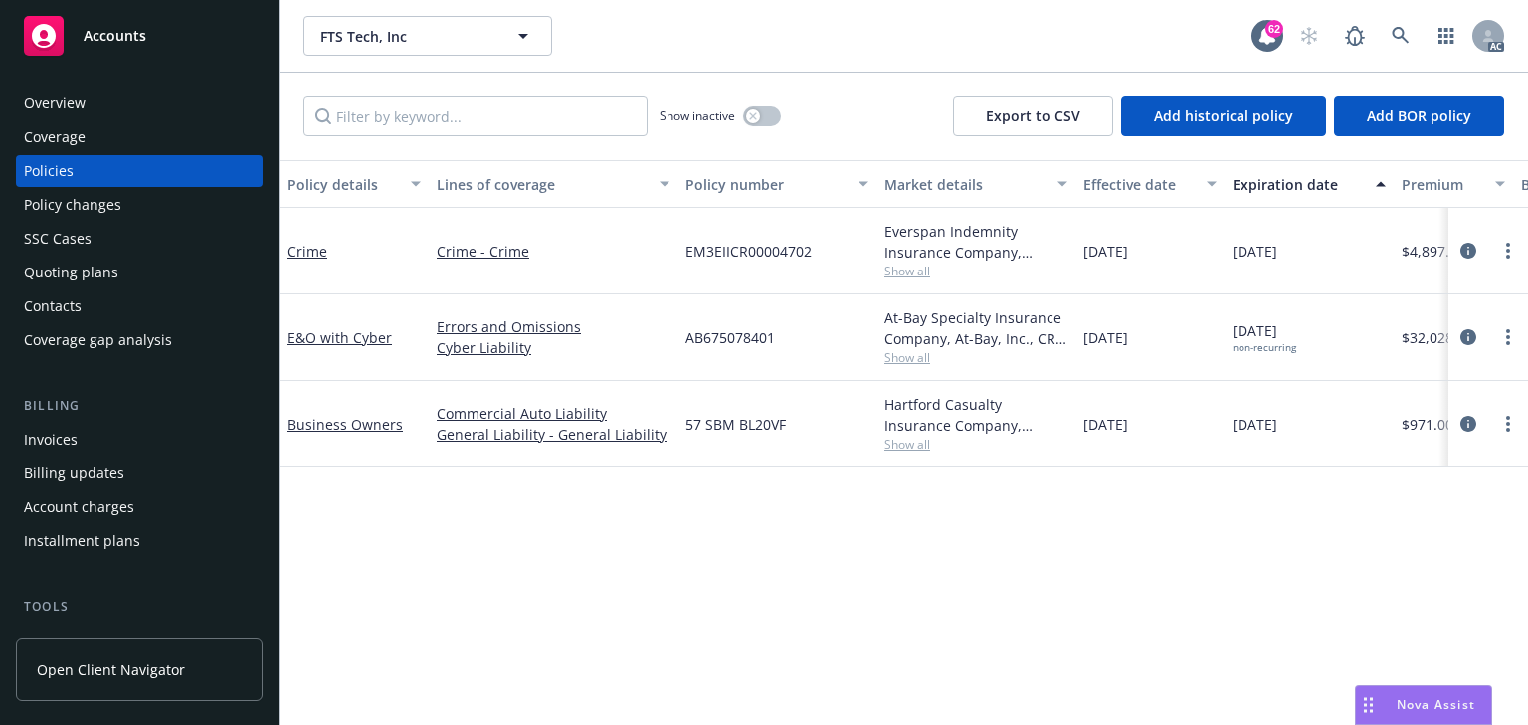
click at [858, 541] on div "Policy details Lines of coverage Policy number Market details Effective date Ex…" at bounding box center [903, 442] width 1248 height 565
click at [1464, 427] on icon "circleInformation" at bounding box center [1468, 424] width 16 height 16
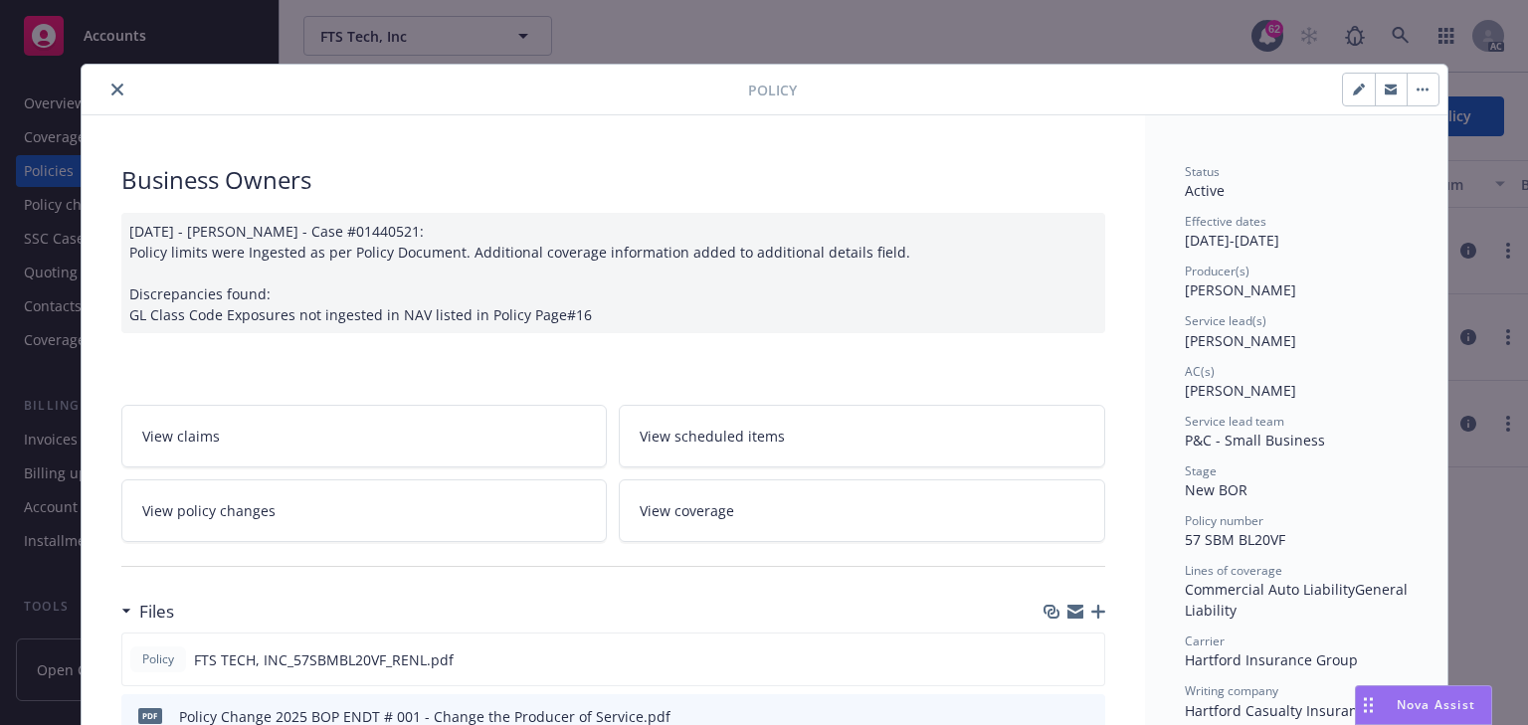
click at [278, 505] on link "View policy changes" at bounding box center [364, 510] width 486 height 63
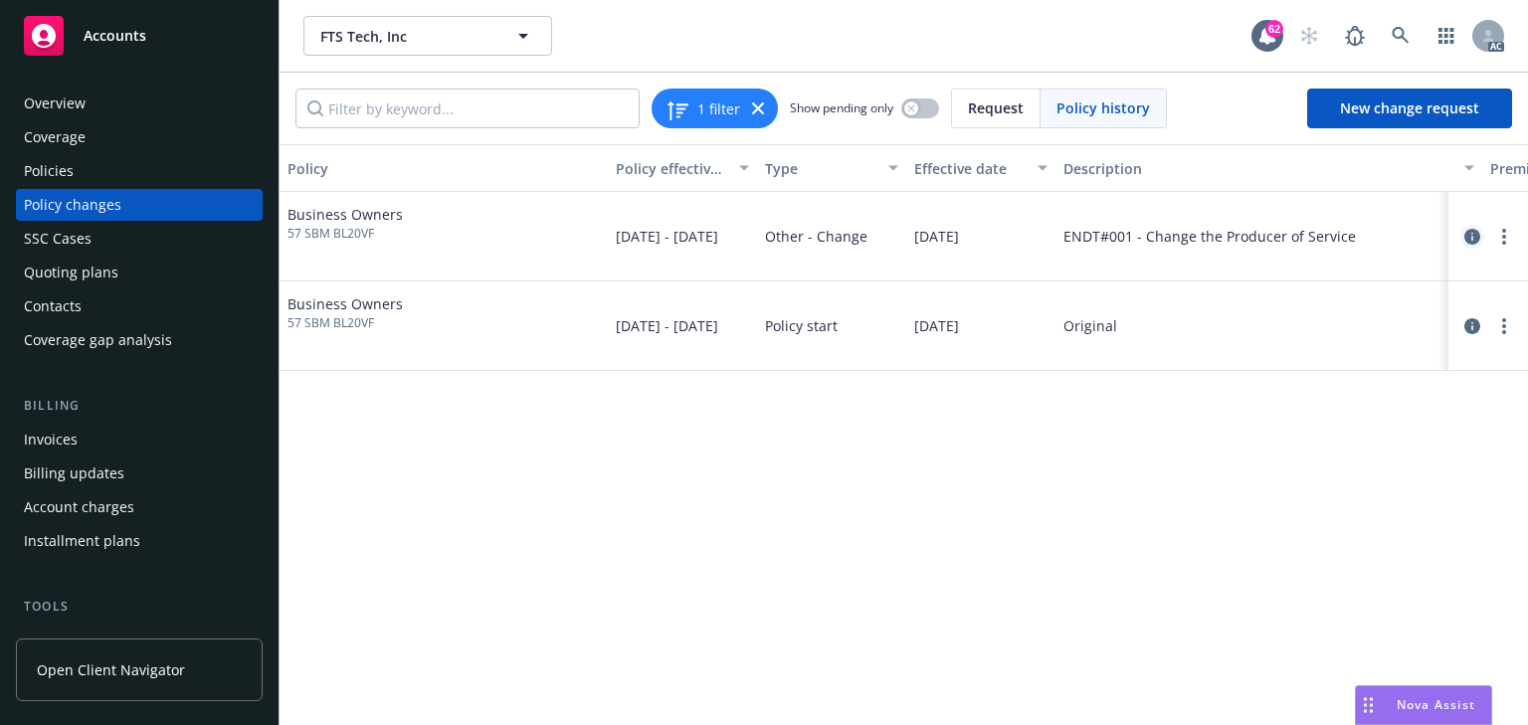
click at [1470, 236] on icon "circleInformation" at bounding box center [1472, 237] width 16 height 16
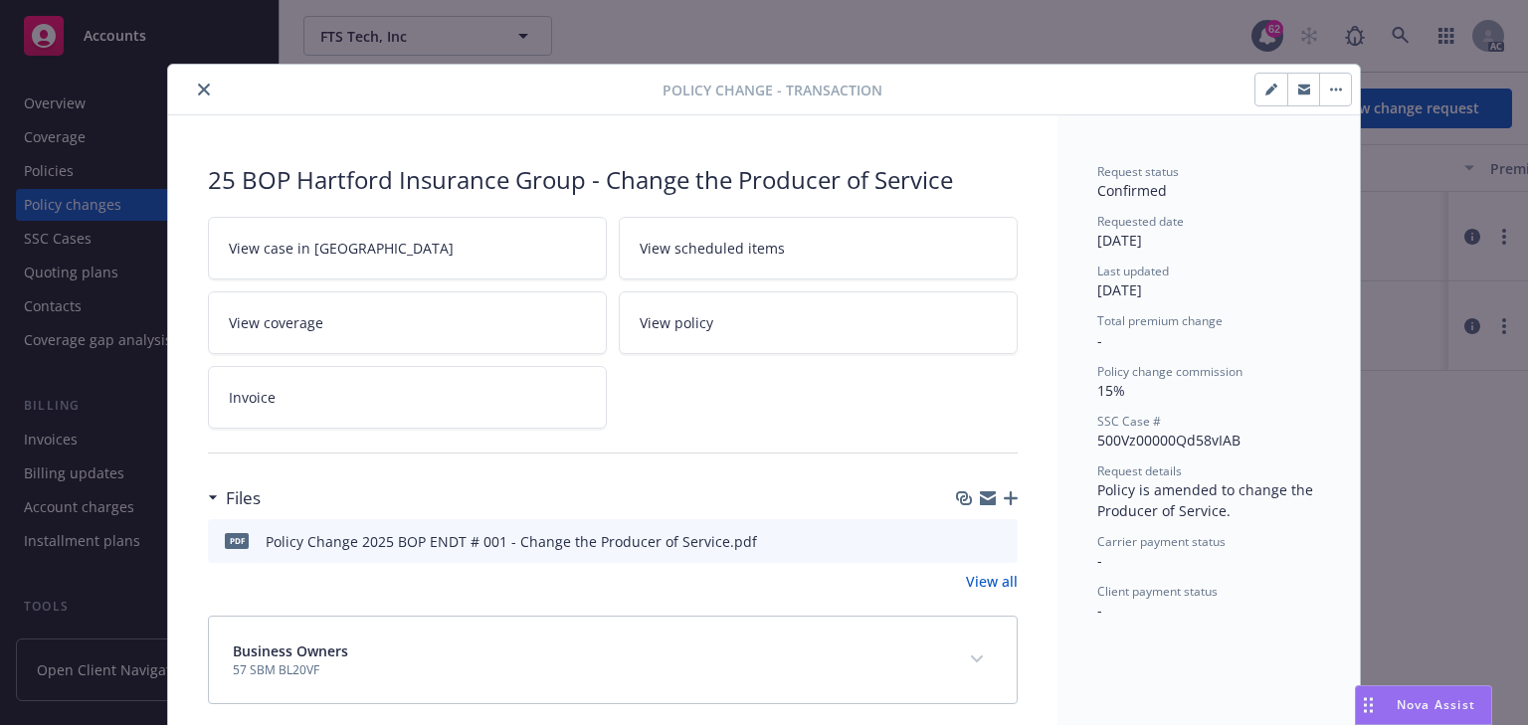
scroll to position [20, 0]
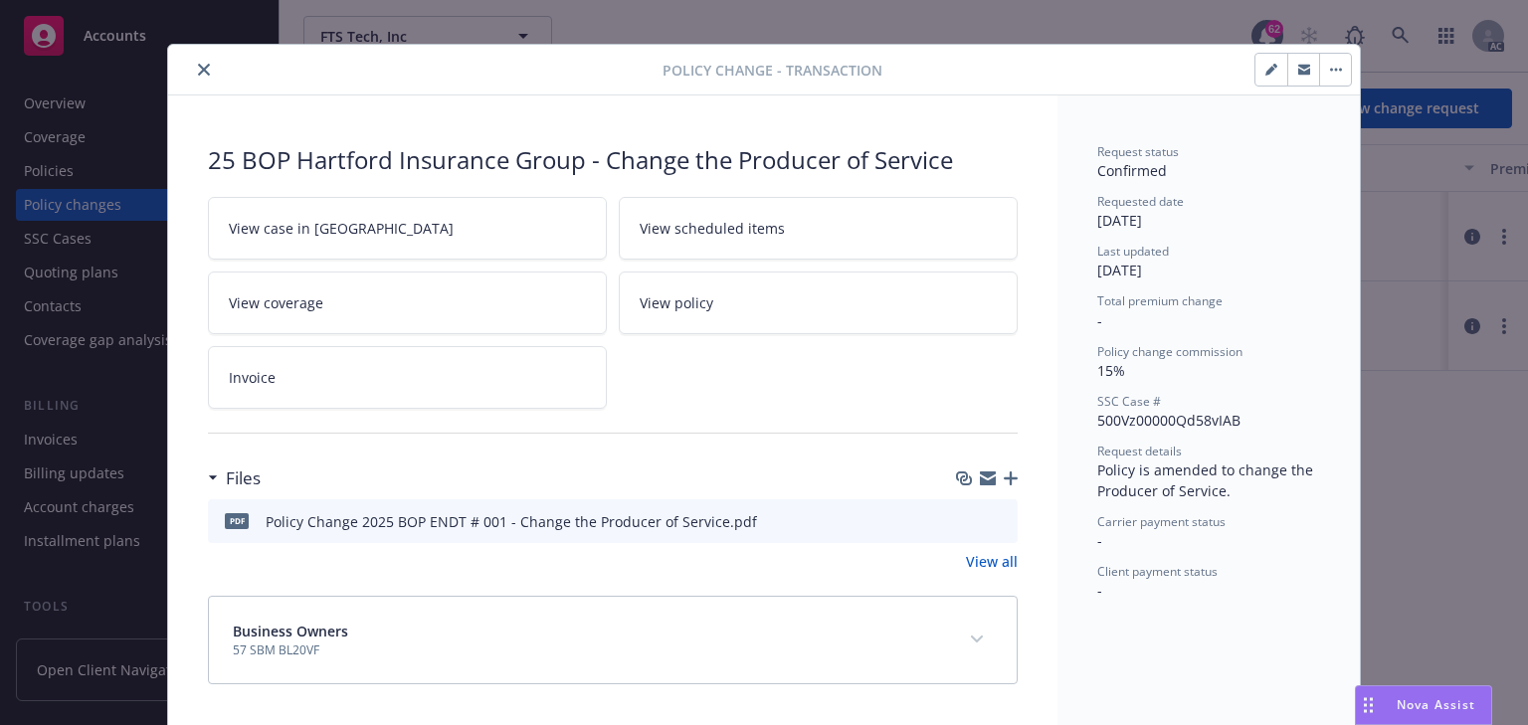
click at [991, 523] on icon "preview file" at bounding box center [999, 520] width 18 height 14
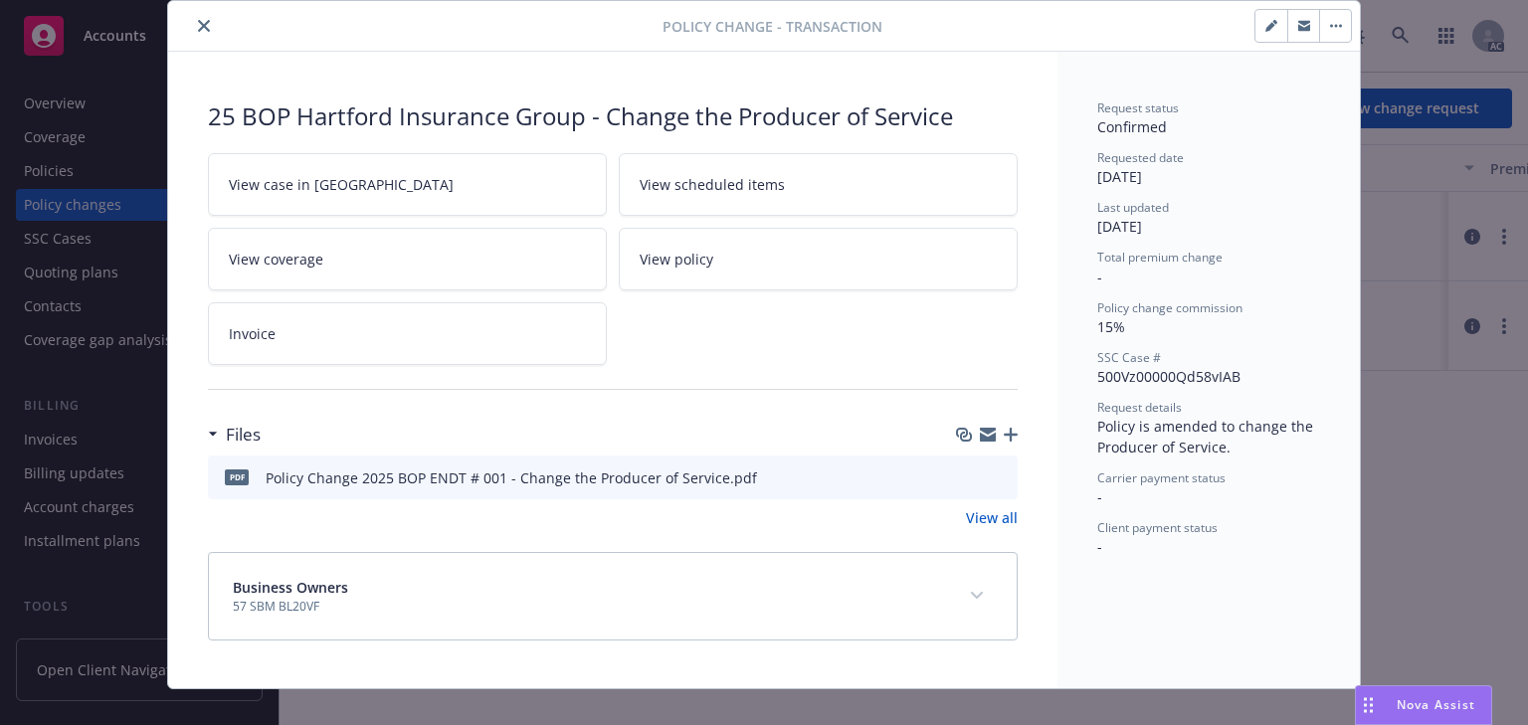
scroll to position [89, 0]
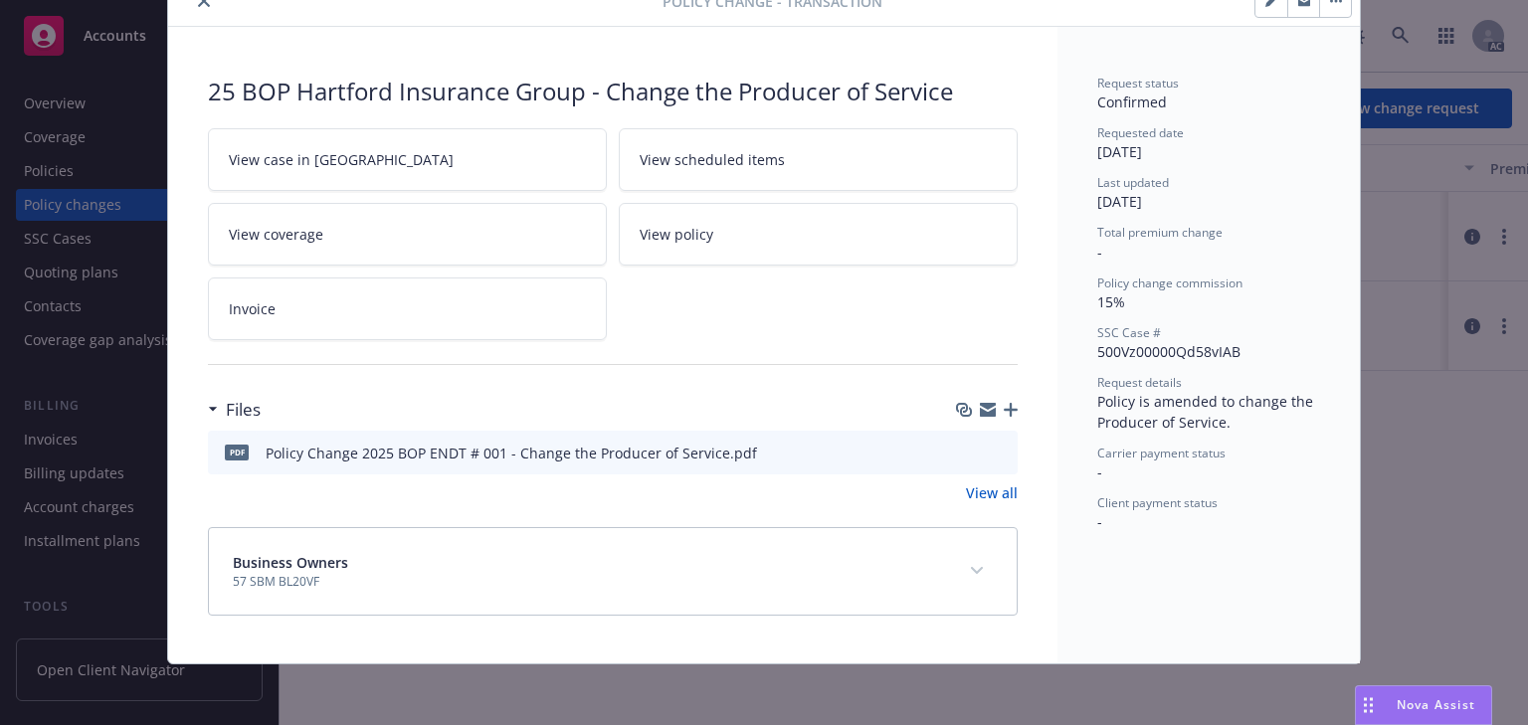
click at [961, 572] on button "expand content" at bounding box center [977, 571] width 32 height 32
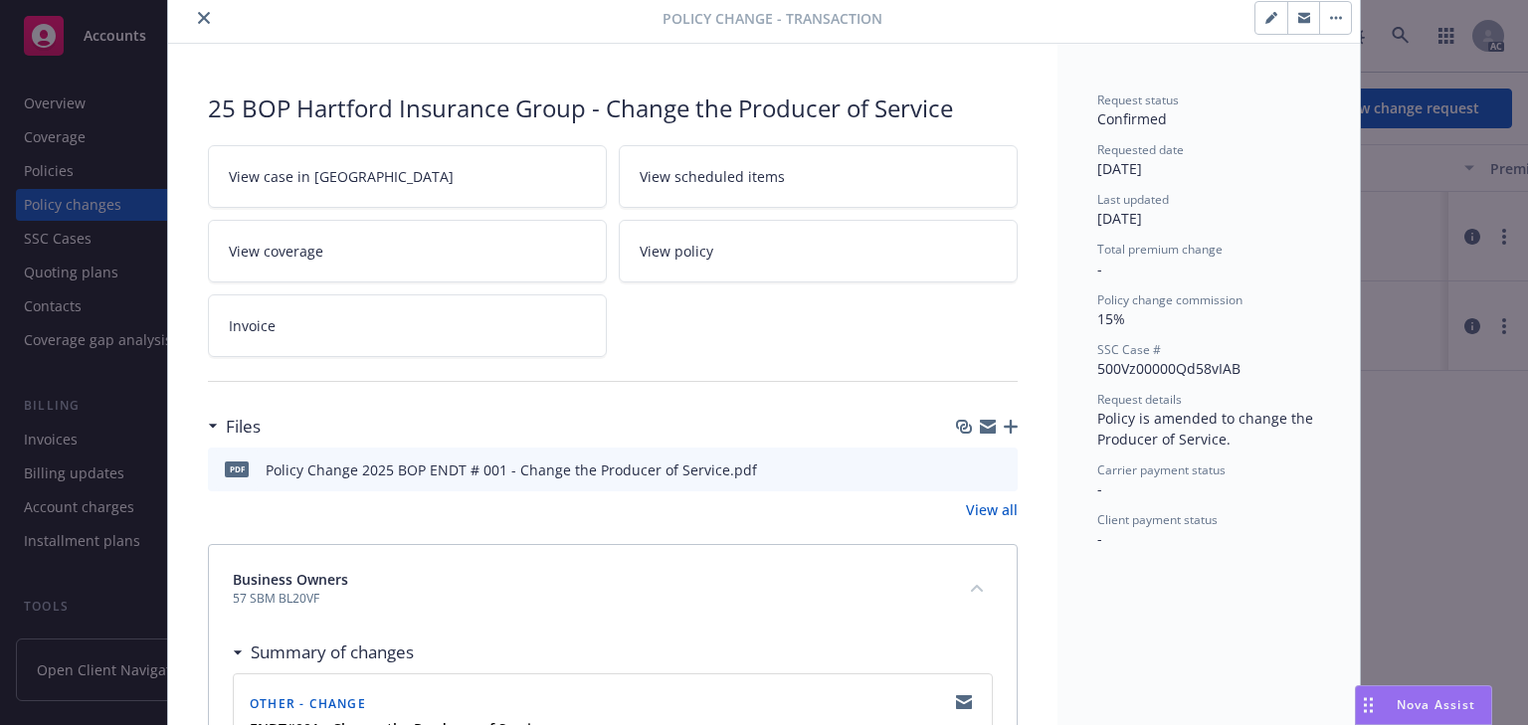
scroll to position [69, 0]
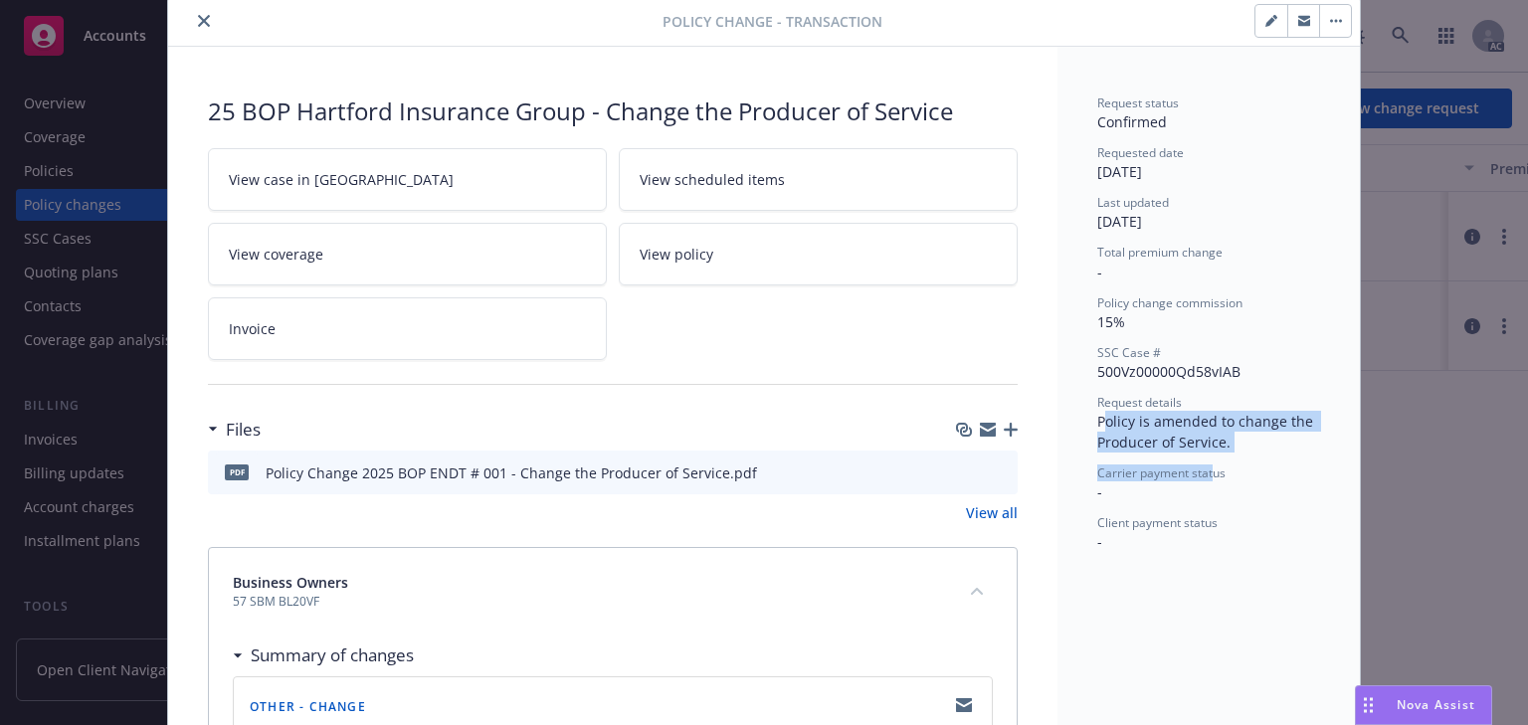
drag, startPoint x: 1099, startPoint y: 422, endPoint x: 1207, endPoint y: 457, distance: 113.9
click at [1207, 457] on div "Request status Confirmed Requested date 08/13/2025 Last updated 08/13/2025 Tota…" at bounding box center [1208, 323] width 223 height 458
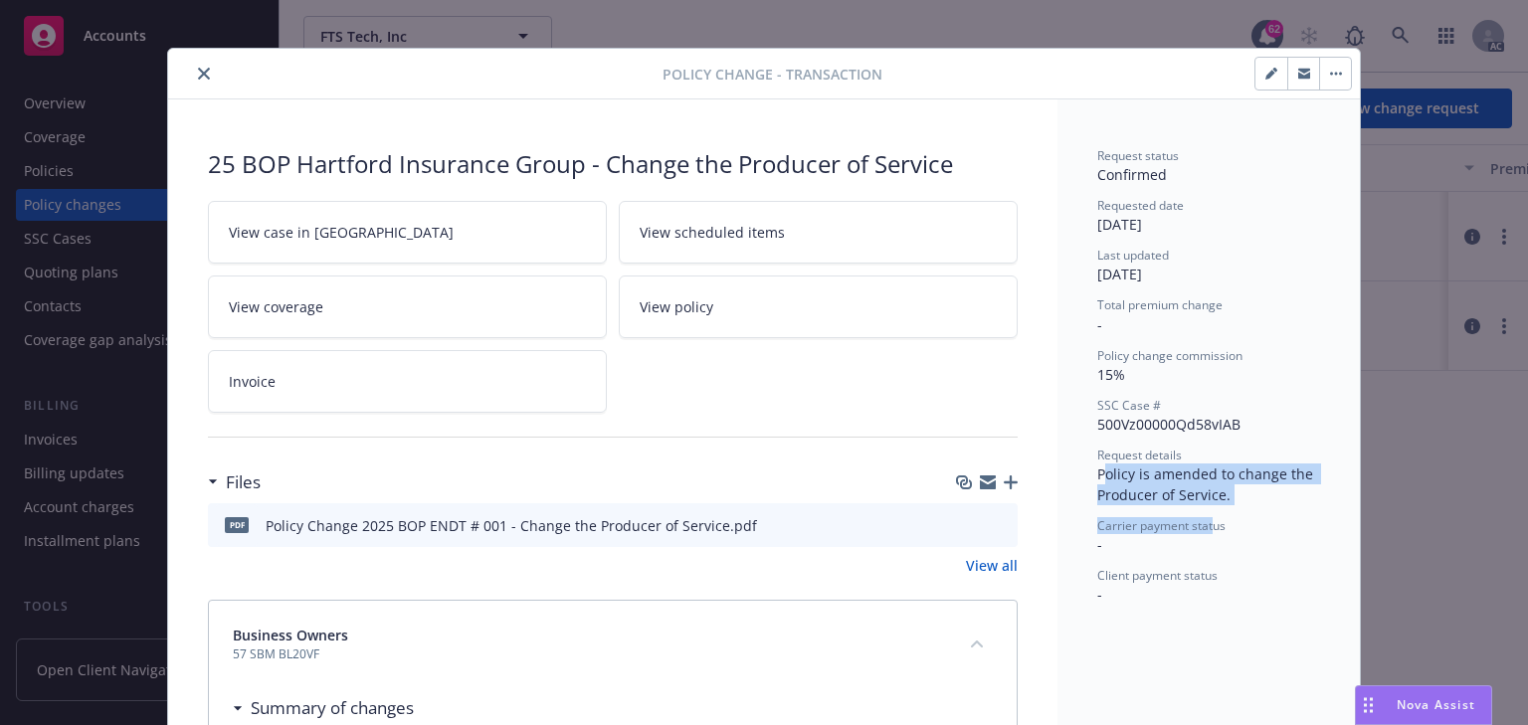
scroll to position [0, 0]
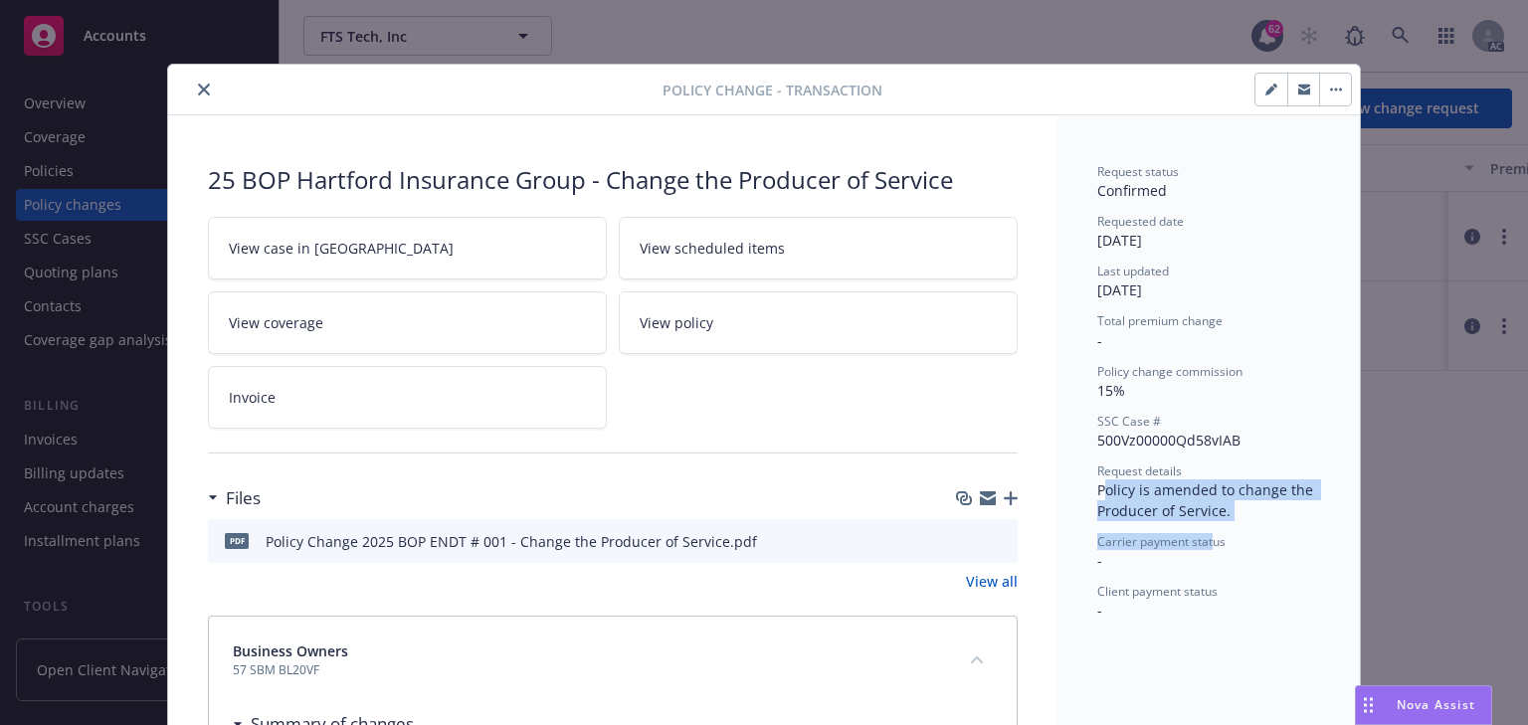
click at [204, 88] on button "close" at bounding box center [204, 90] width 24 height 24
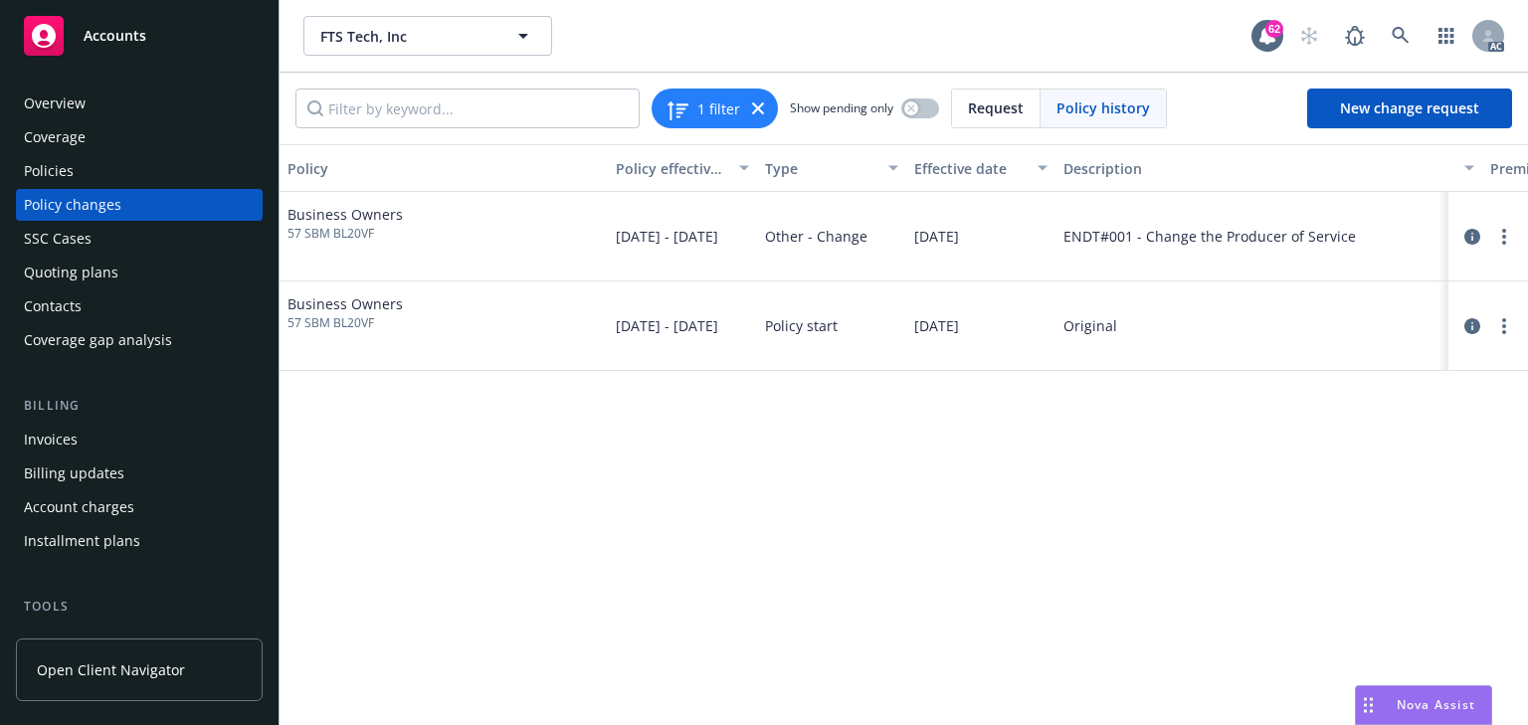
click at [77, 174] on div "Policies" at bounding box center [139, 171] width 231 height 32
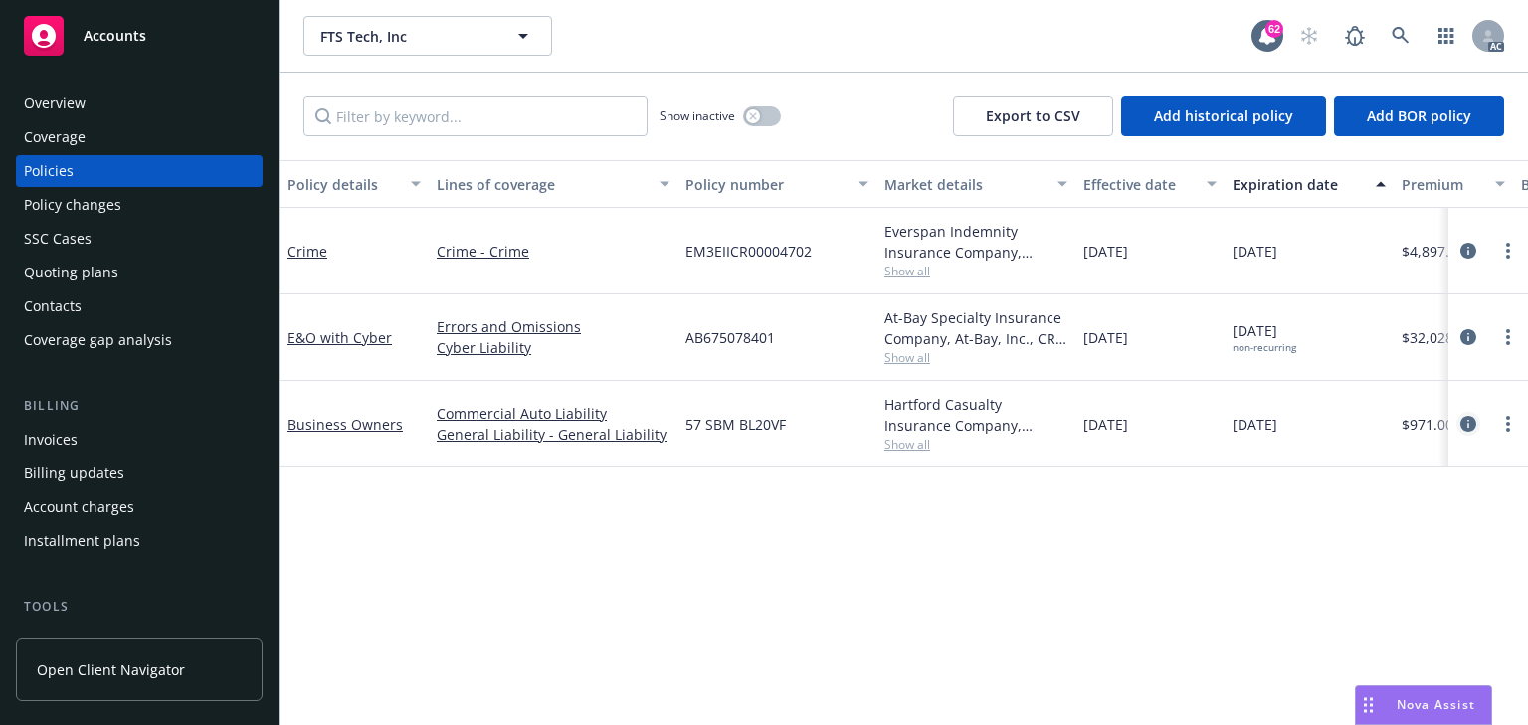
click at [1469, 421] on icon "circleInformation" at bounding box center [1468, 424] width 16 height 16
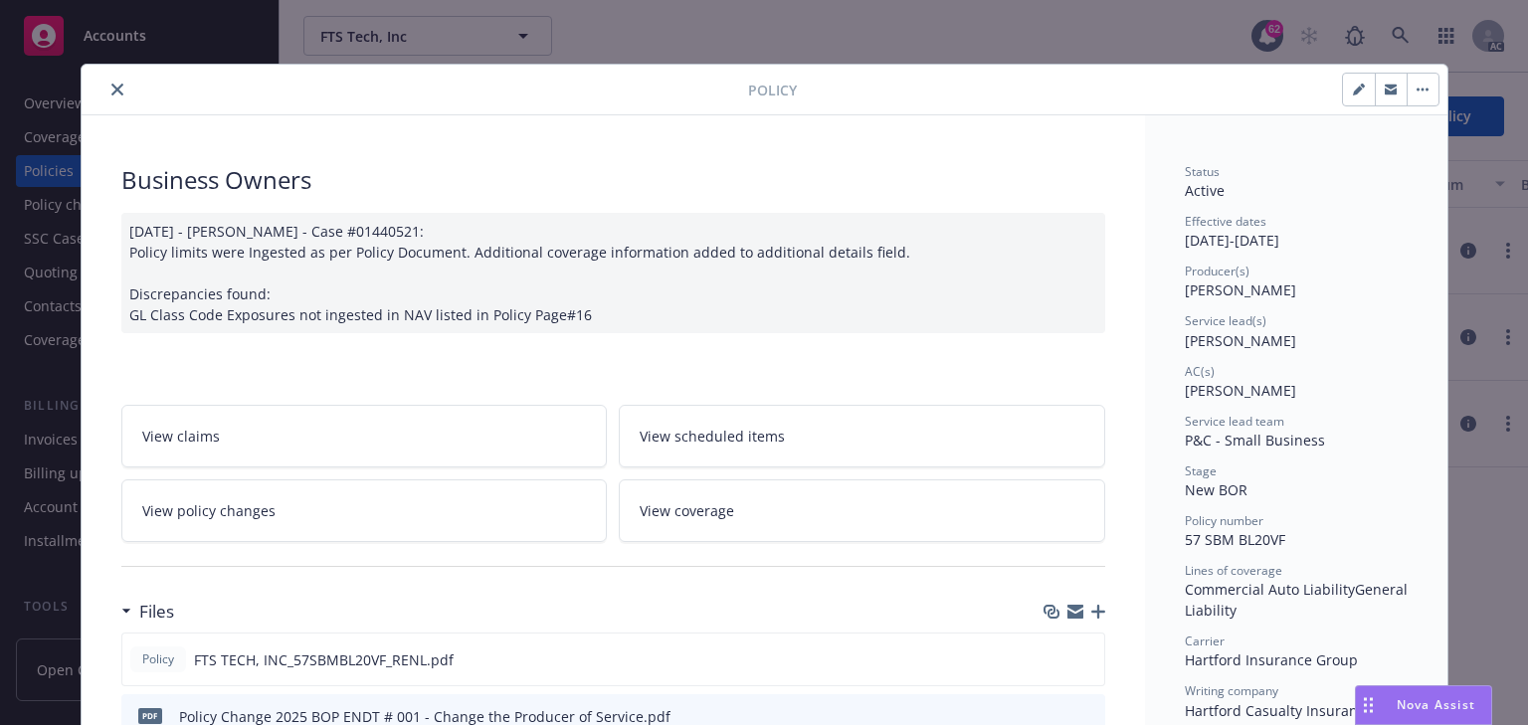
scroll to position [60, 0]
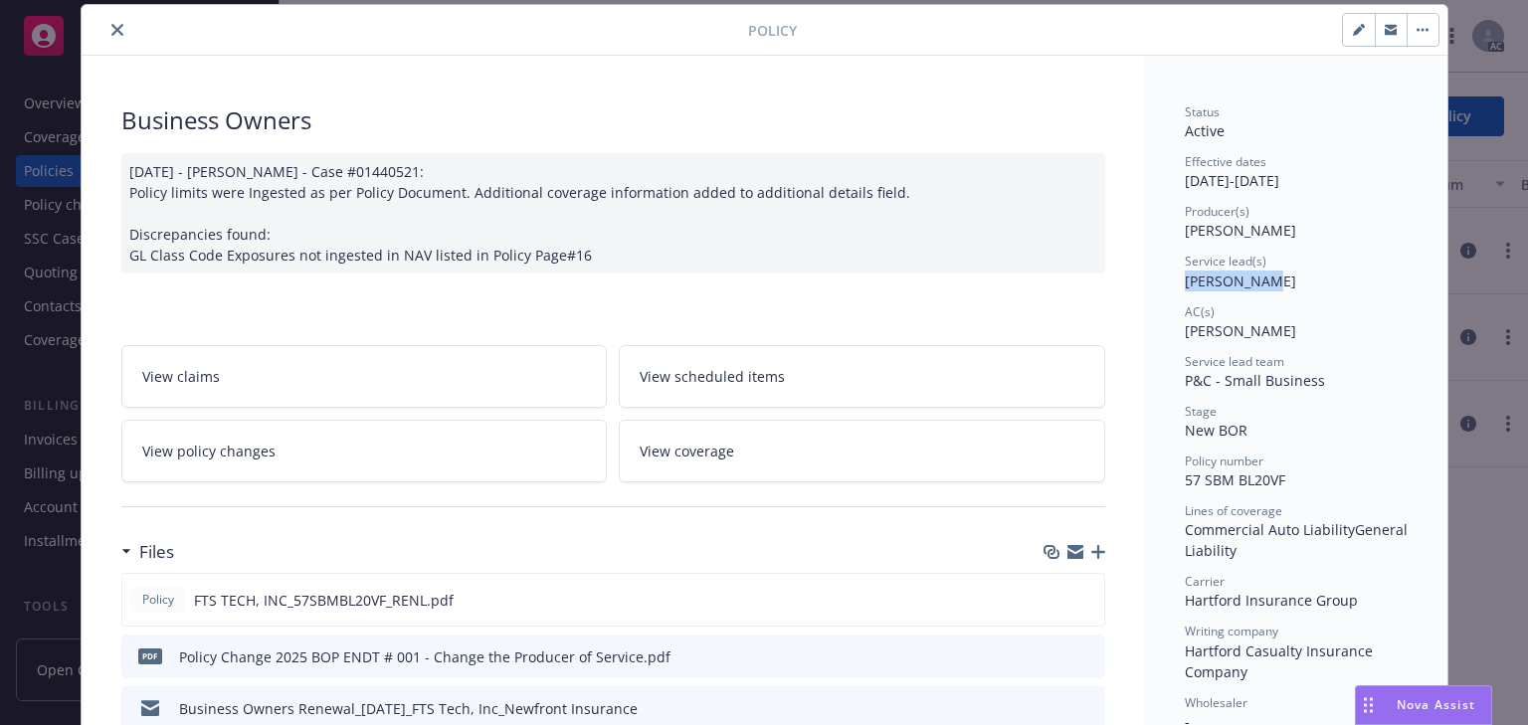
drag, startPoint x: 1162, startPoint y: 275, endPoint x: 1259, endPoint y: 275, distance: 97.5
copy span "Sally Poole"
click at [111, 32] on icon "close" at bounding box center [117, 30] width 12 height 12
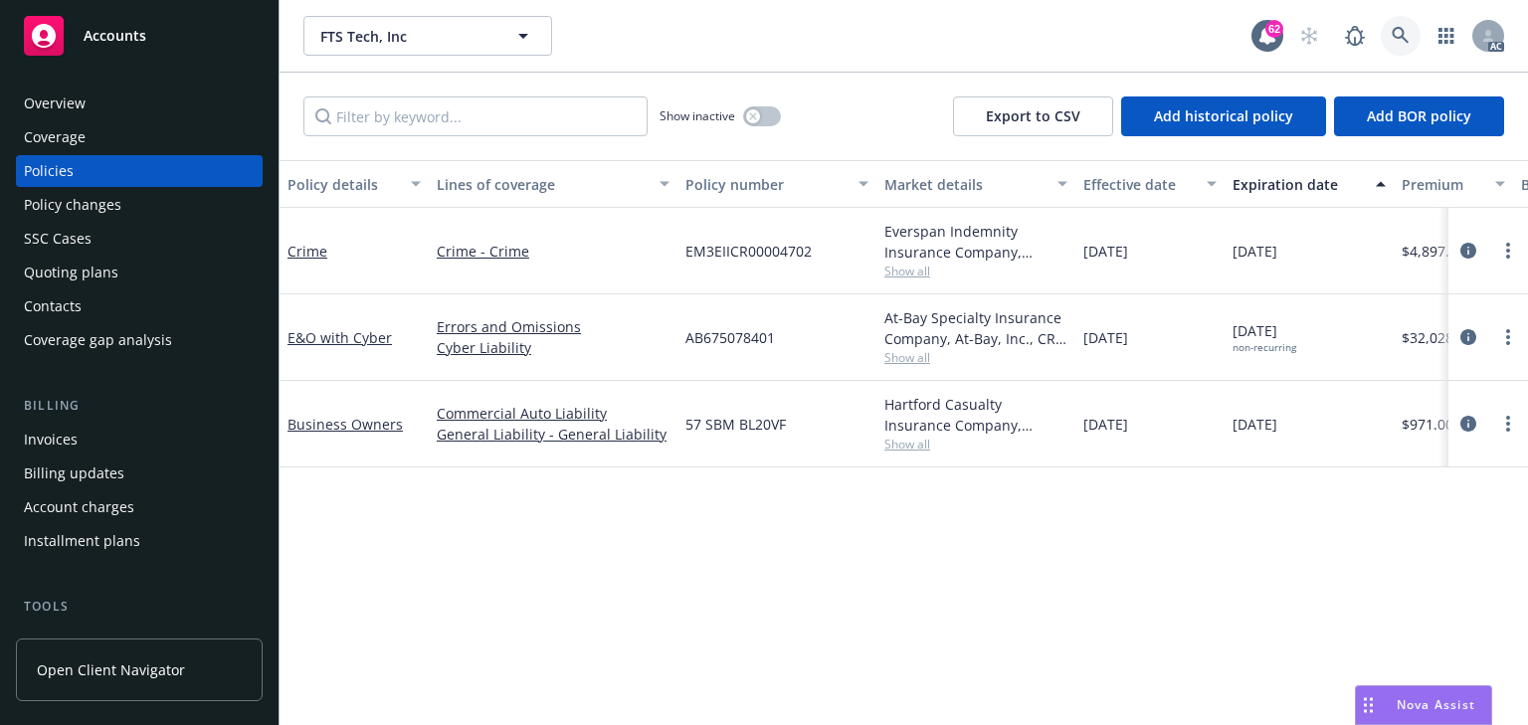
click at [1392, 38] on icon at bounding box center [1400, 36] width 18 height 18
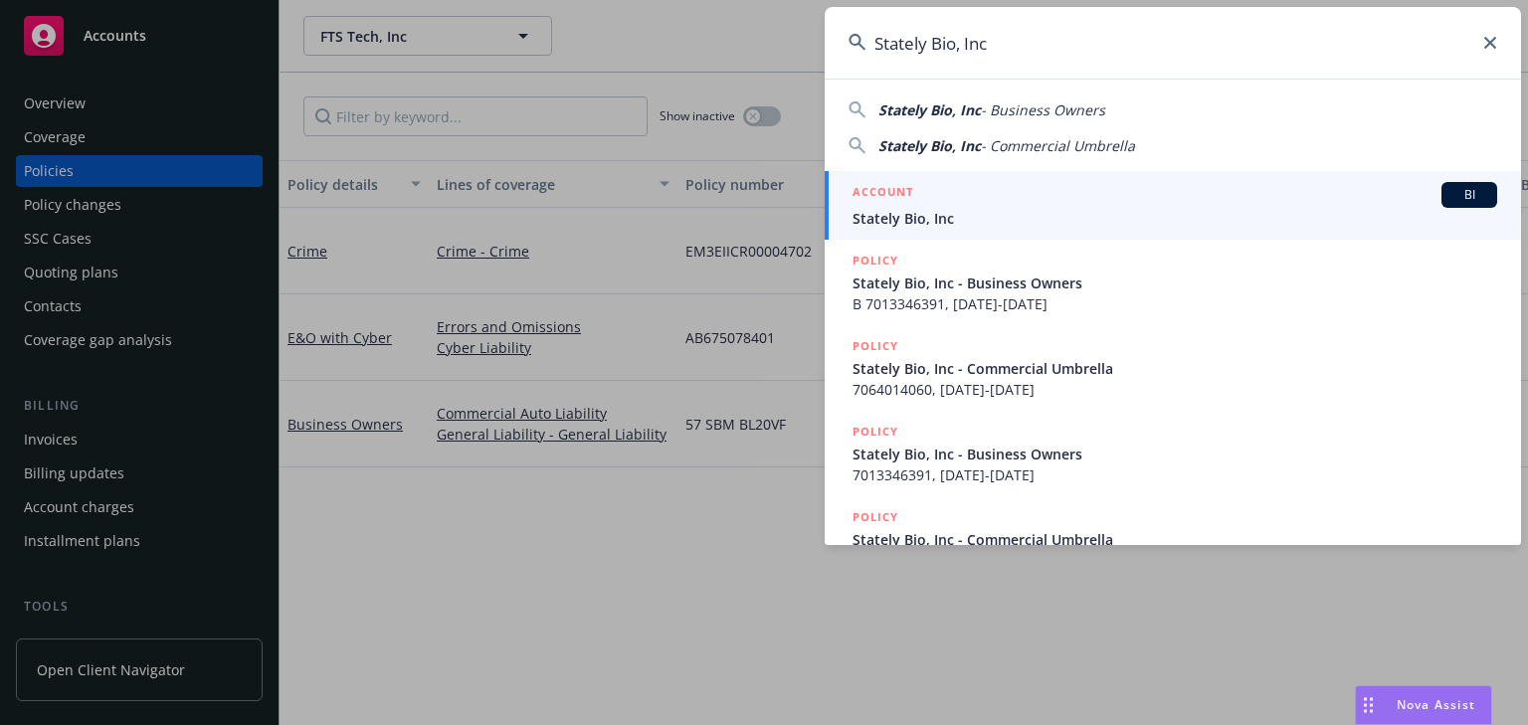
type input "Stately Bio, Inc"
click at [910, 208] on span "Stately Bio, Inc" at bounding box center [1174, 218] width 644 height 21
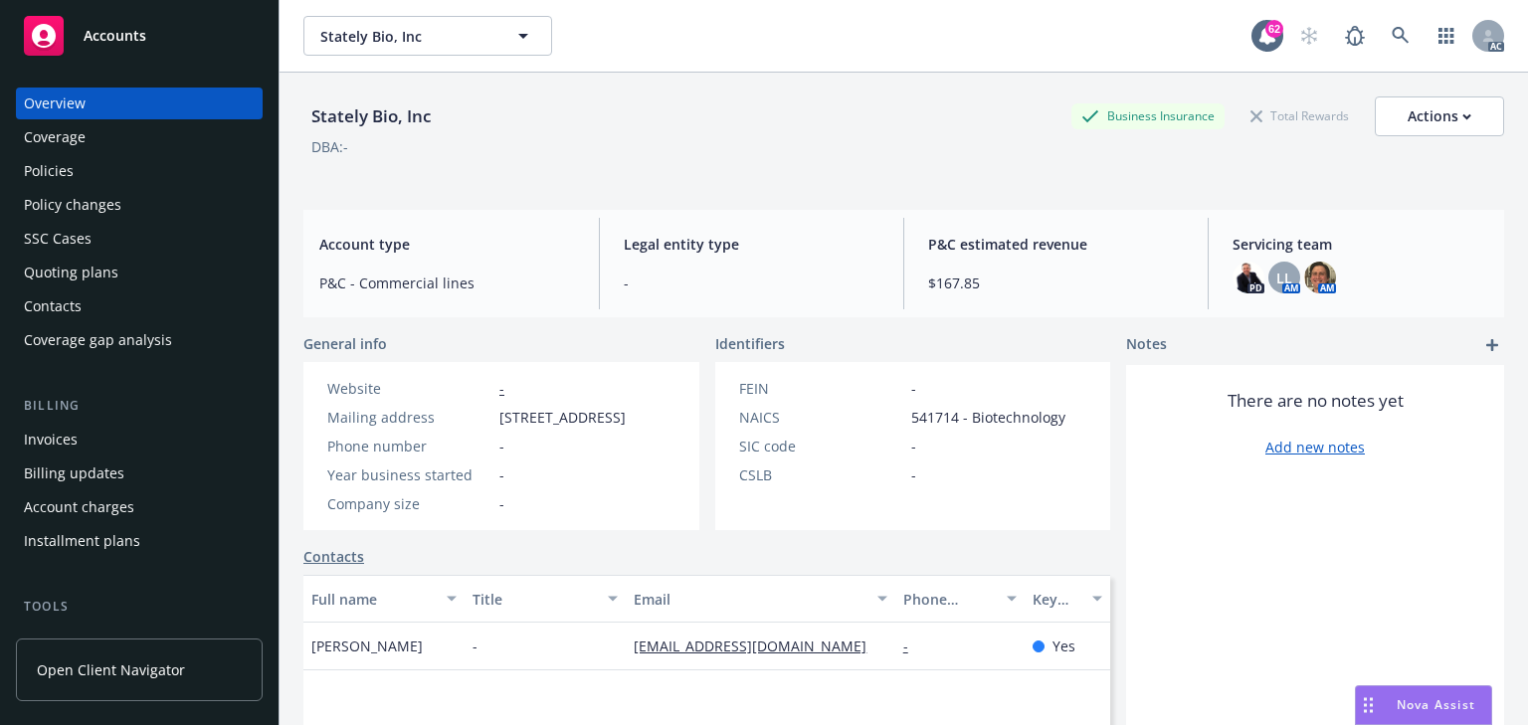
click at [64, 161] on div "Policies" at bounding box center [49, 171] width 50 height 32
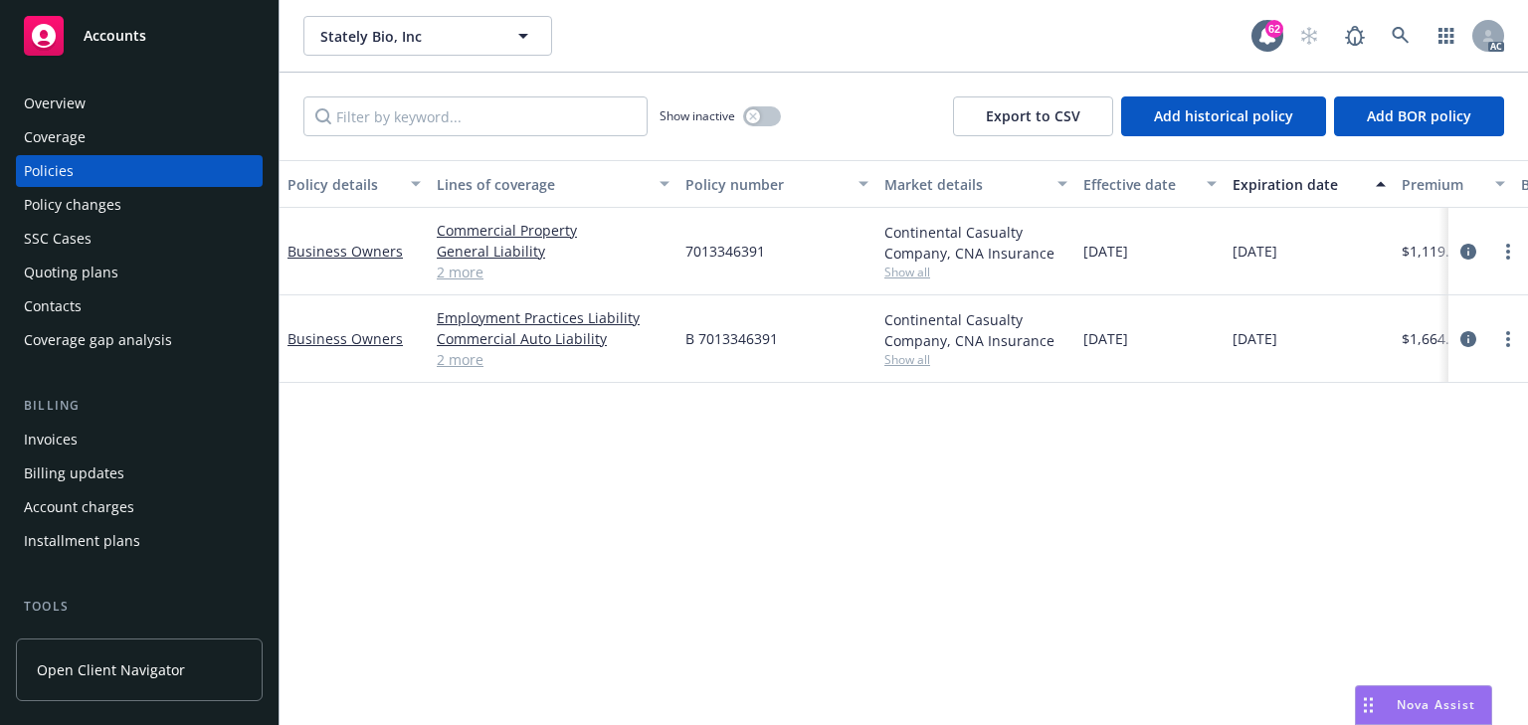
click at [704, 593] on div "Policy details Lines of coverage Policy number Market details Effective date Ex…" at bounding box center [903, 442] width 1248 height 565
click at [469, 363] on link "2 more" at bounding box center [553, 359] width 233 height 21
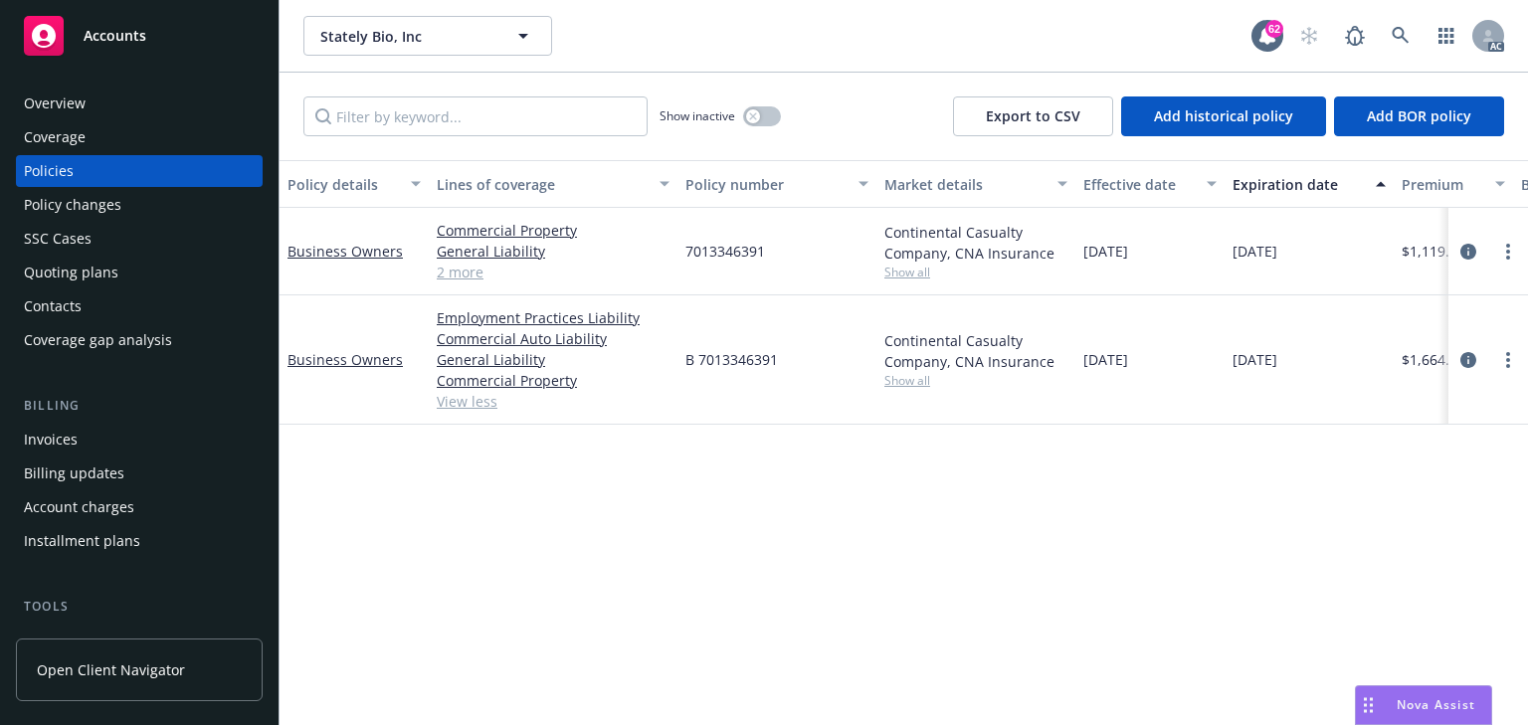
click at [473, 268] on link "2 more" at bounding box center [553, 272] width 233 height 21
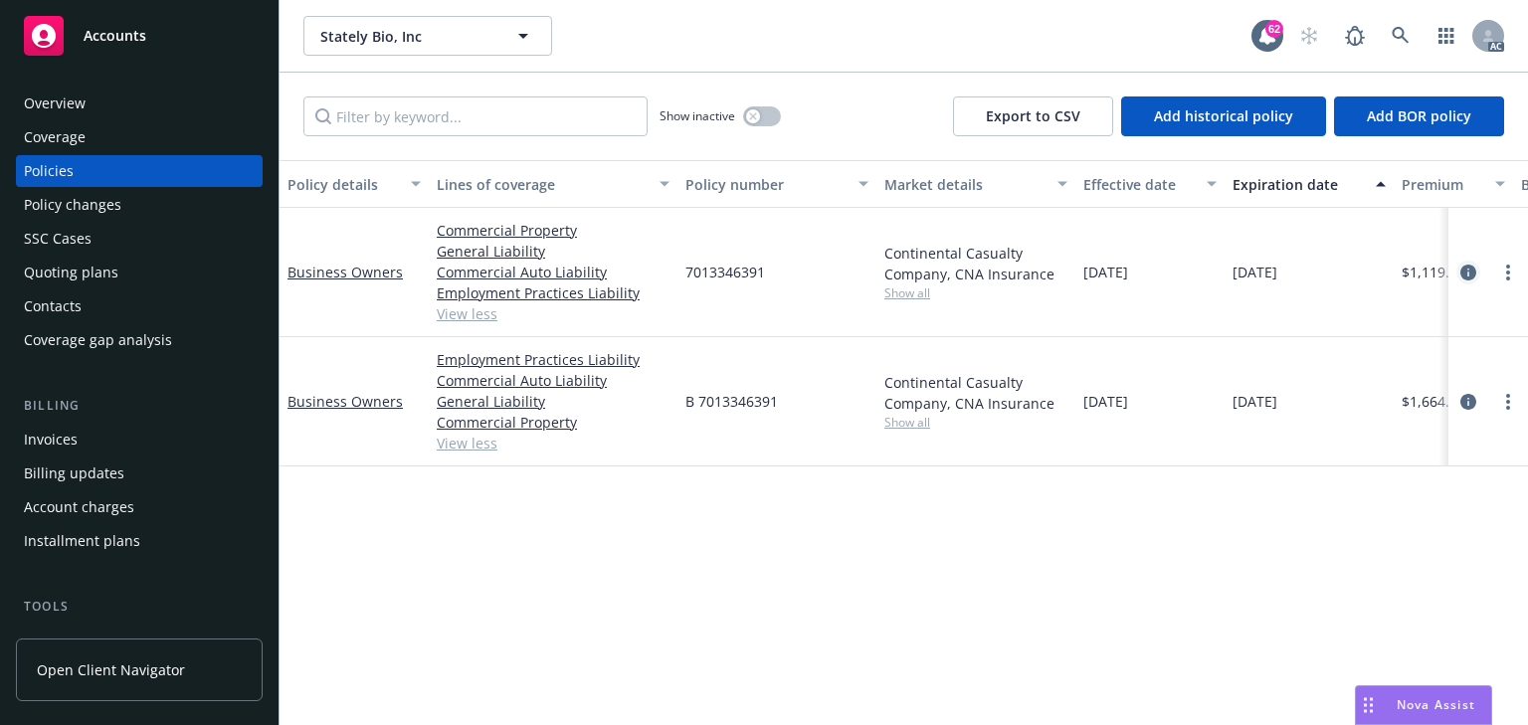
click at [1462, 267] on icon "circleInformation" at bounding box center [1468, 273] width 16 height 16
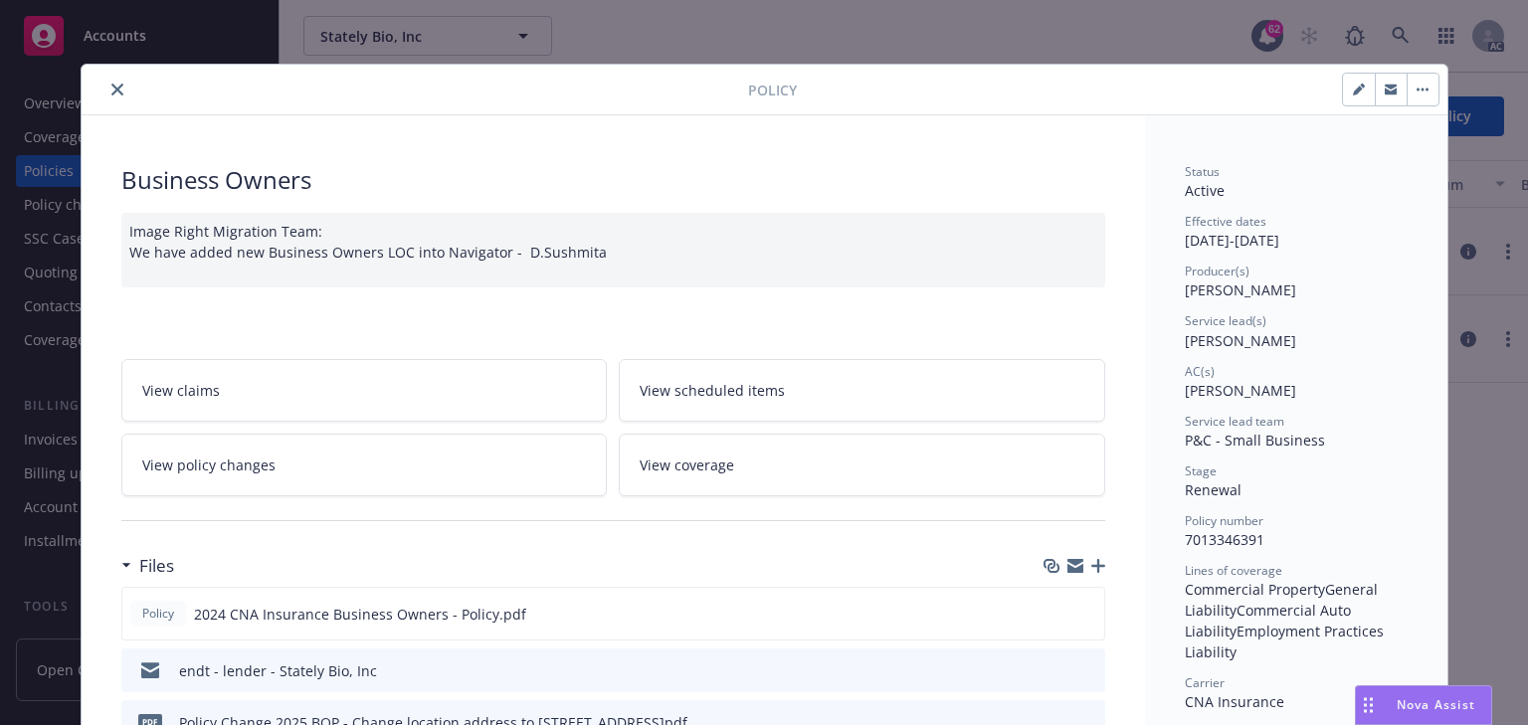
click at [310, 459] on link "View policy changes" at bounding box center [364, 465] width 486 height 63
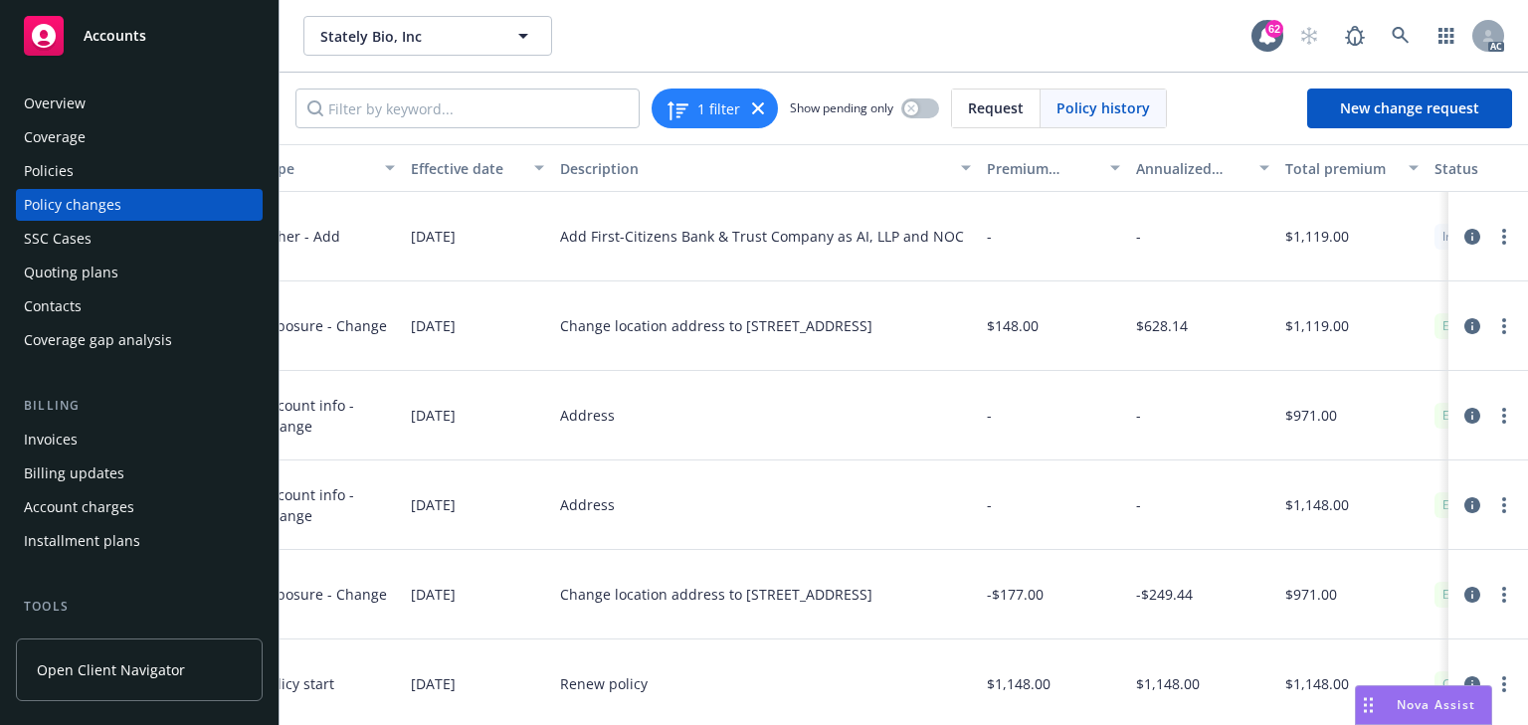
scroll to position [0, 641]
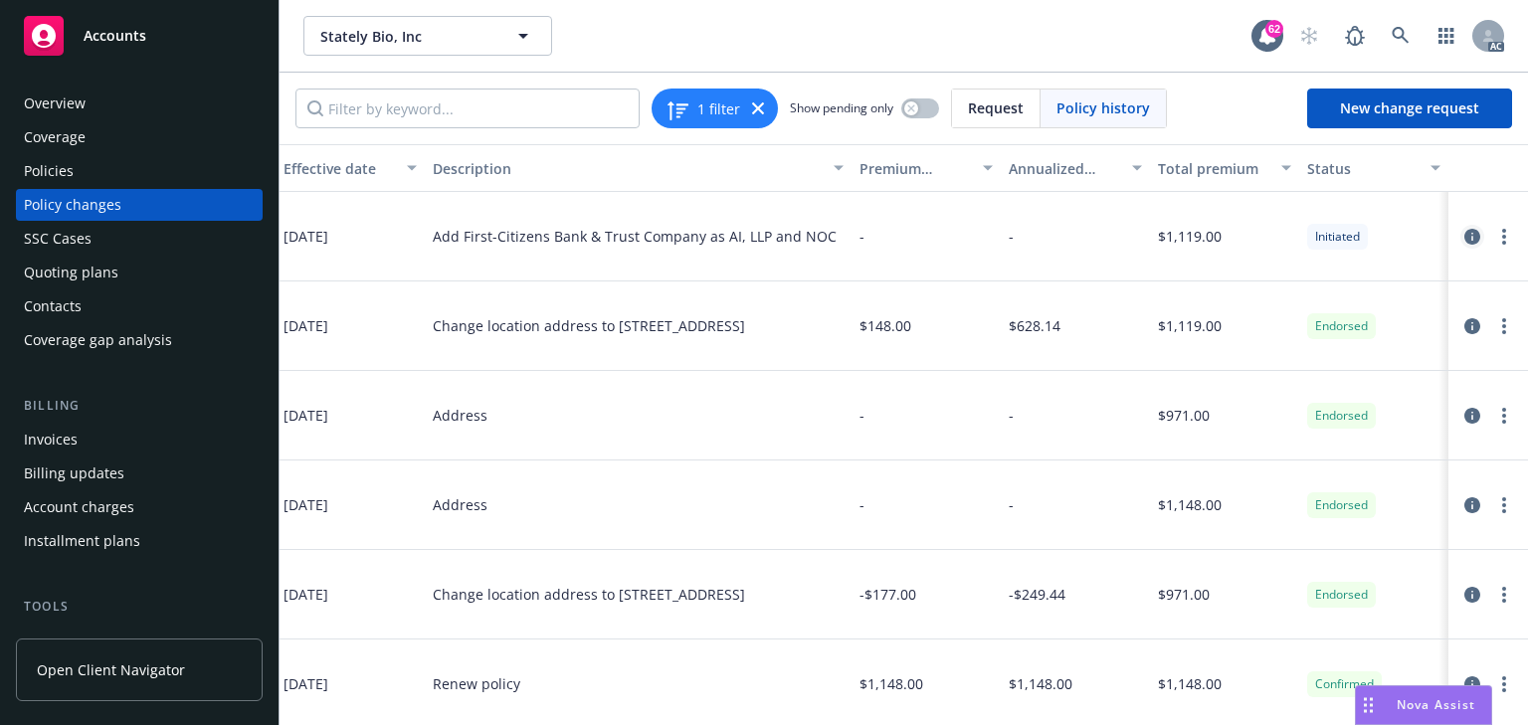
click at [1464, 230] on icon "circleInformation" at bounding box center [1472, 237] width 16 height 16
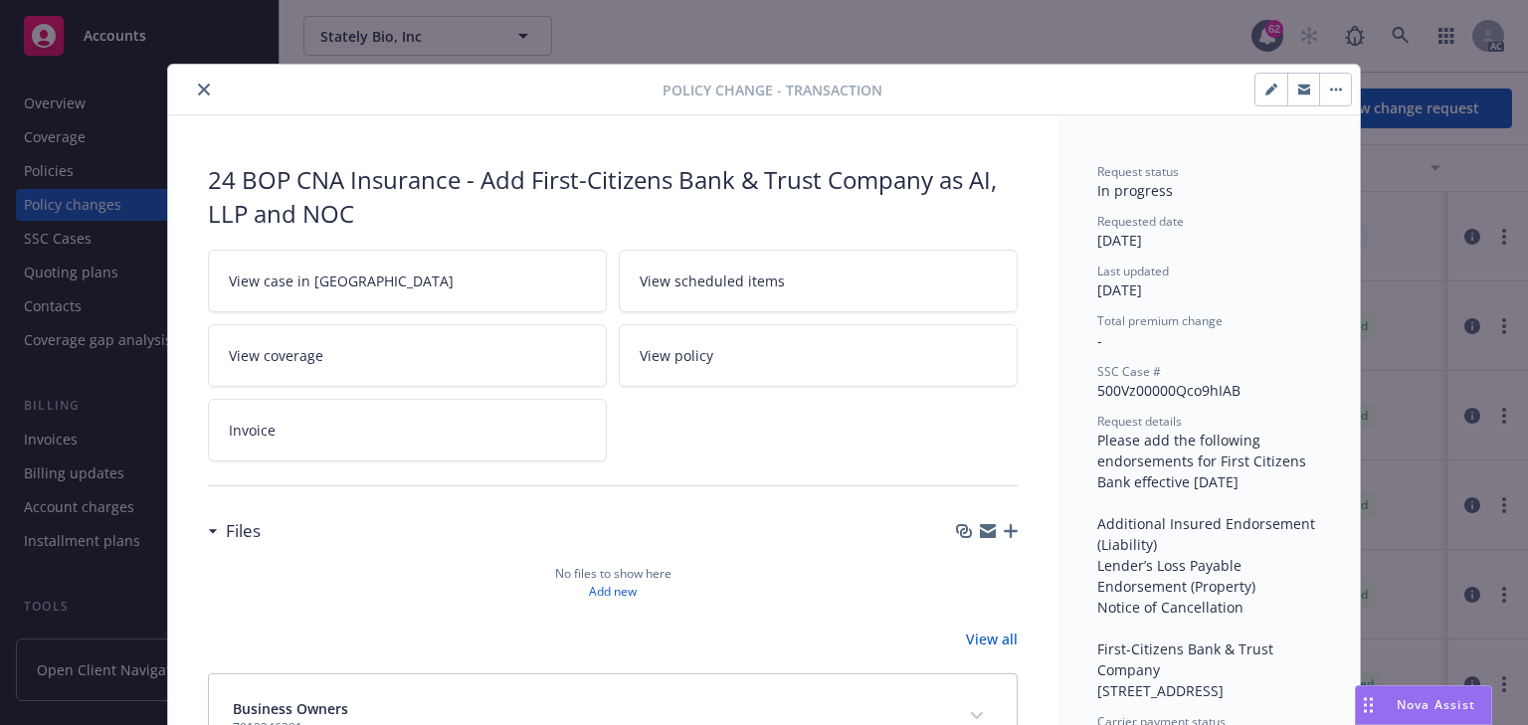
click at [204, 90] on button "close" at bounding box center [204, 90] width 24 height 24
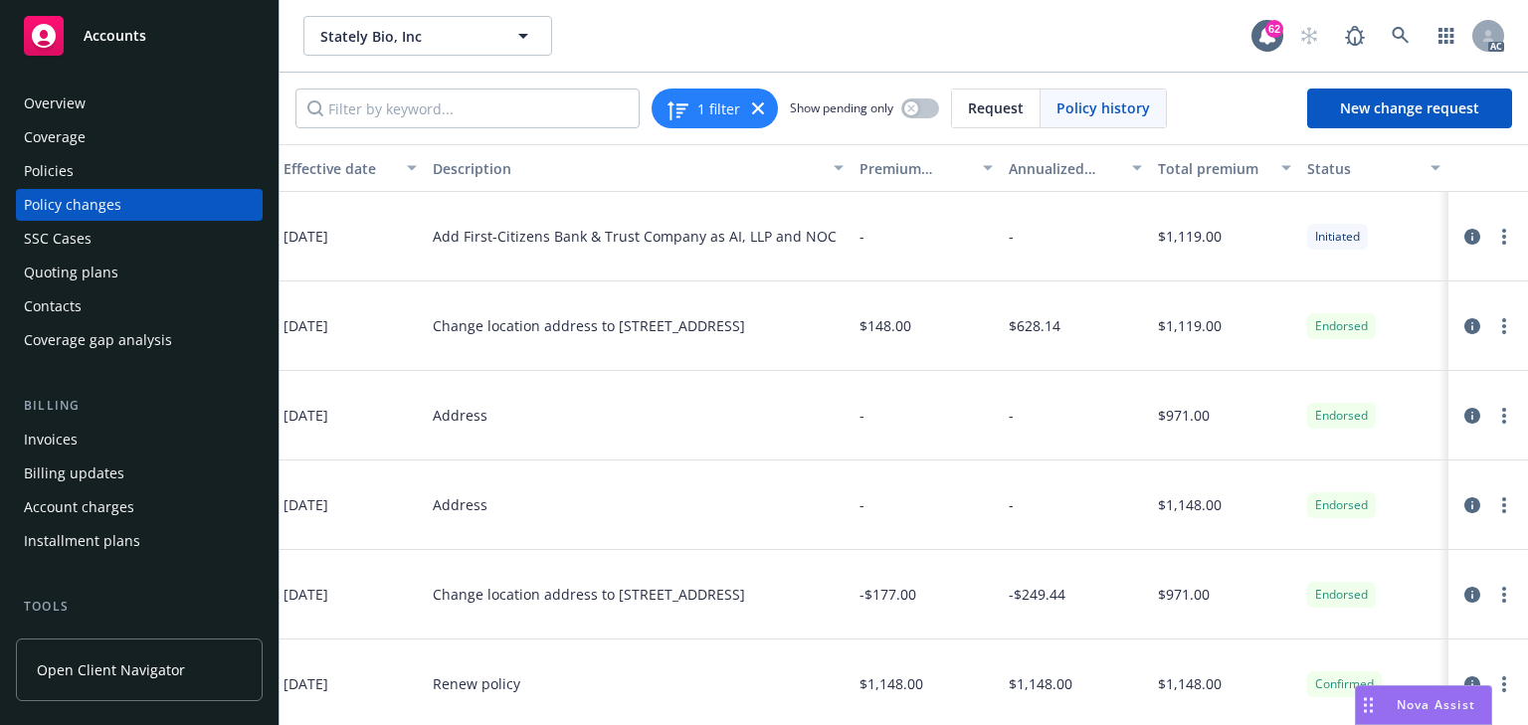
click at [79, 171] on div "Policies" at bounding box center [139, 171] width 231 height 32
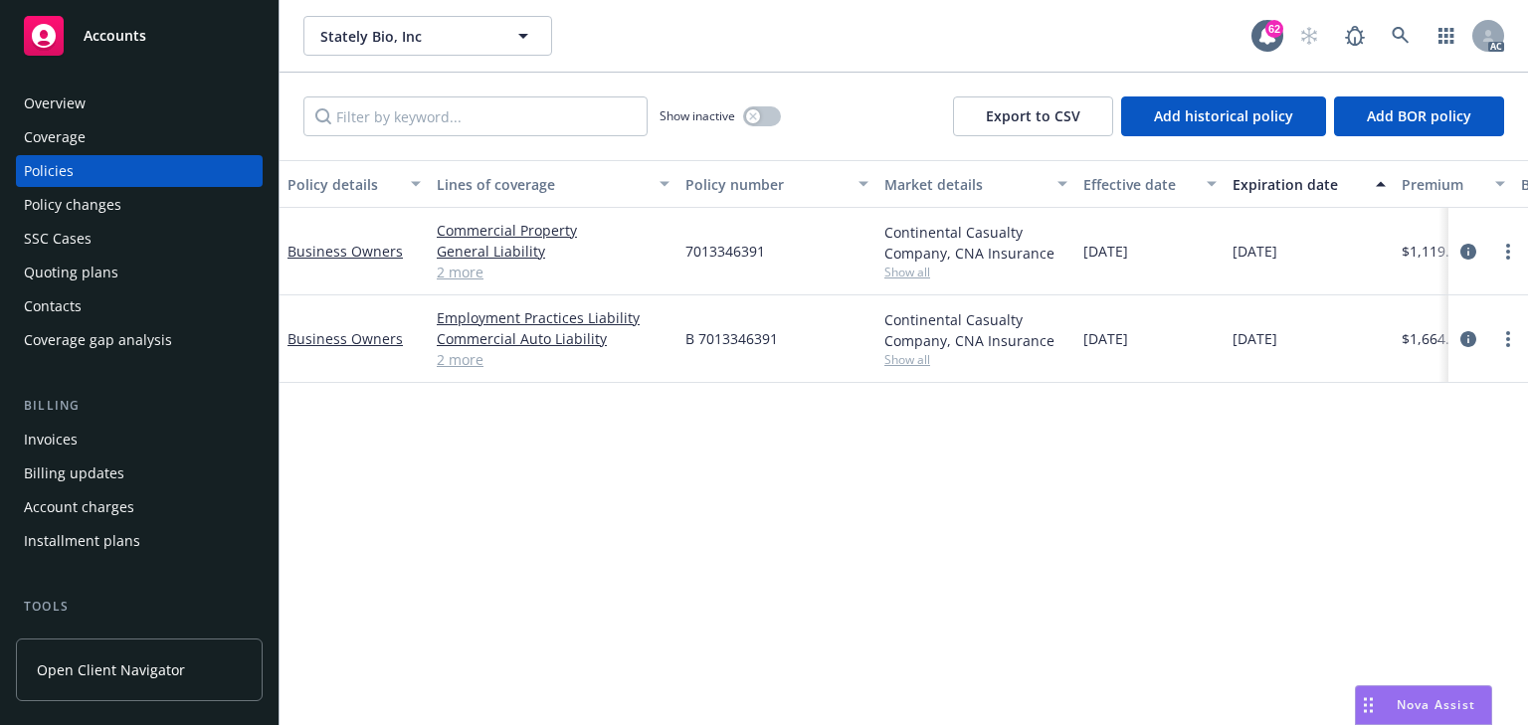
click at [641, 389] on div "Policy details Lines of coverage Policy number Market details Effective date Ex…" at bounding box center [903, 442] width 1248 height 565
click at [911, 355] on span "Show all" at bounding box center [975, 359] width 183 height 17
click at [1467, 339] on icon "circleInformation" at bounding box center [1468, 339] width 16 height 16
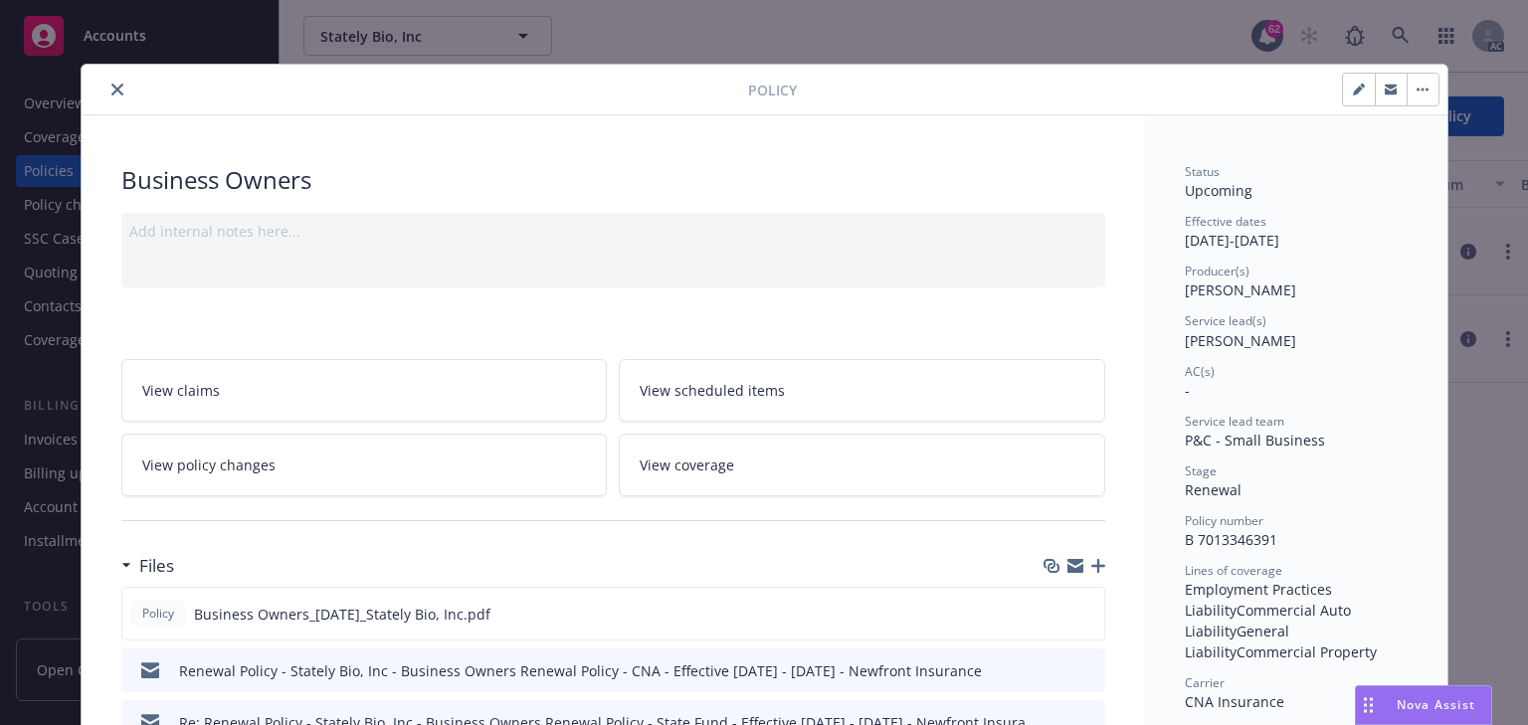
click at [115, 90] on icon "close" at bounding box center [117, 90] width 12 height 12
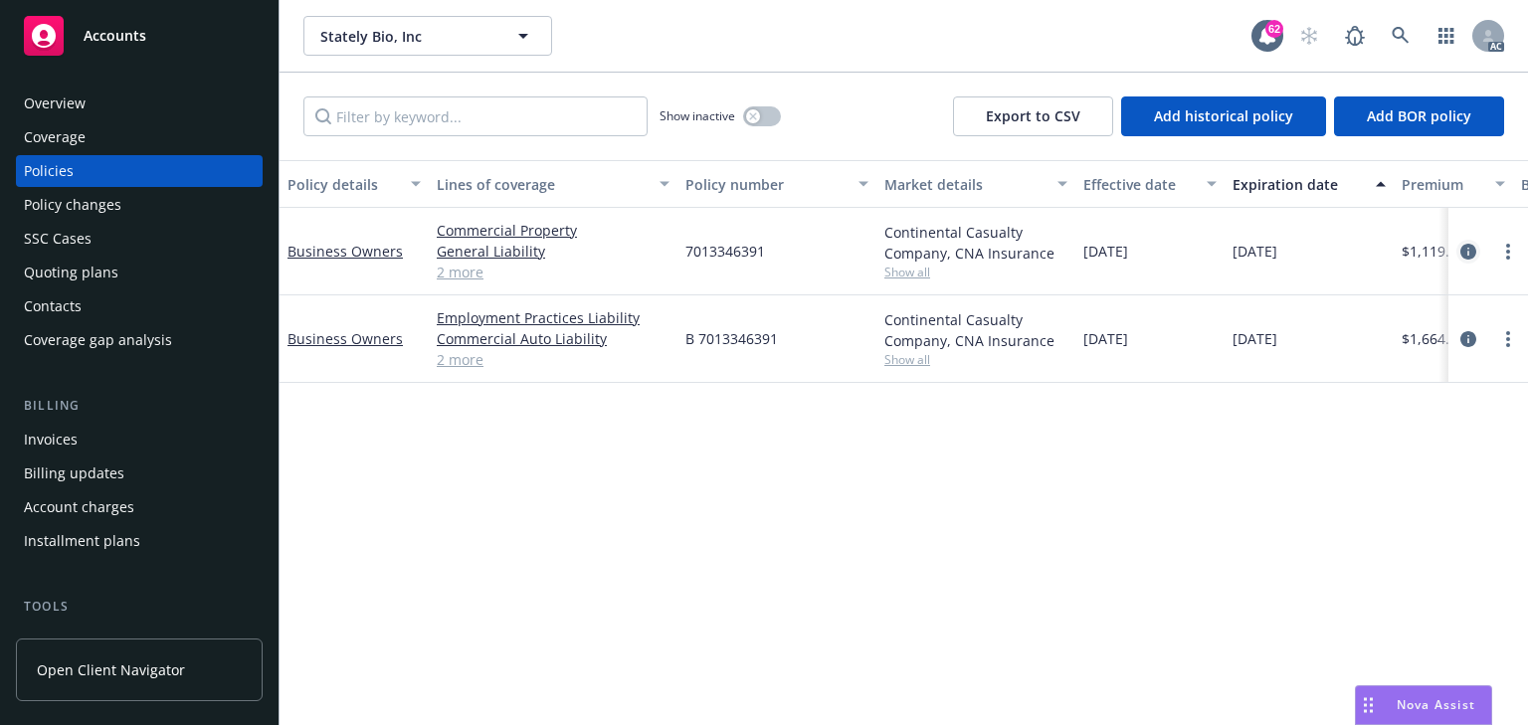
click at [1464, 250] on icon "circleInformation" at bounding box center [1468, 252] width 16 height 16
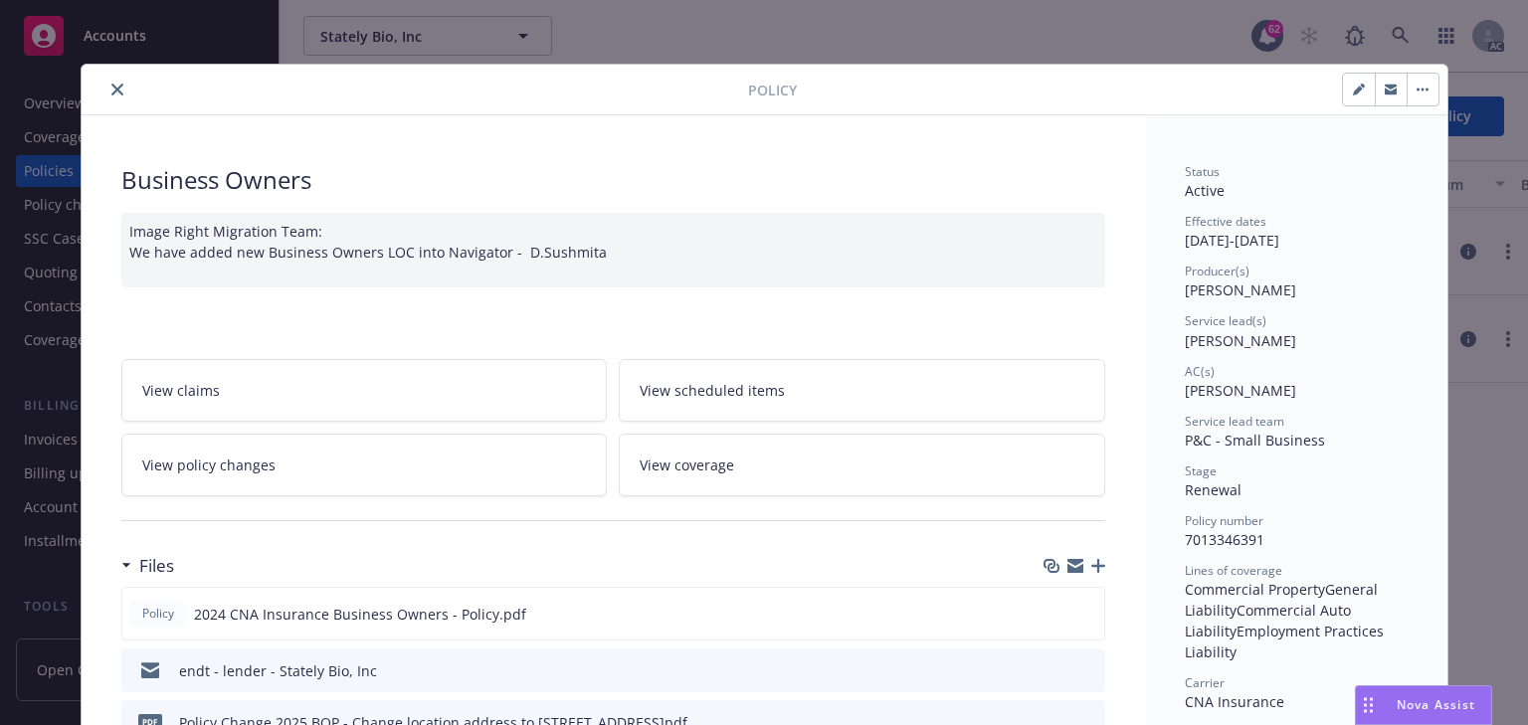
scroll to position [60, 0]
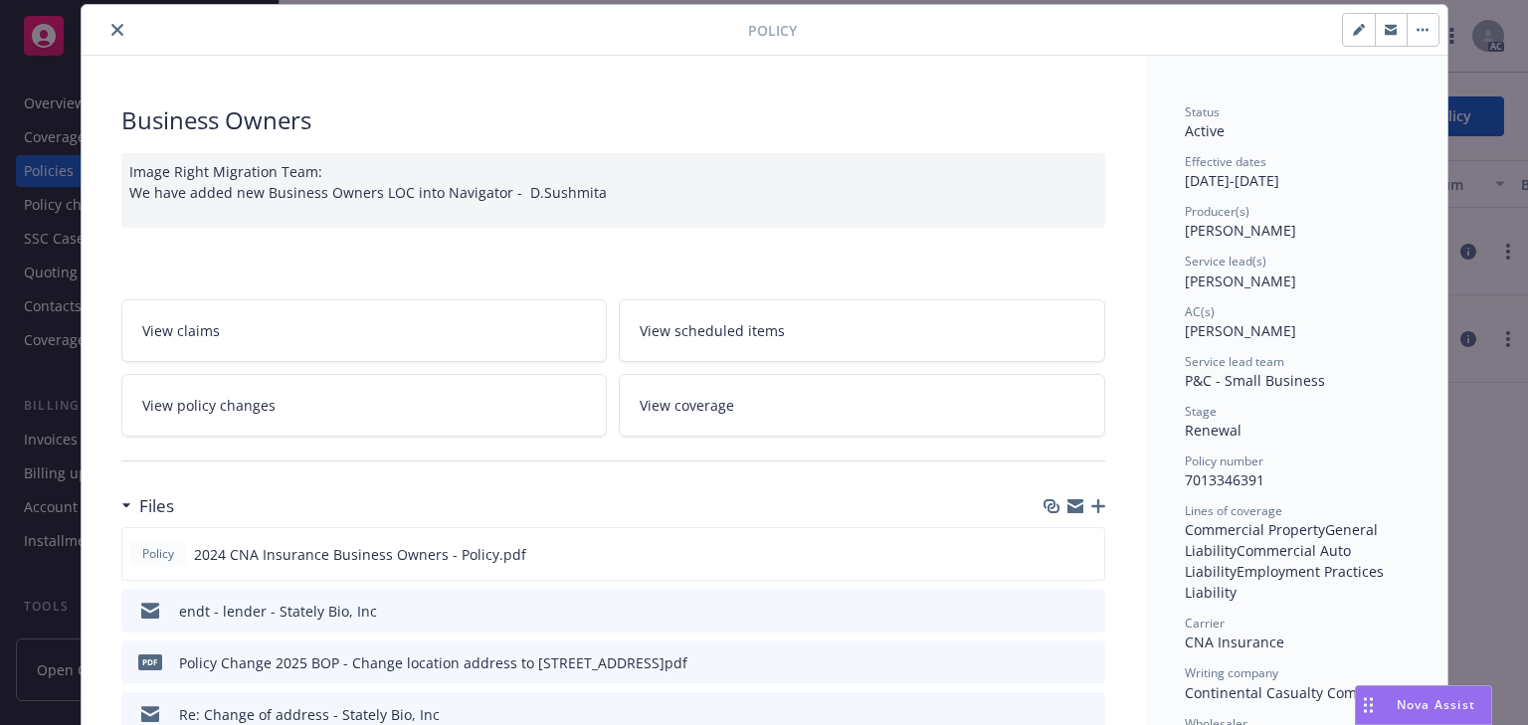
click at [111, 30] on icon "close" at bounding box center [117, 30] width 12 height 12
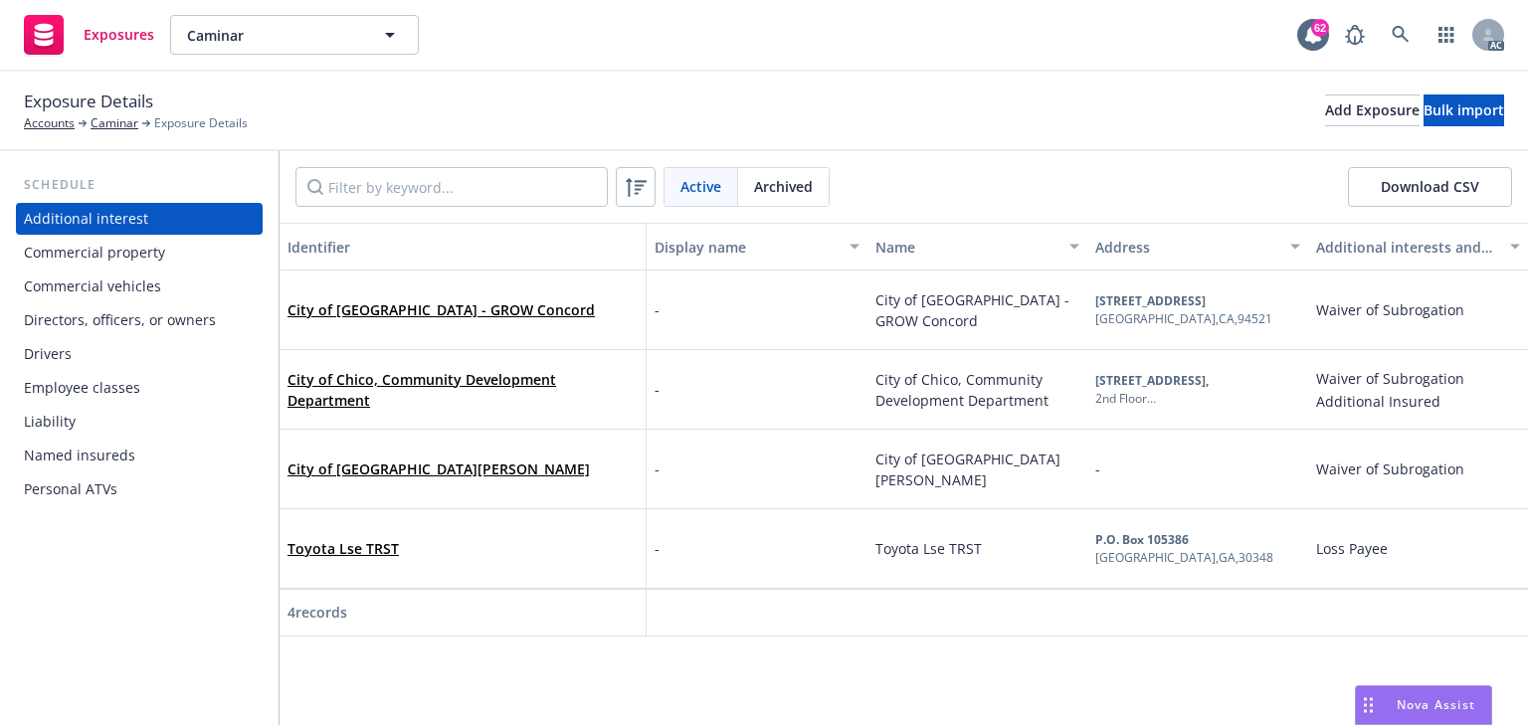
click at [99, 290] on div "Commercial vehicles" at bounding box center [92, 287] width 137 height 32
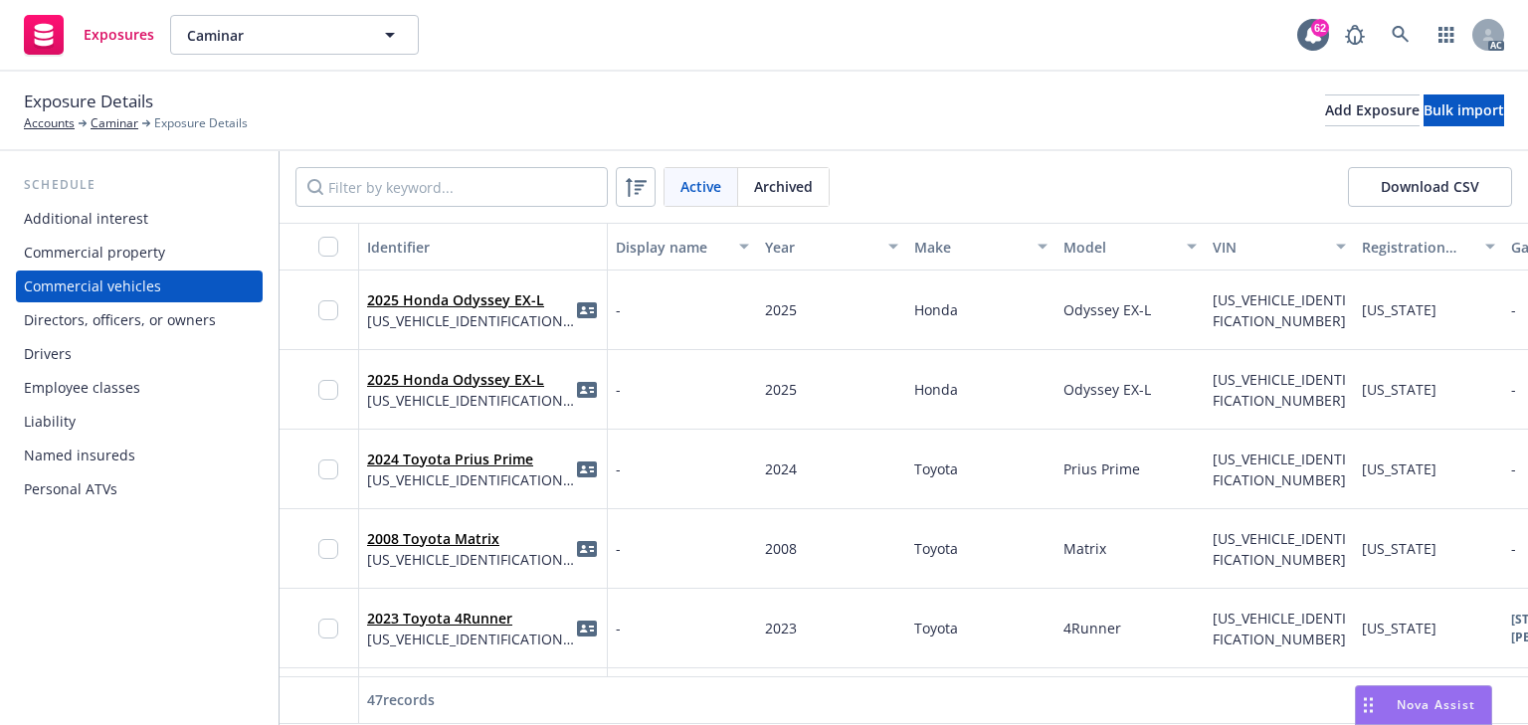
click at [92, 360] on div "Drivers" at bounding box center [139, 354] width 231 height 32
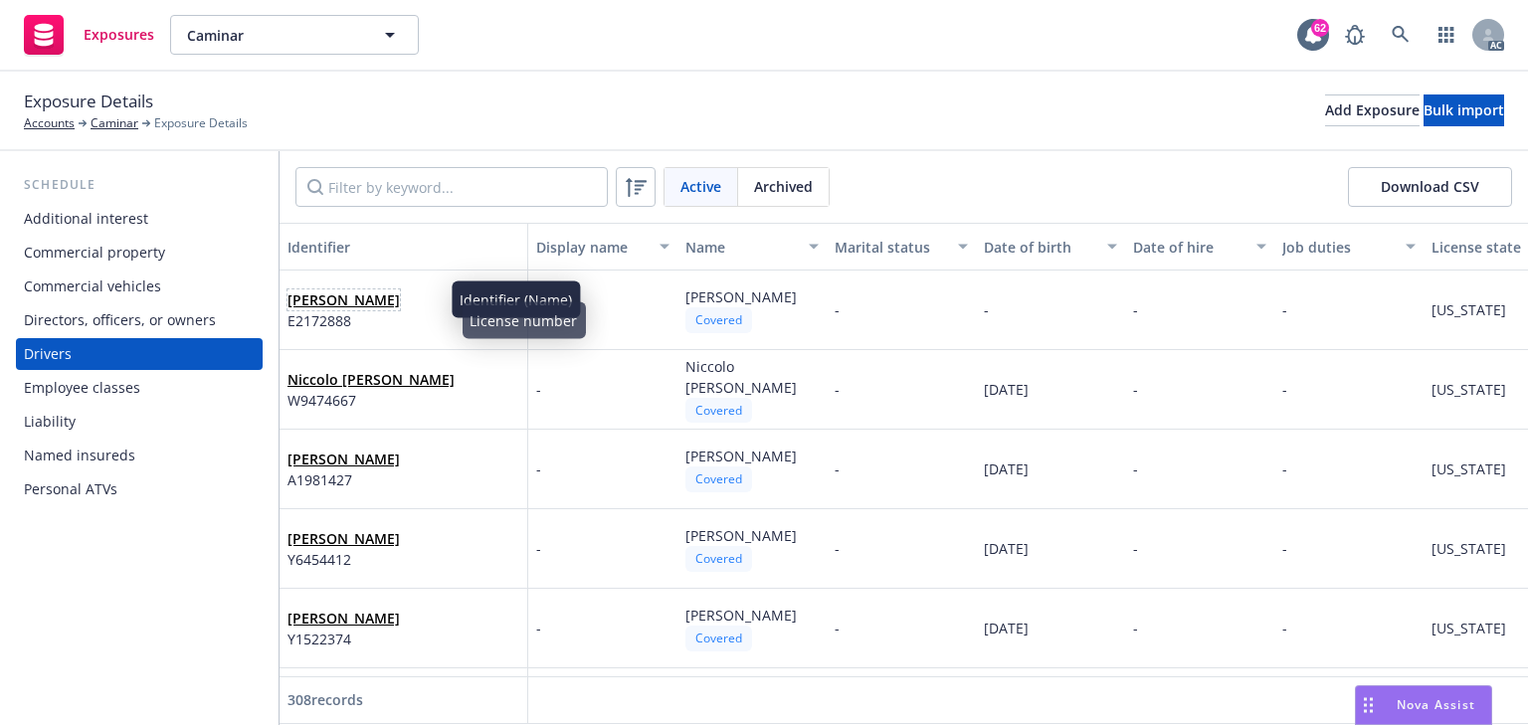
click at [385, 304] on link "Jennifer Mary Villarreal" at bounding box center [343, 299] width 112 height 19
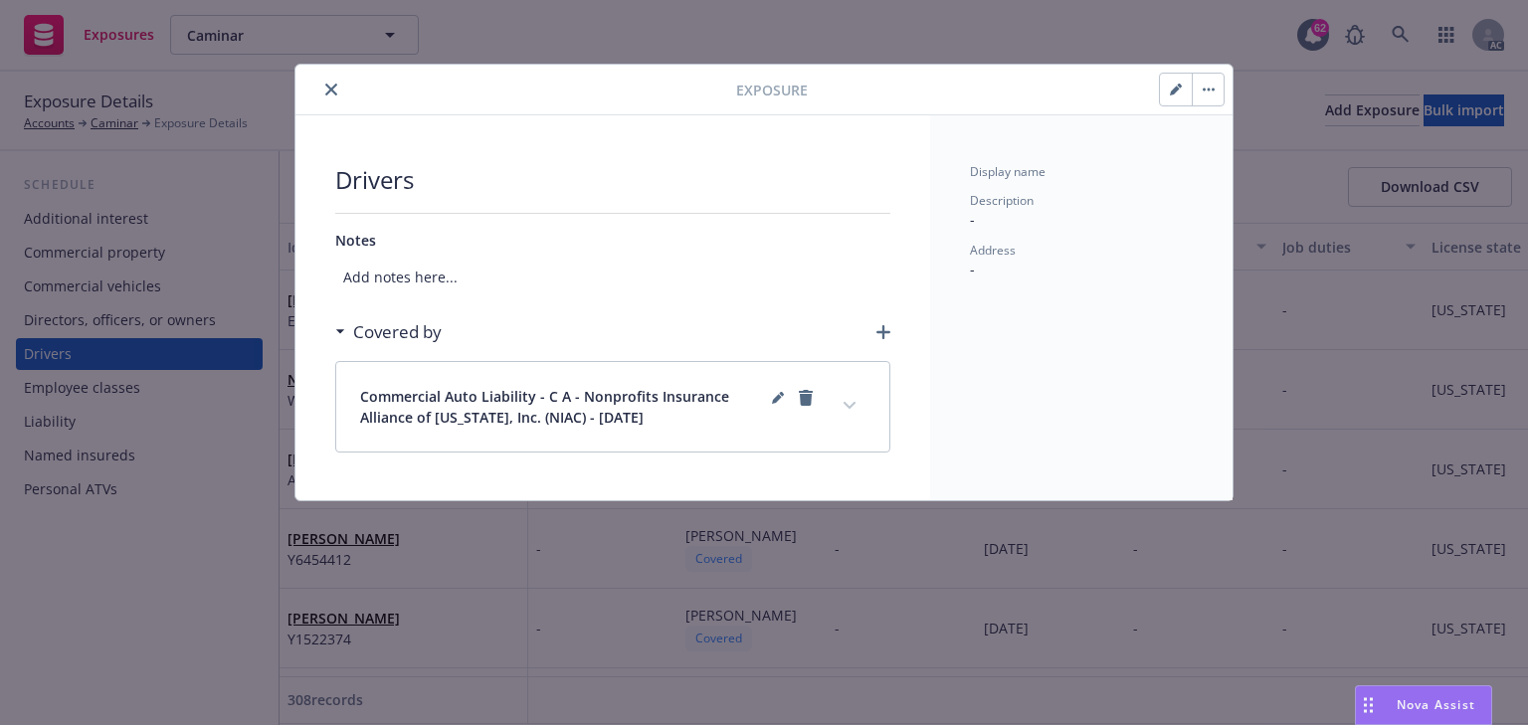
click at [1171, 88] on icon "button" at bounding box center [1176, 90] width 12 height 12
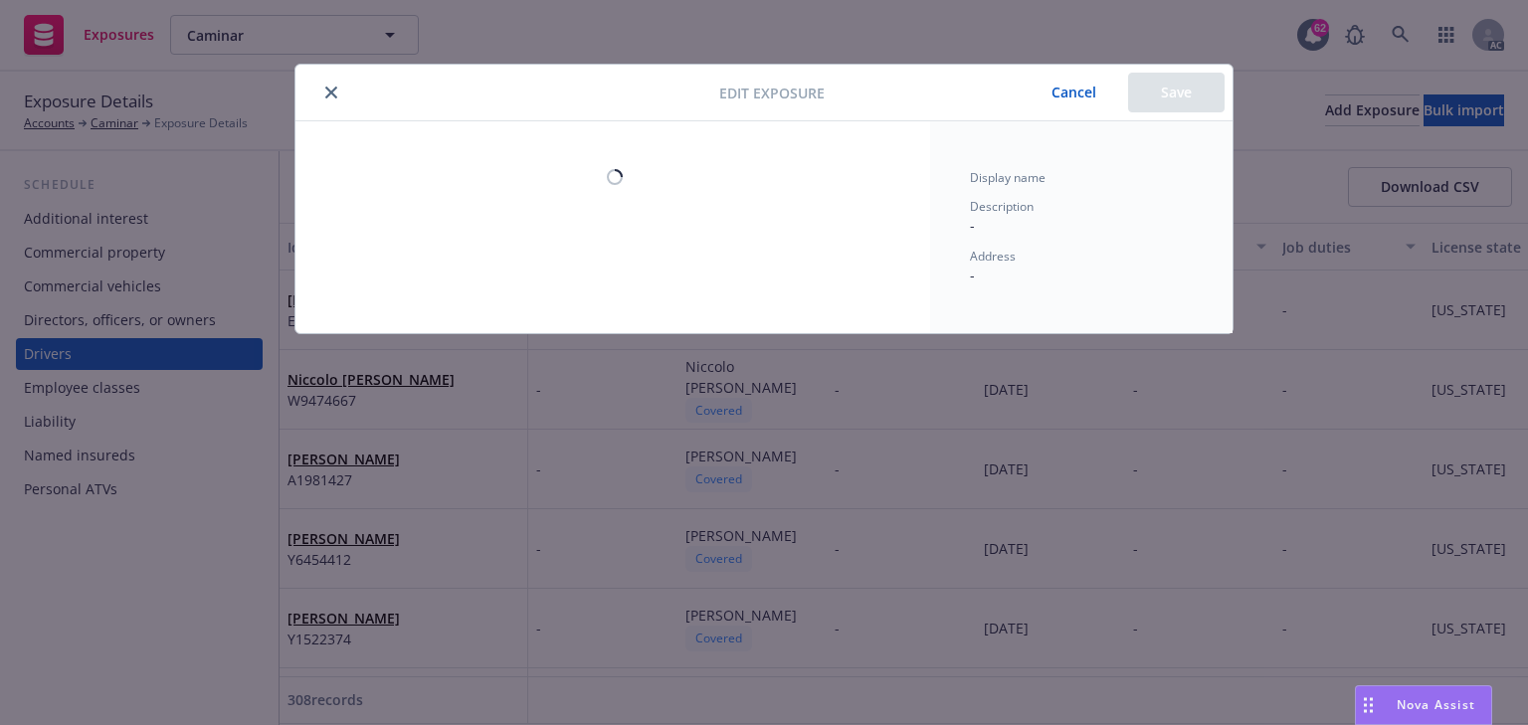
select select "CA"
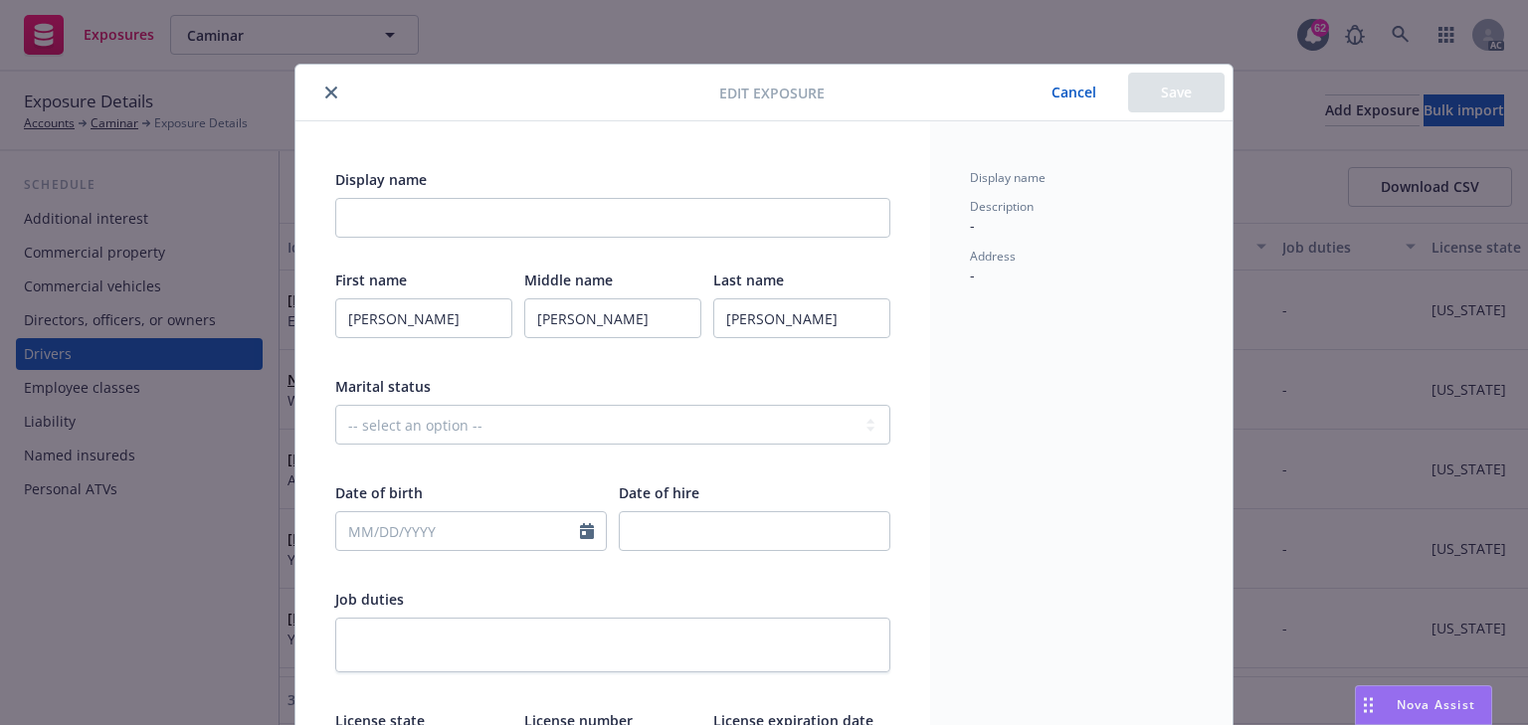
click at [1046, 98] on button "Cancel" at bounding box center [1073, 93] width 108 height 40
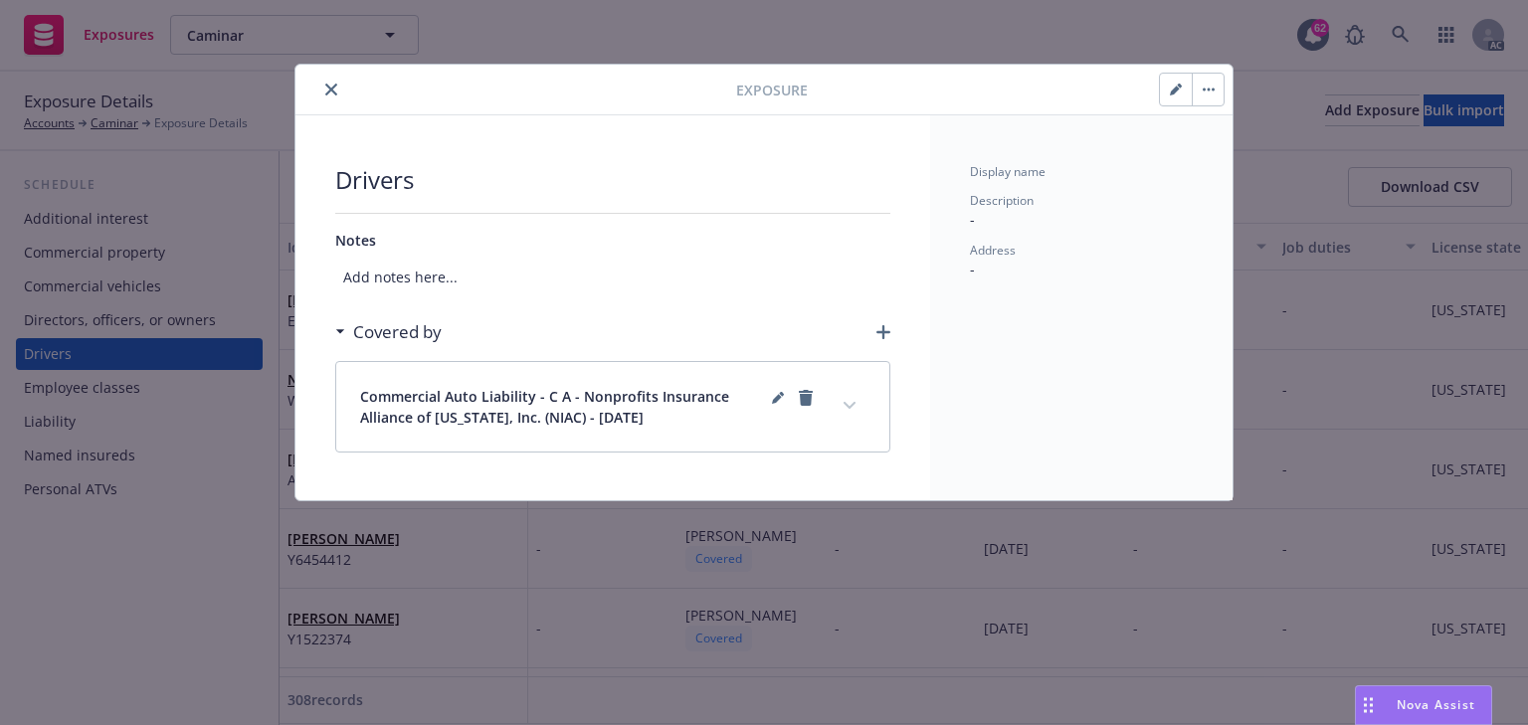
click at [843, 418] on button "expand content" at bounding box center [849, 406] width 32 height 32
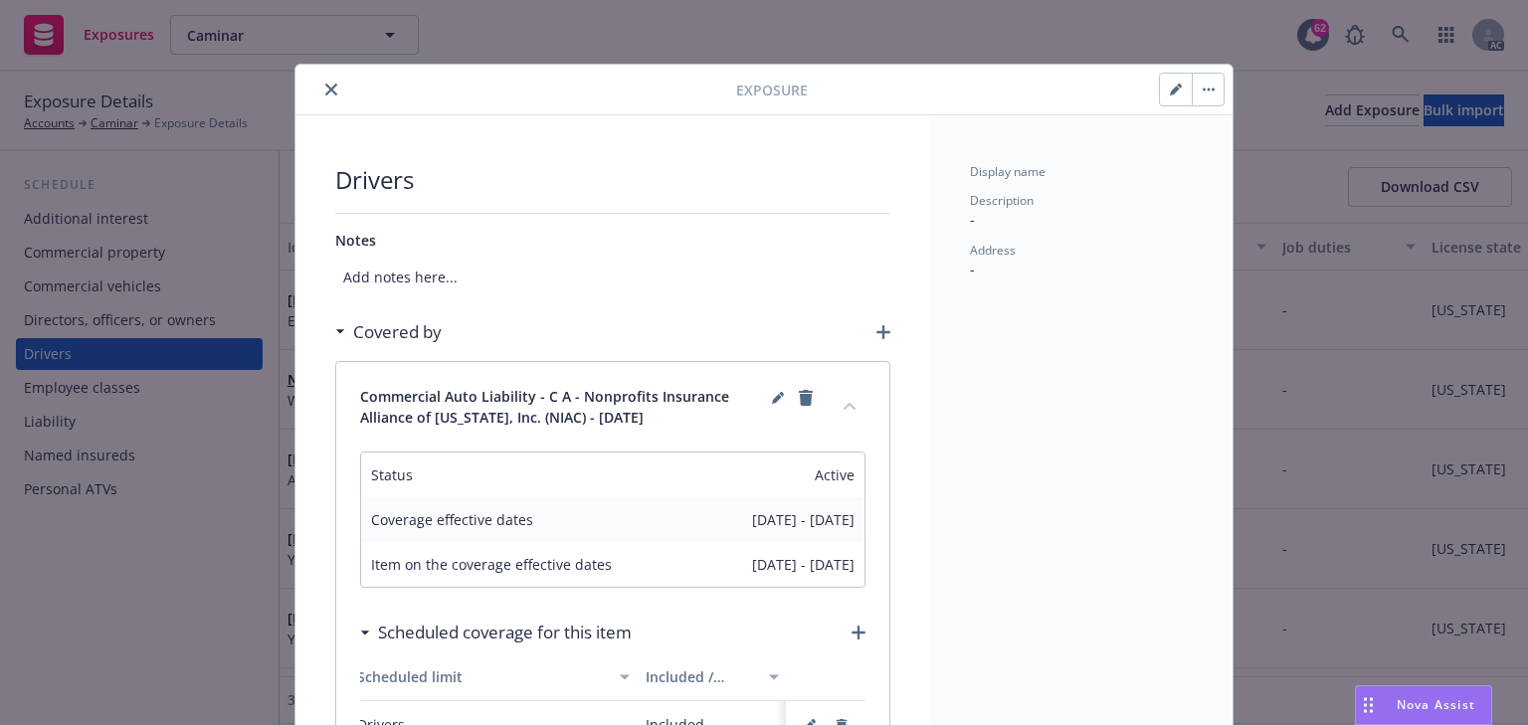
click at [329, 93] on icon "close" at bounding box center [331, 90] width 12 height 12
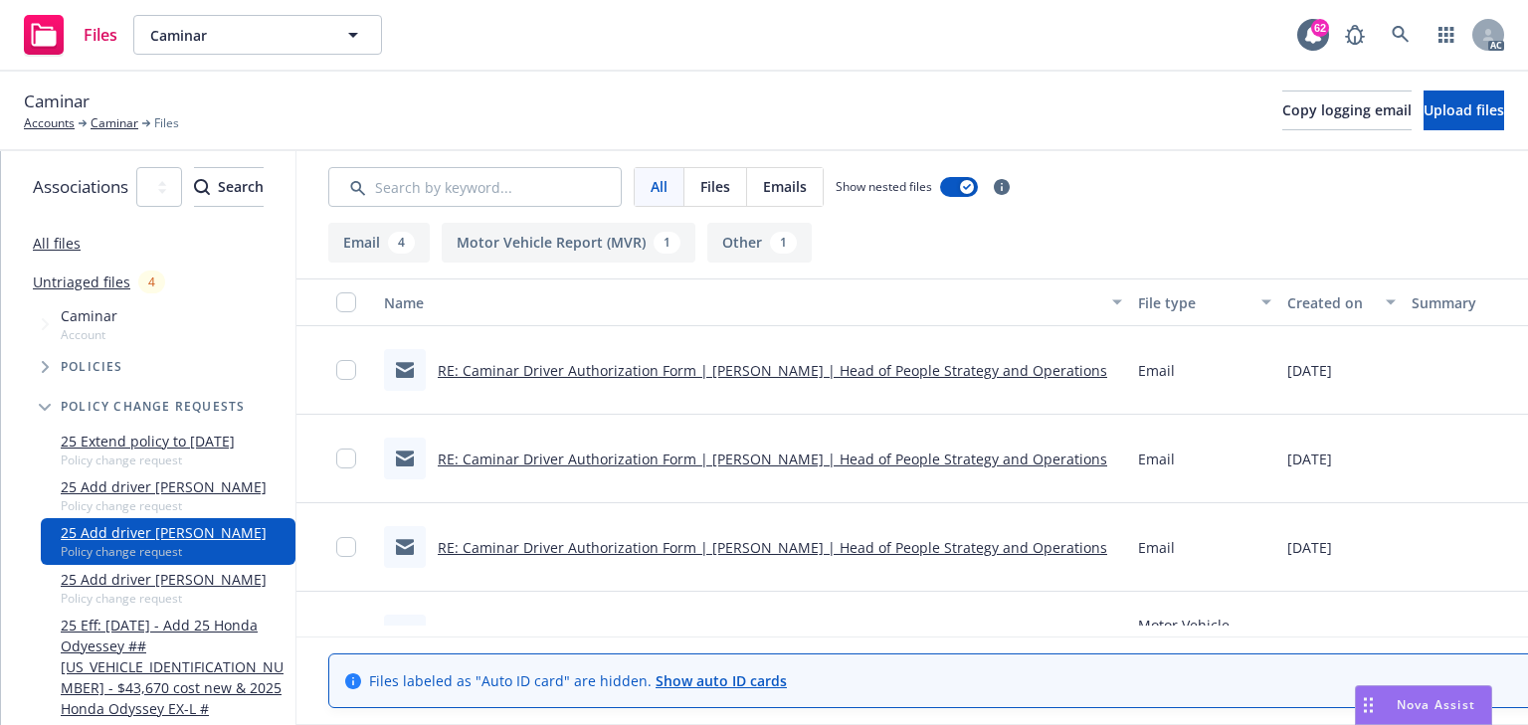
click at [891, 362] on link "RE: Caminar Driver Authorization Form | Jennifer Villarreal | Head of People St…" at bounding box center [772, 370] width 669 height 19
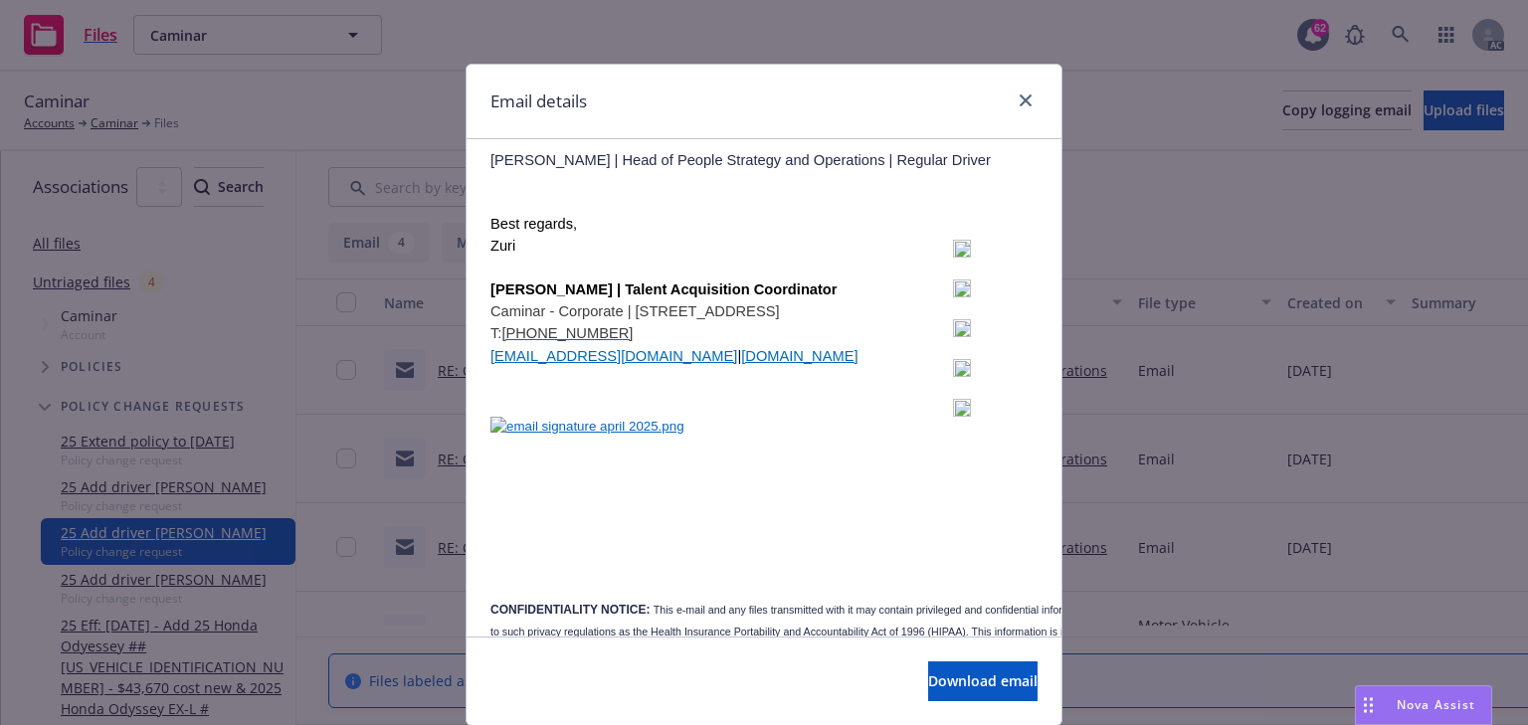
scroll to position [2851, 0]
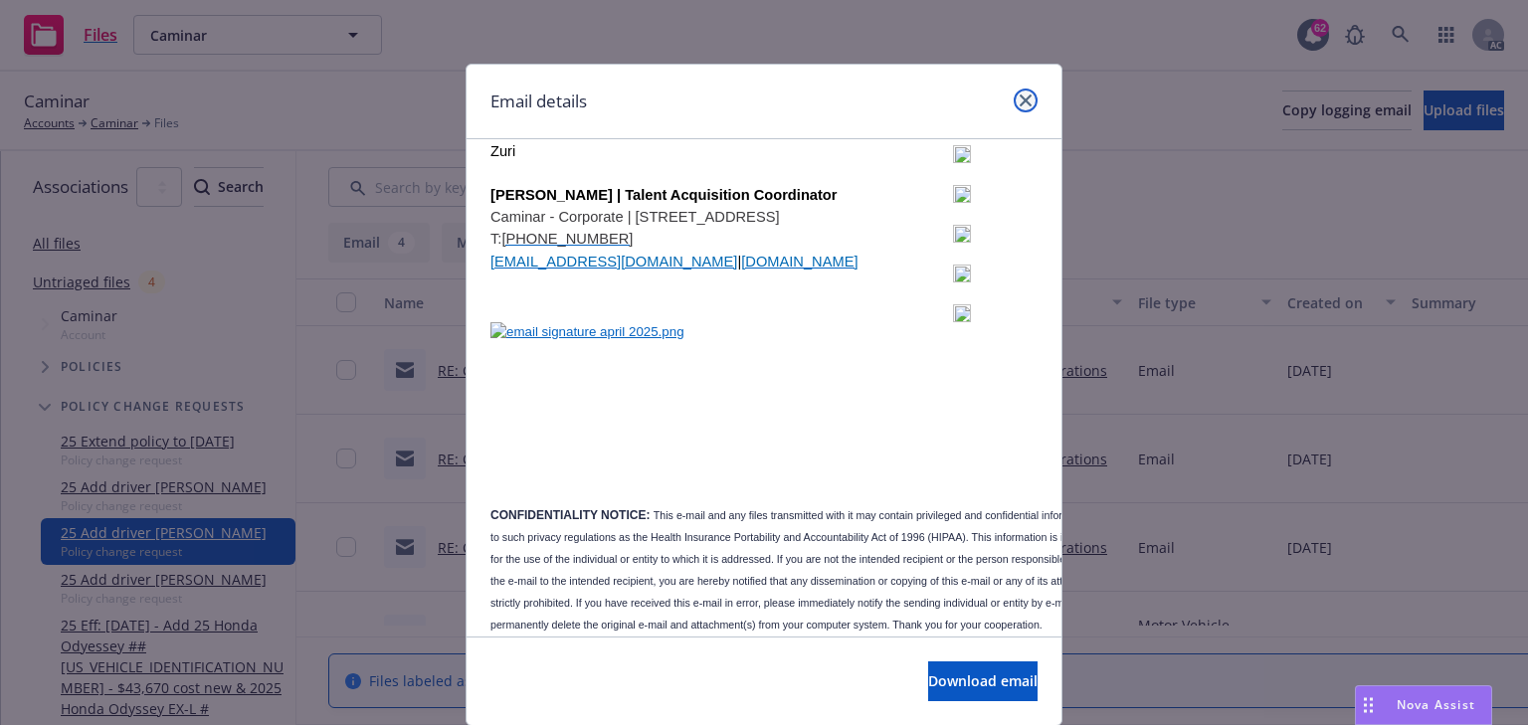
click at [1024, 95] on icon "close" at bounding box center [1025, 100] width 12 height 12
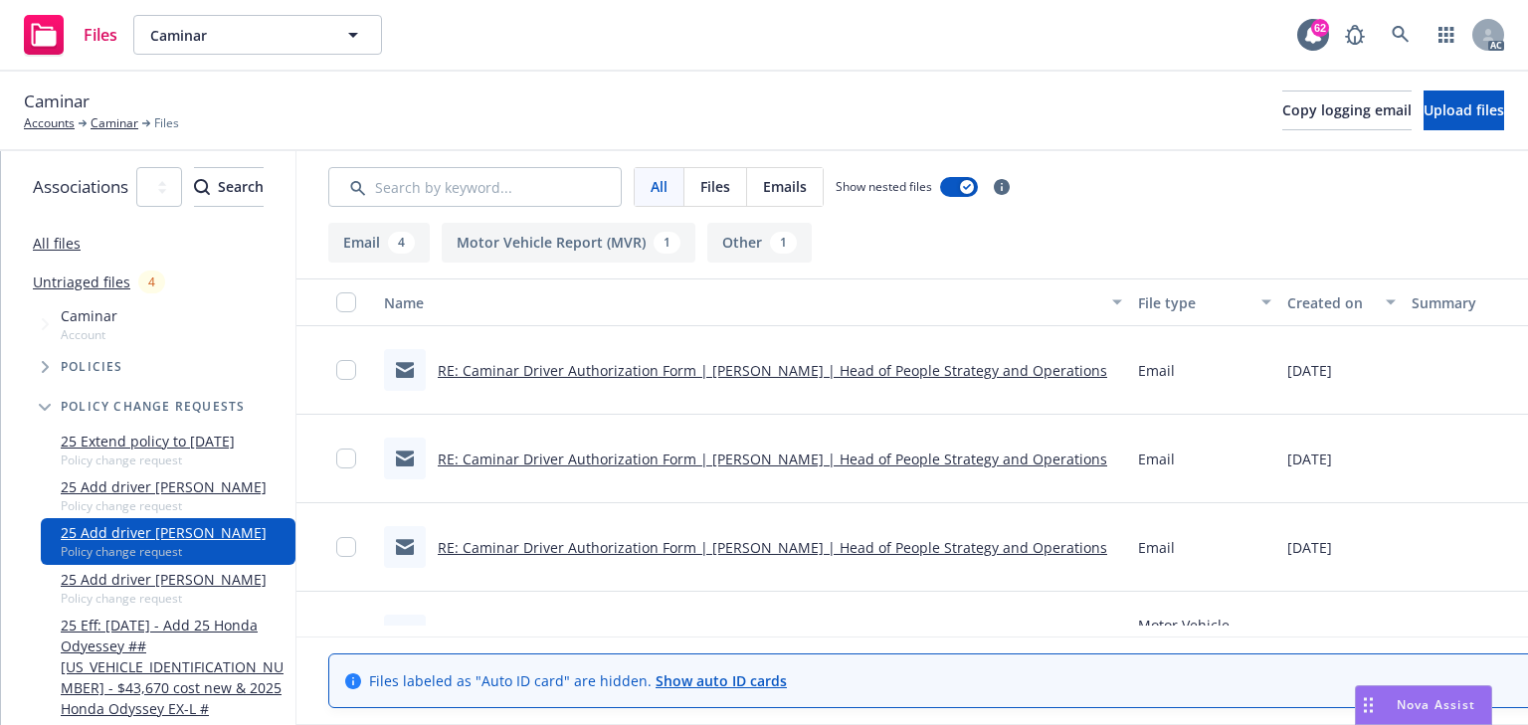
click at [802, 465] on link "RE: Caminar Driver Authorization Form | Jennifer Villarreal | Head of People St…" at bounding box center [772, 459] width 669 height 19
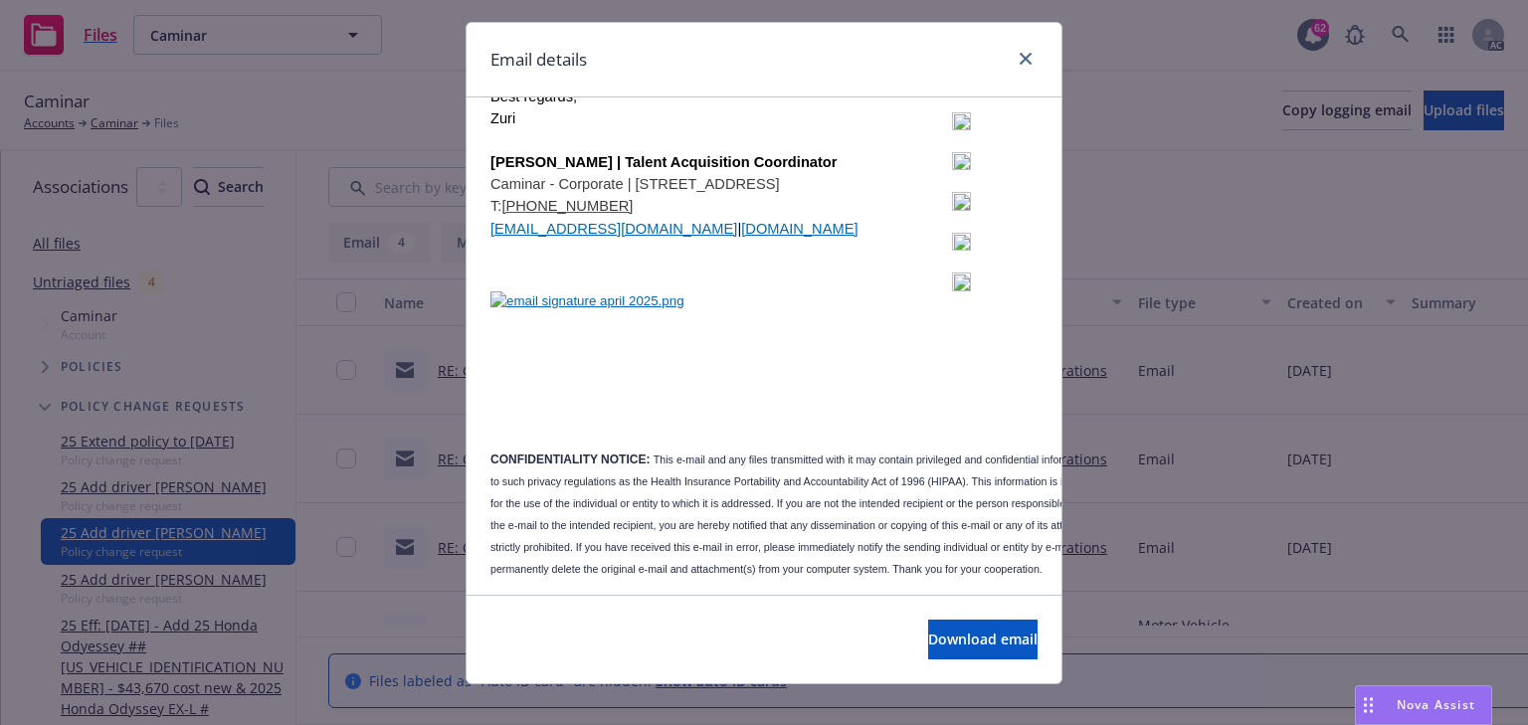
scroll to position [64, 0]
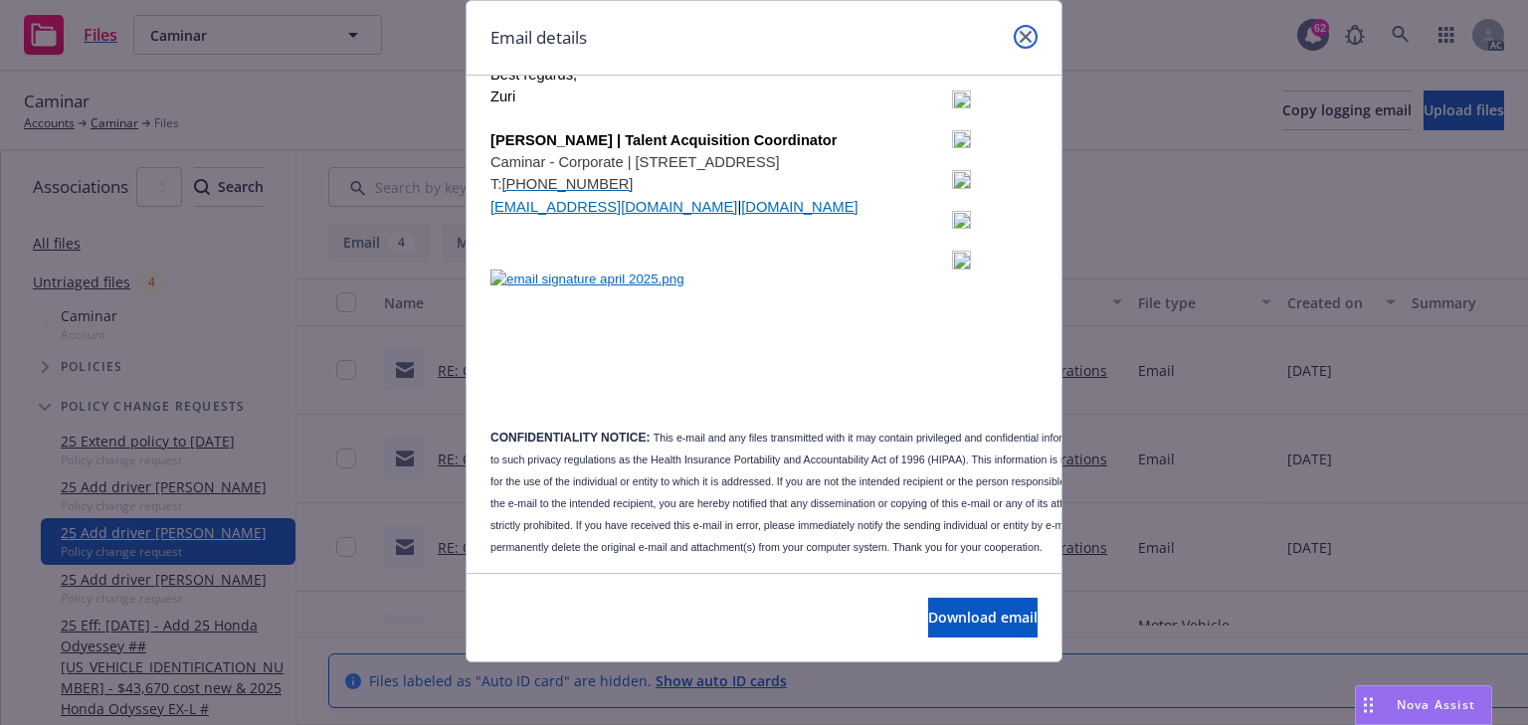
click at [1014, 28] on link "close" at bounding box center [1025, 37] width 24 height 24
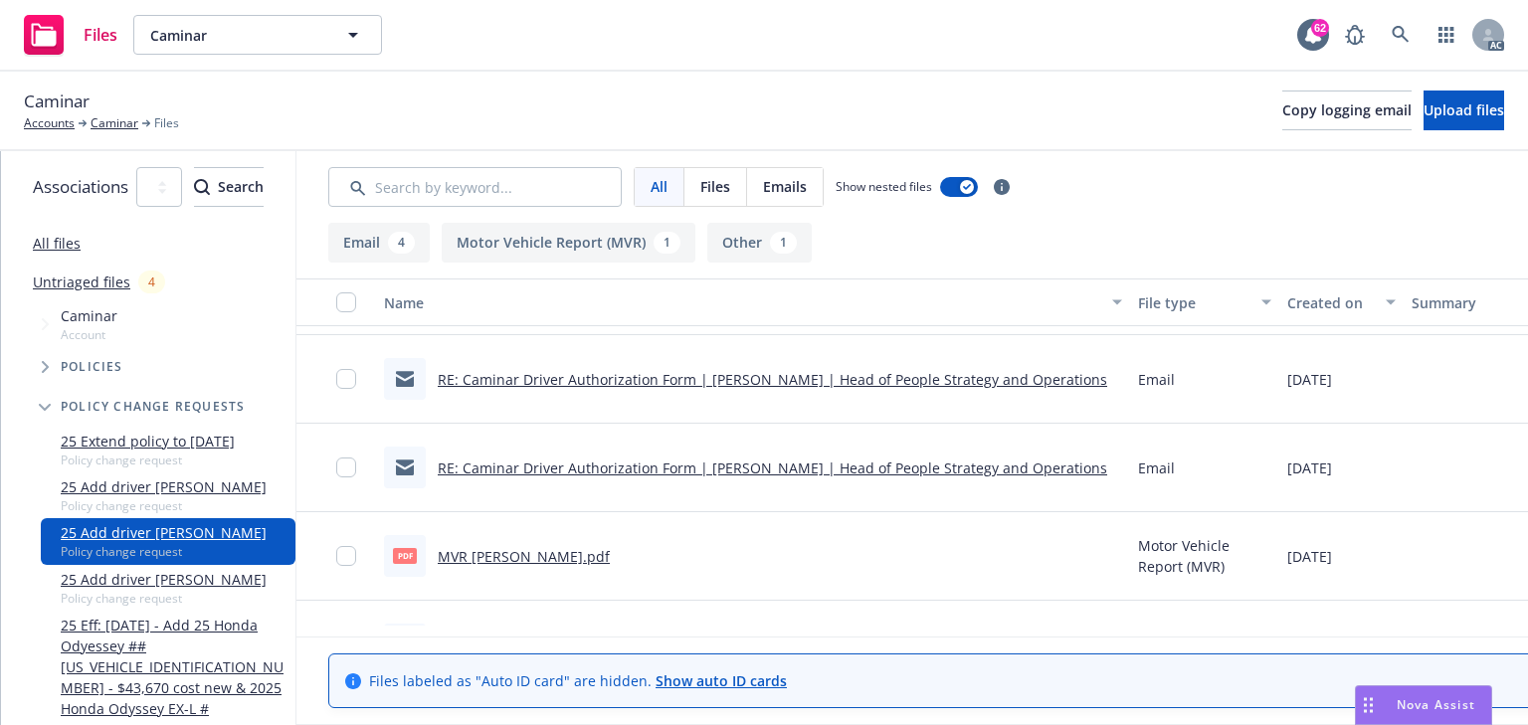
scroll to position [159, 0]
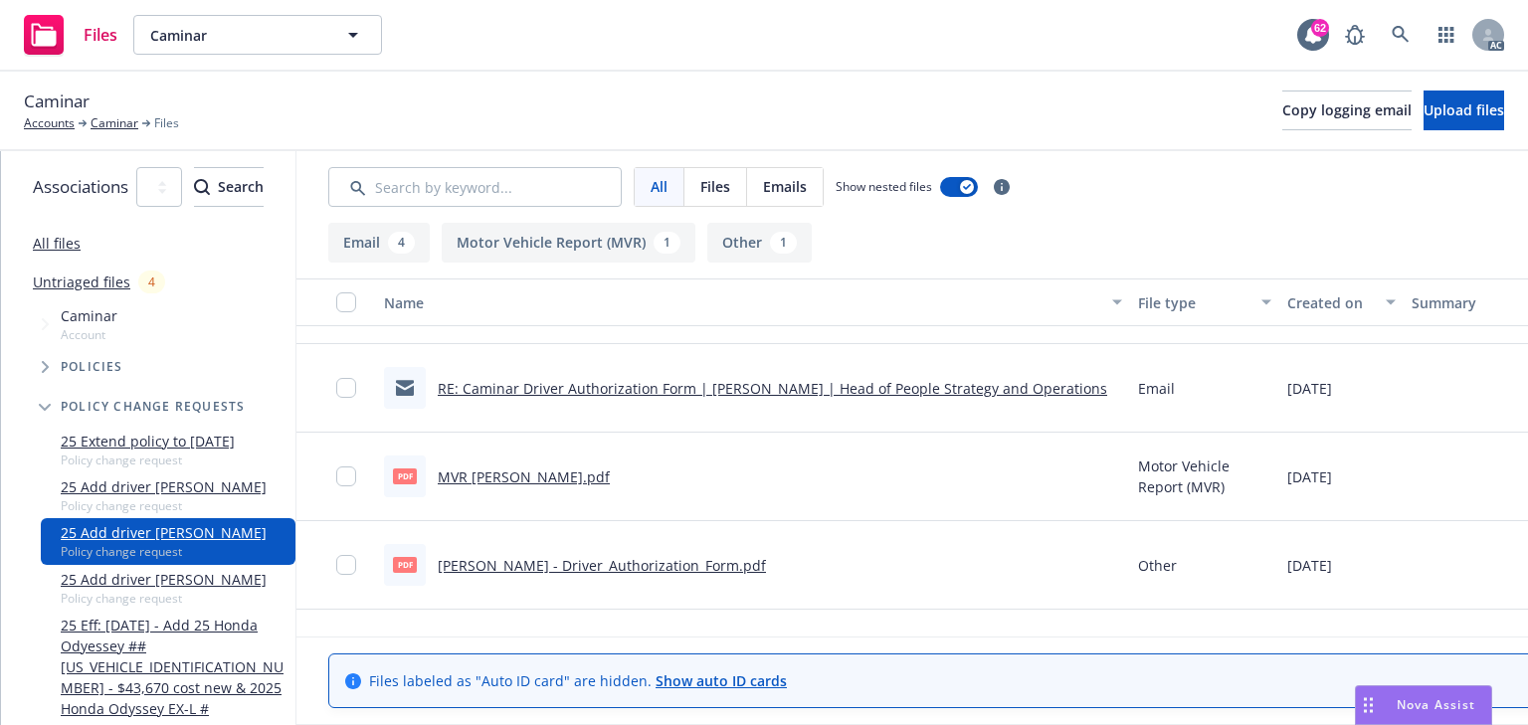
click at [610, 479] on link "MVR Jennifer Villarreal.pdf" at bounding box center [524, 476] width 172 height 19
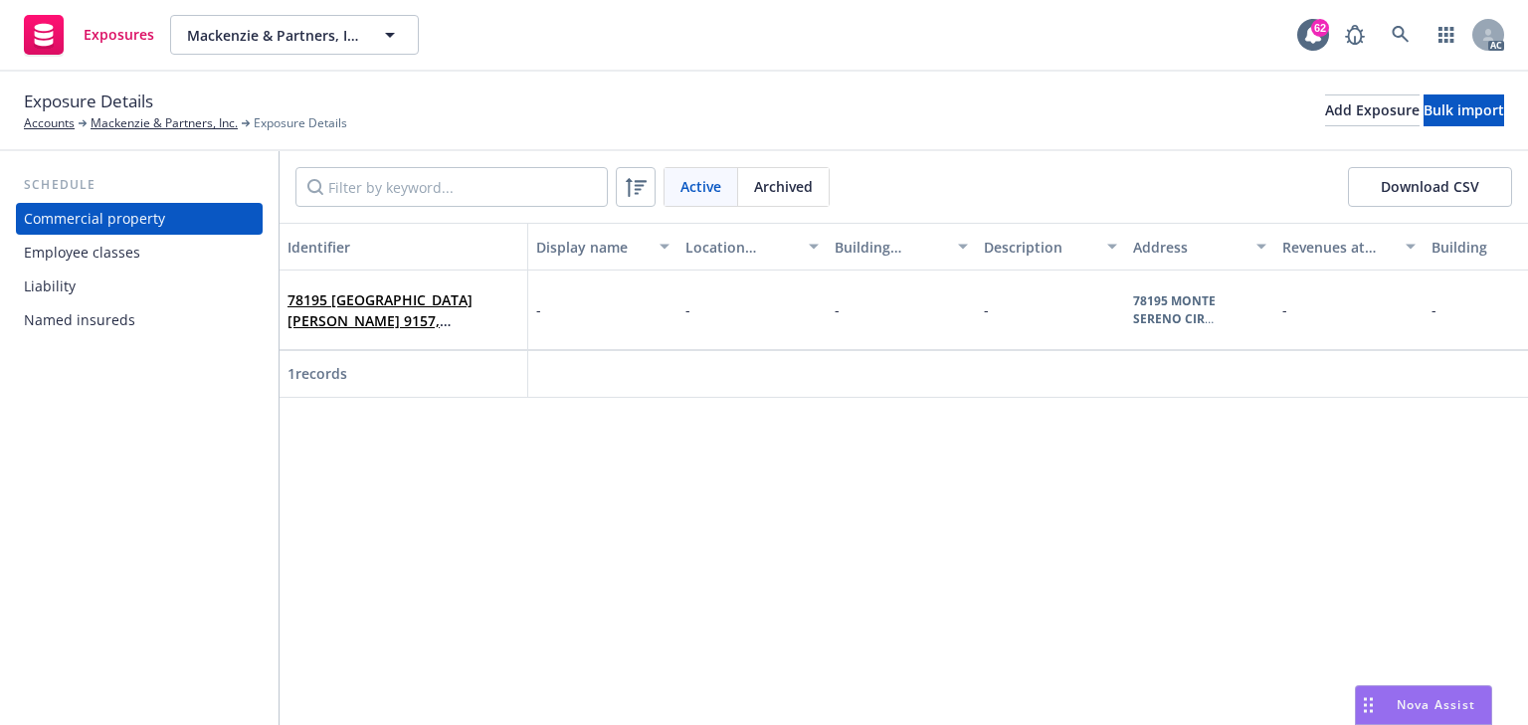
click at [138, 253] on div "Employee classes" at bounding box center [139, 253] width 231 height 32
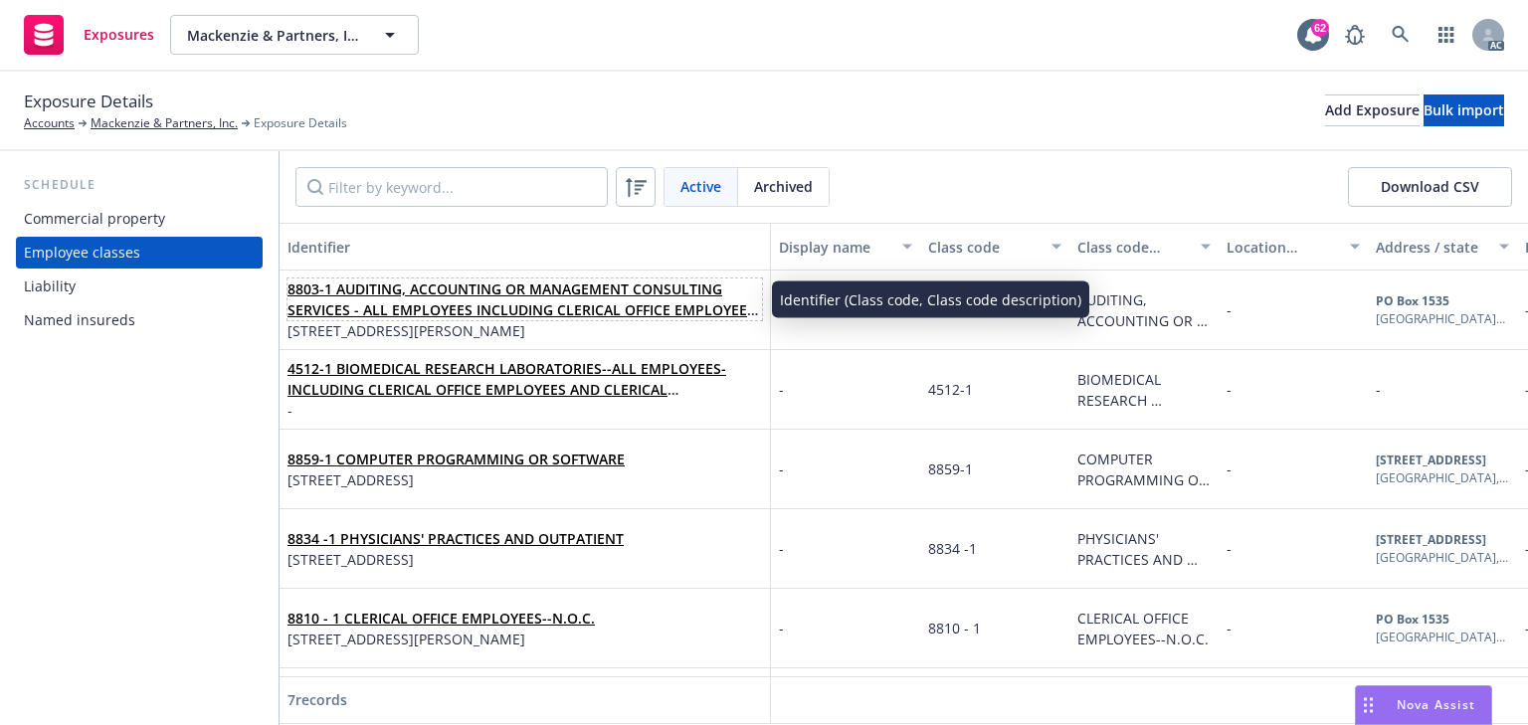
click at [382, 308] on link "8803-1 AUDITING, ACCOUNTING OR MANAGEMENT CONSULTING SERVICES - ALL EMPLOYEES I…" at bounding box center [520, 309] width 467 height 61
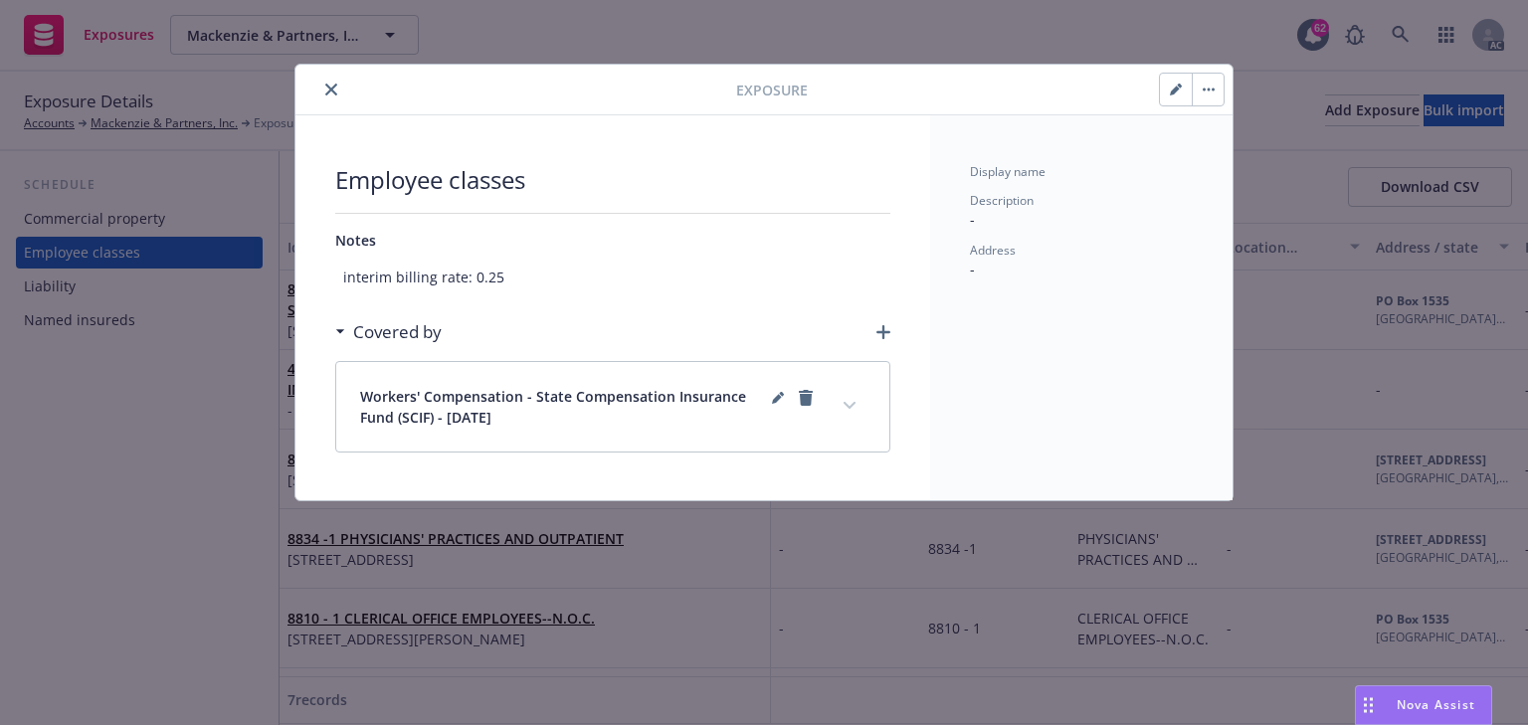
click at [847, 403] on icon "expand content" at bounding box center [849, 406] width 12 height 8
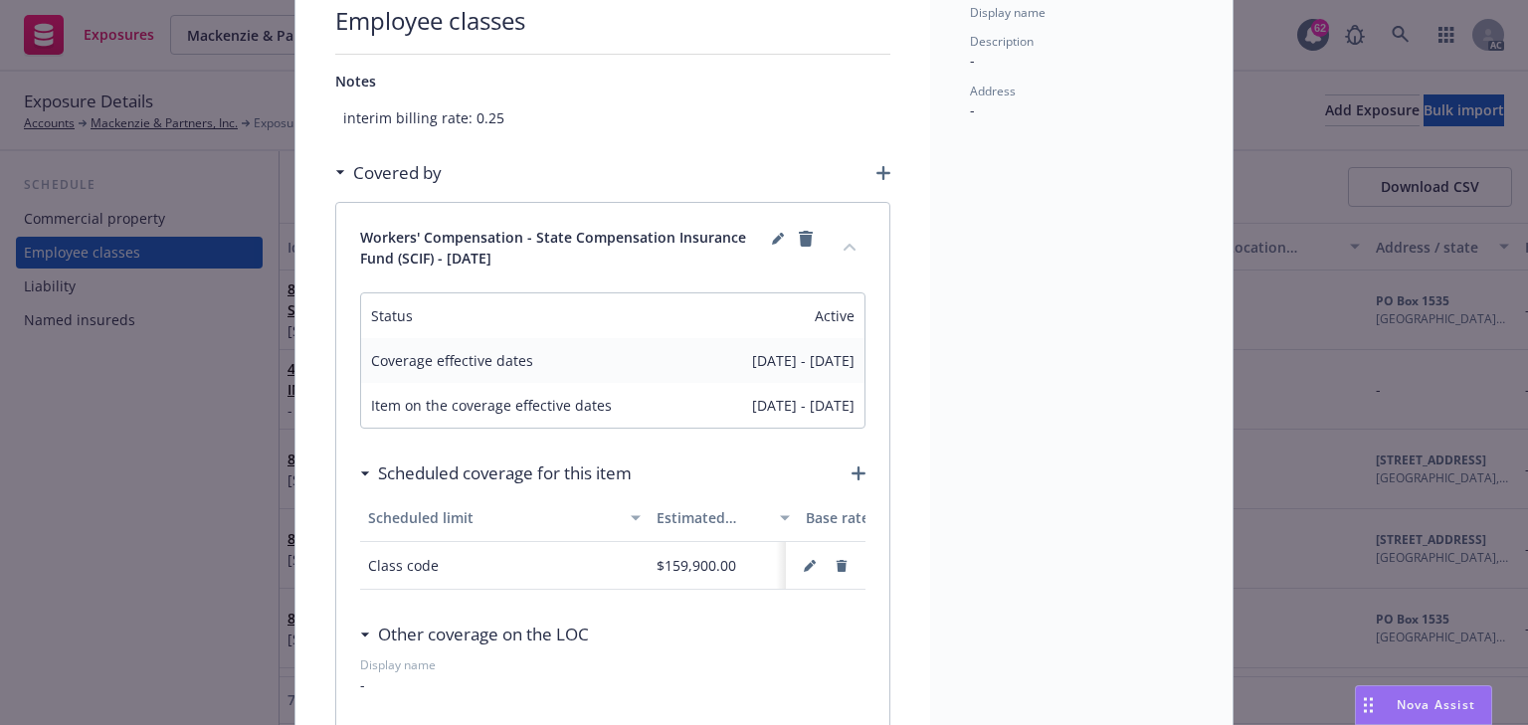
scroll to position [0, 309]
click at [805, 562] on icon "button" at bounding box center [809, 567] width 10 height 10
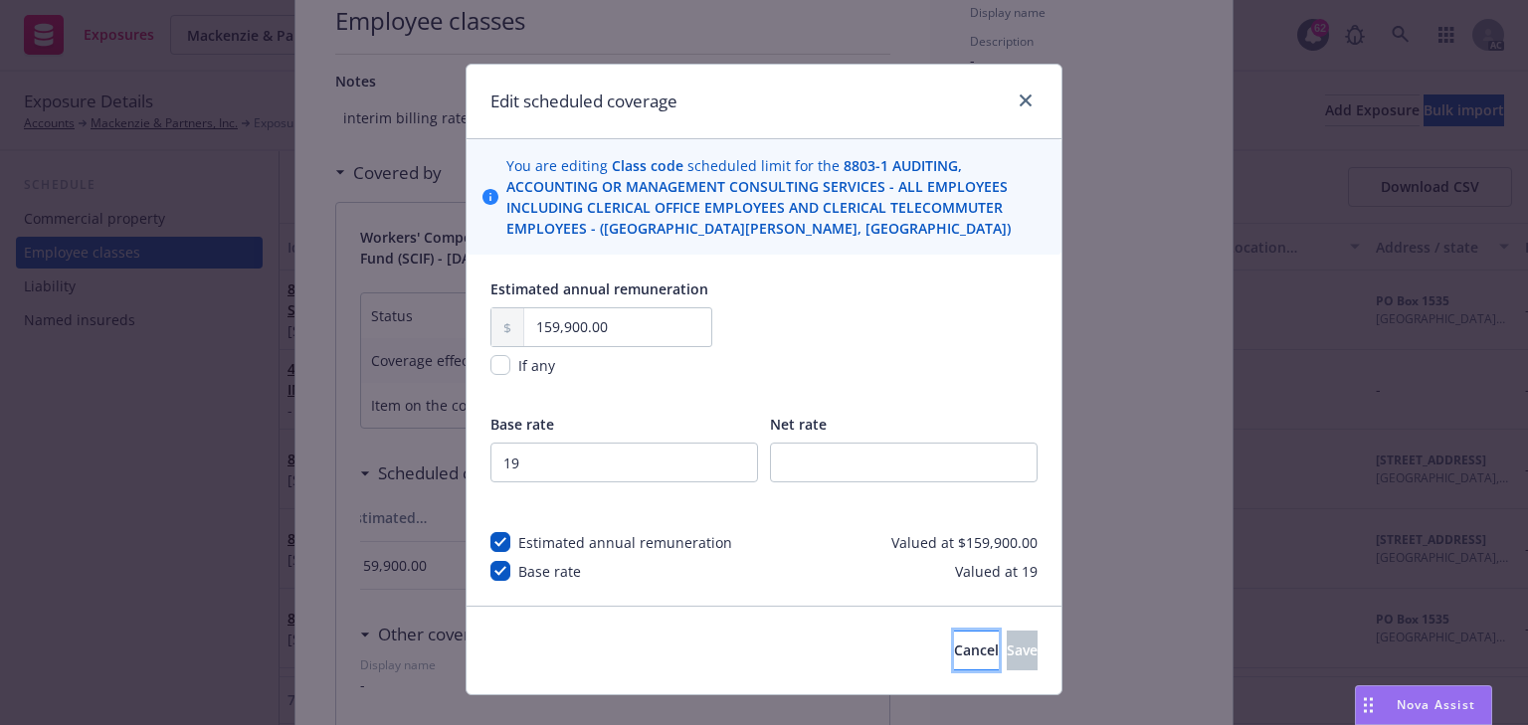
click at [954, 655] on span "Cancel" at bounding box center [976, 650] width 45 height 19
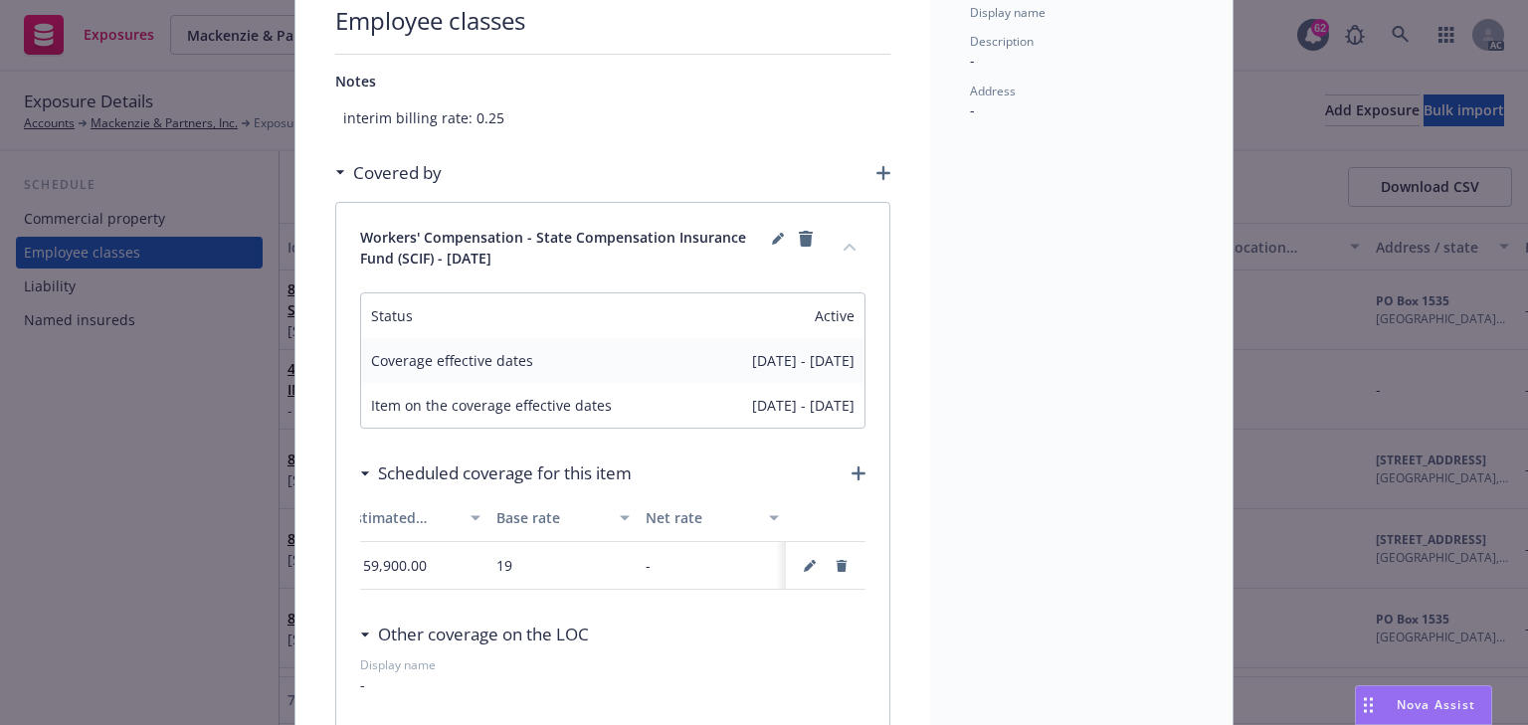
scroll to position [0, 0]
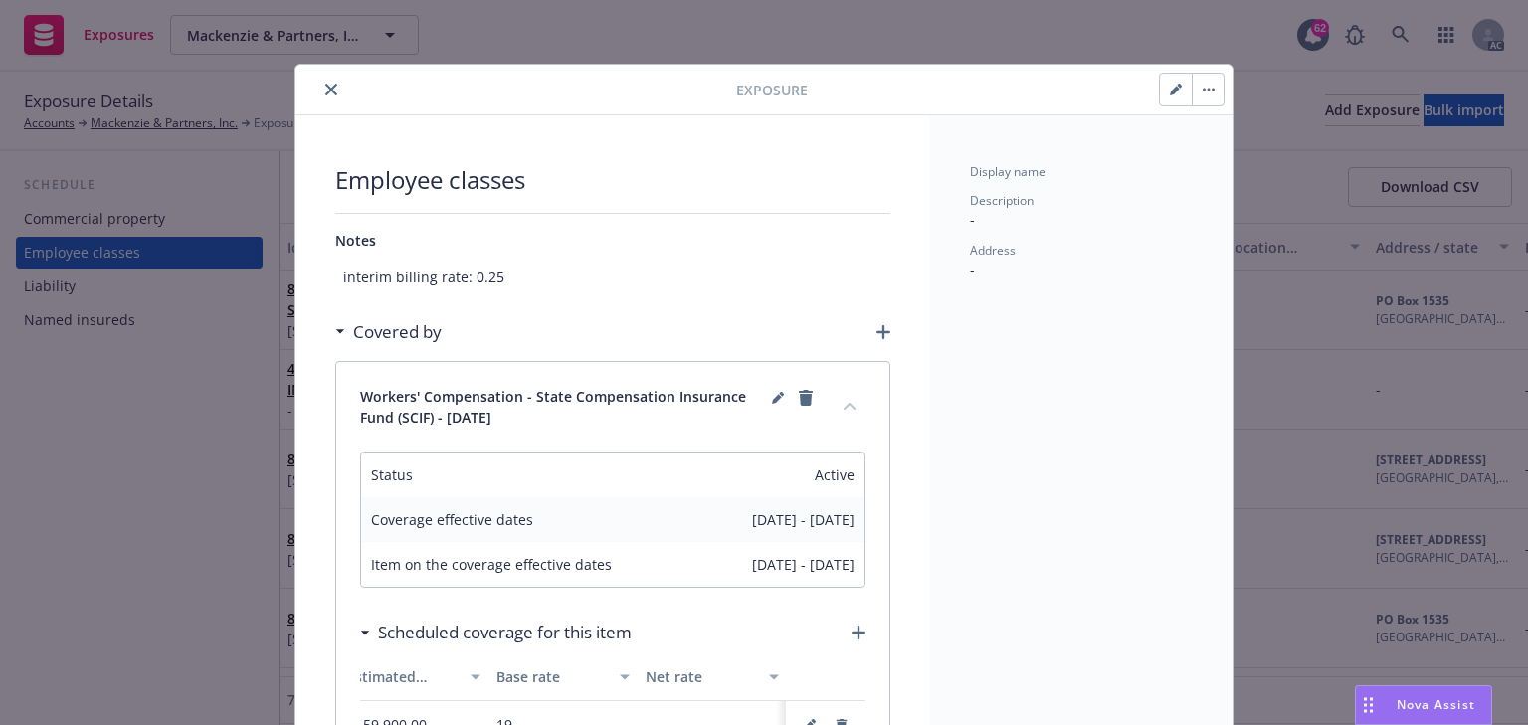
click at [1168, 95] on button "button" at bounding box center [1176, 90] width 32 height 32
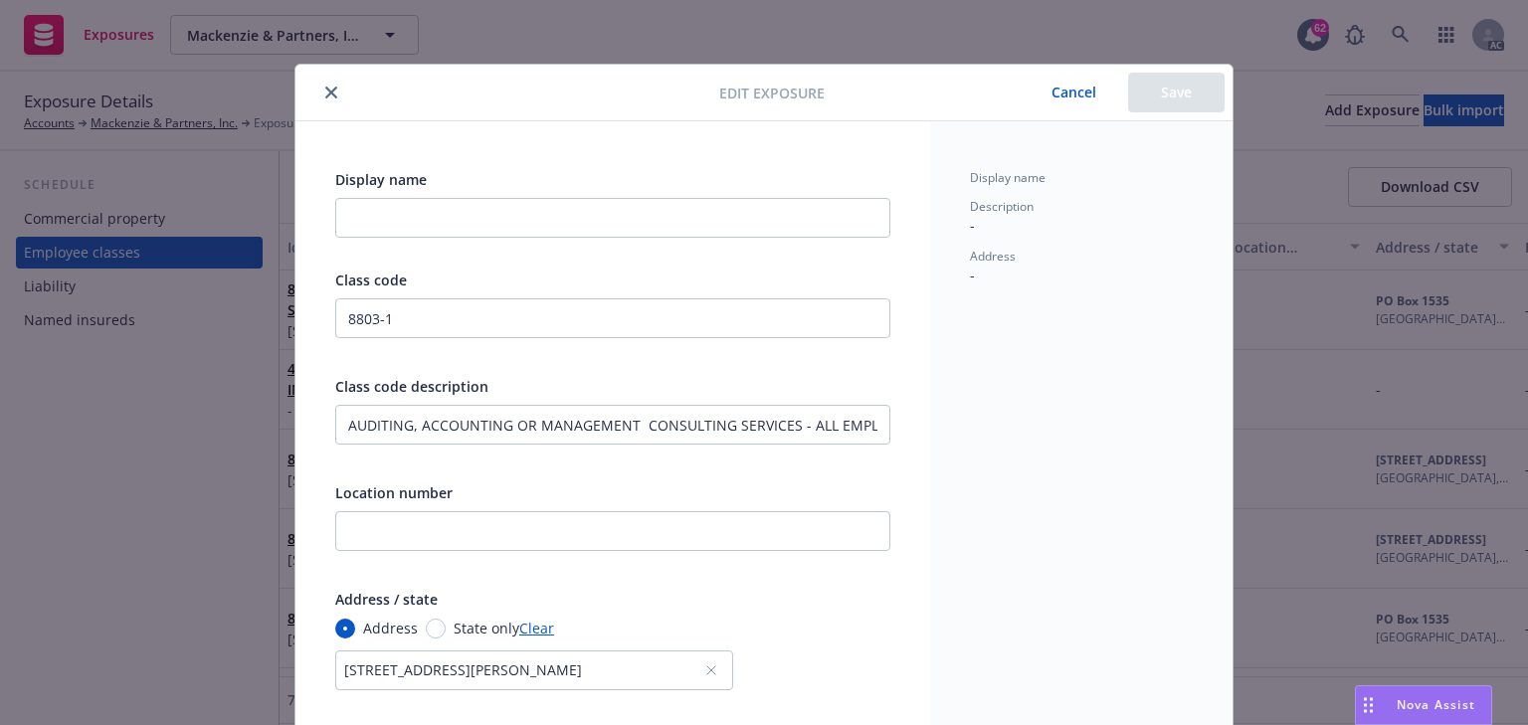
click at [326, 98] on button "close" at bounding box center [331, 93] width 24 height 24
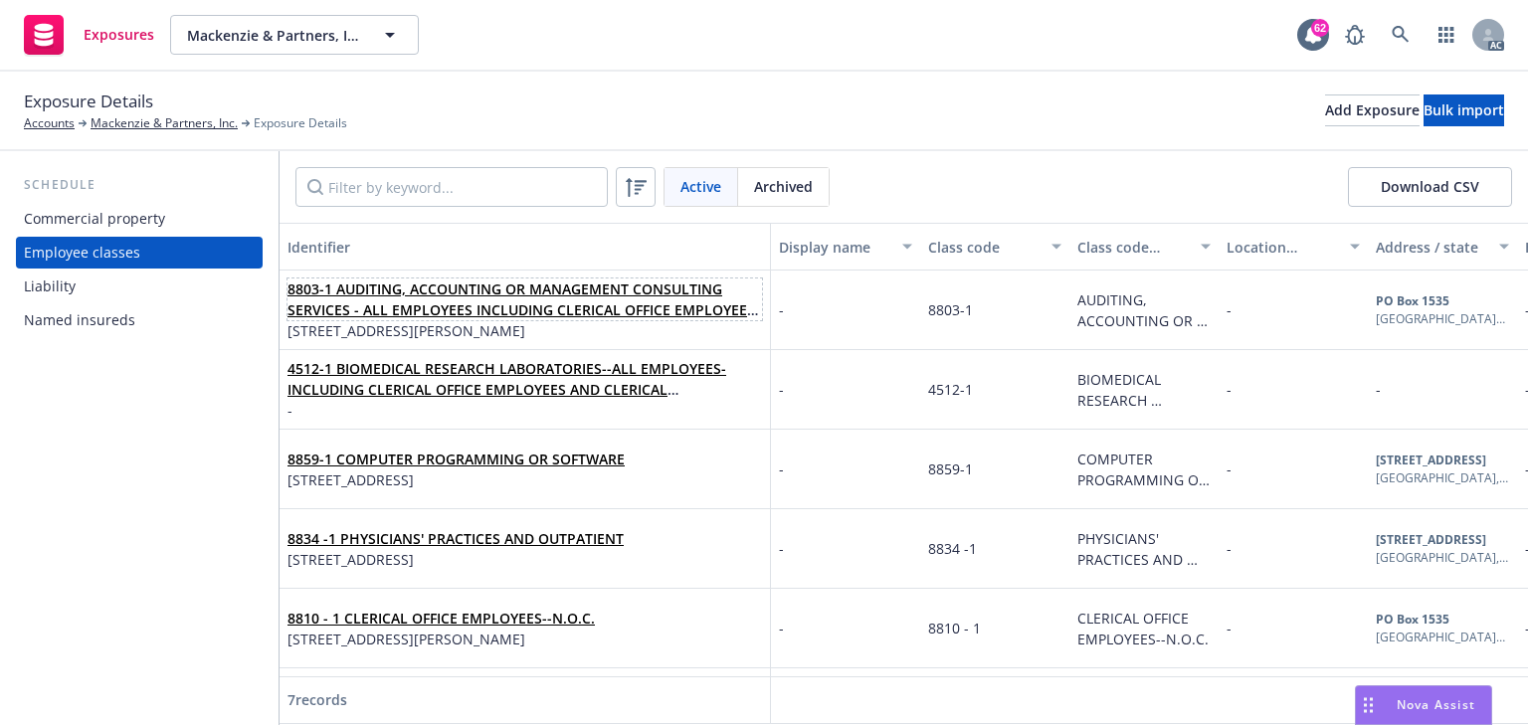
click at [468, 299] on link "8803-1 AUDITING, ACCOUNTING OR MANAGEMENT CONSULTING SERVICES - ALL EMPLOYEES I…" at bounding box center [520, 309] width 467 height 61
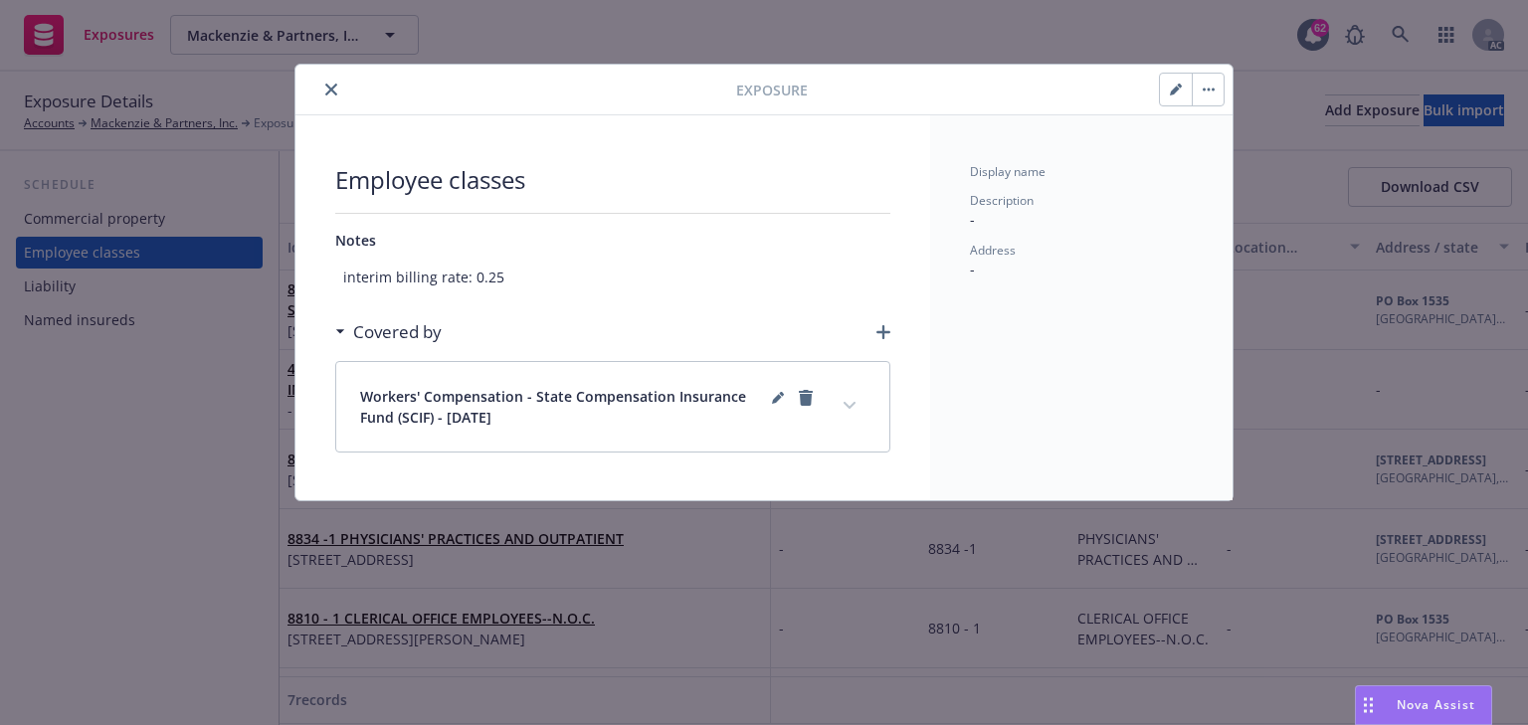
click at [861, 406] on button "expand content" at bounding box center [849, 406] width 32 height 32
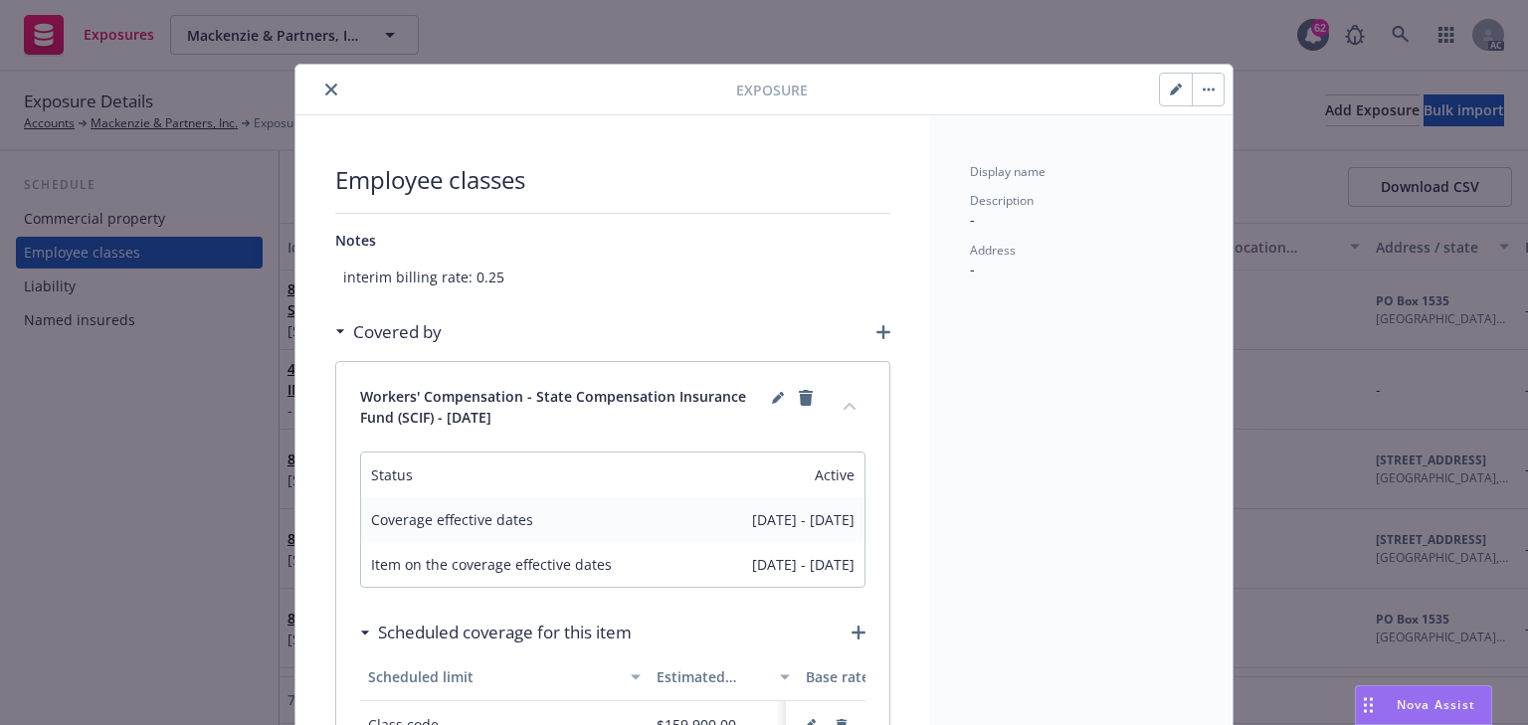
click at [333, 89] on button "close" at bounding box center [331, 90] width 24 height 24
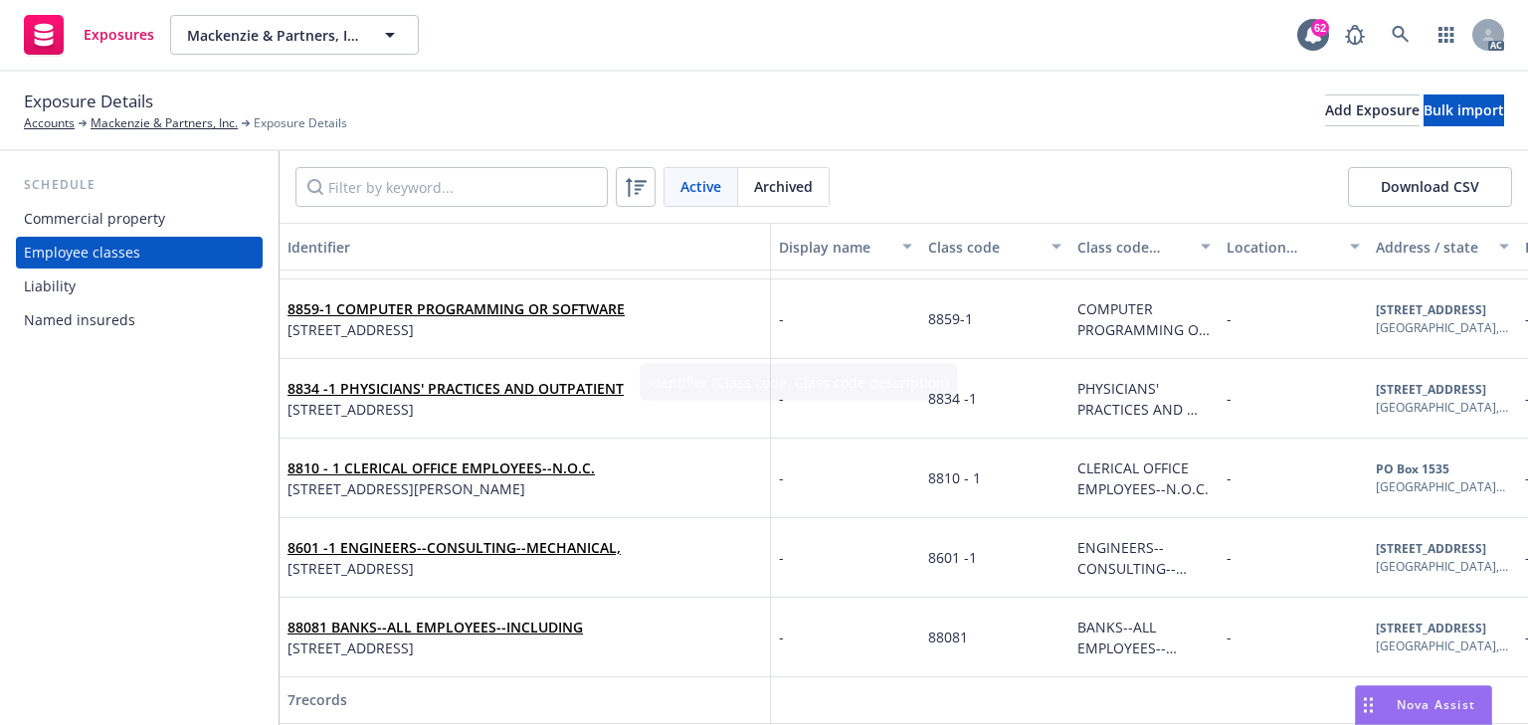
scroll to position [163, 0]
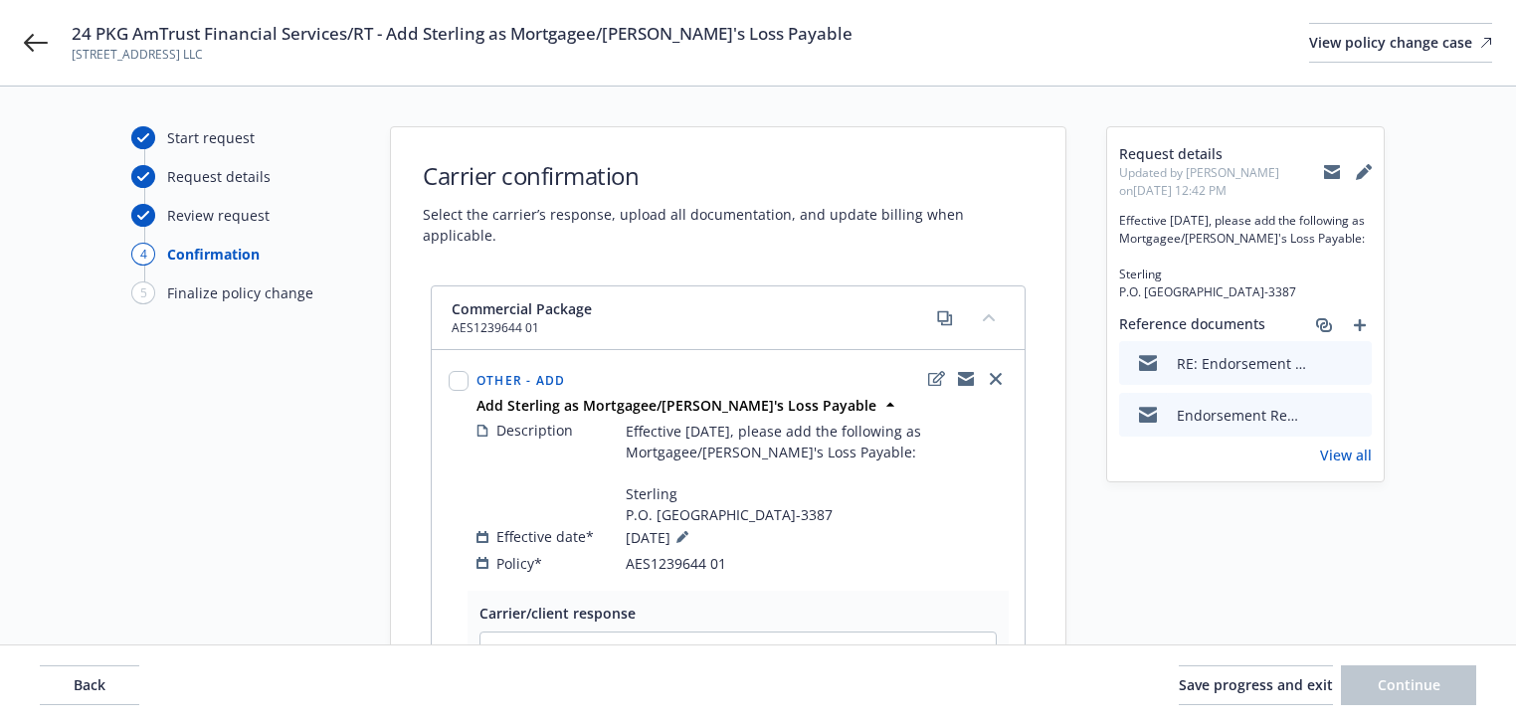
click at [22, 47] on div "24 PKG AmTrust Financial Services/RT - Add Sterling as Mortgagee/[PERSON_NAME]'…" at bounding box center [758, 43] width 1516 height 86
click at [34, 48] on icon at bounding box center [36, 43] width 24 height 24
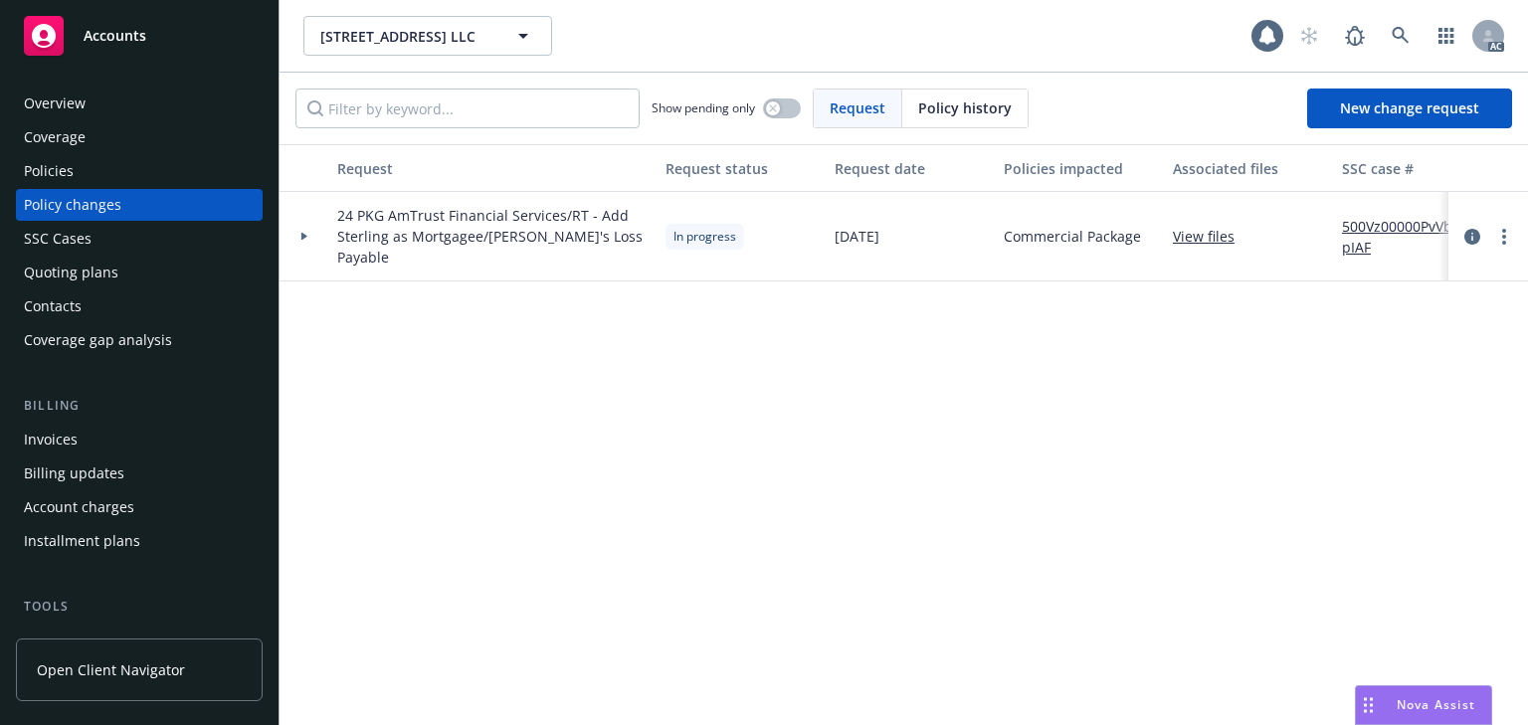
click at [127, 163] on div "Policies" at bounding box center [139, 171] width 231 height 32
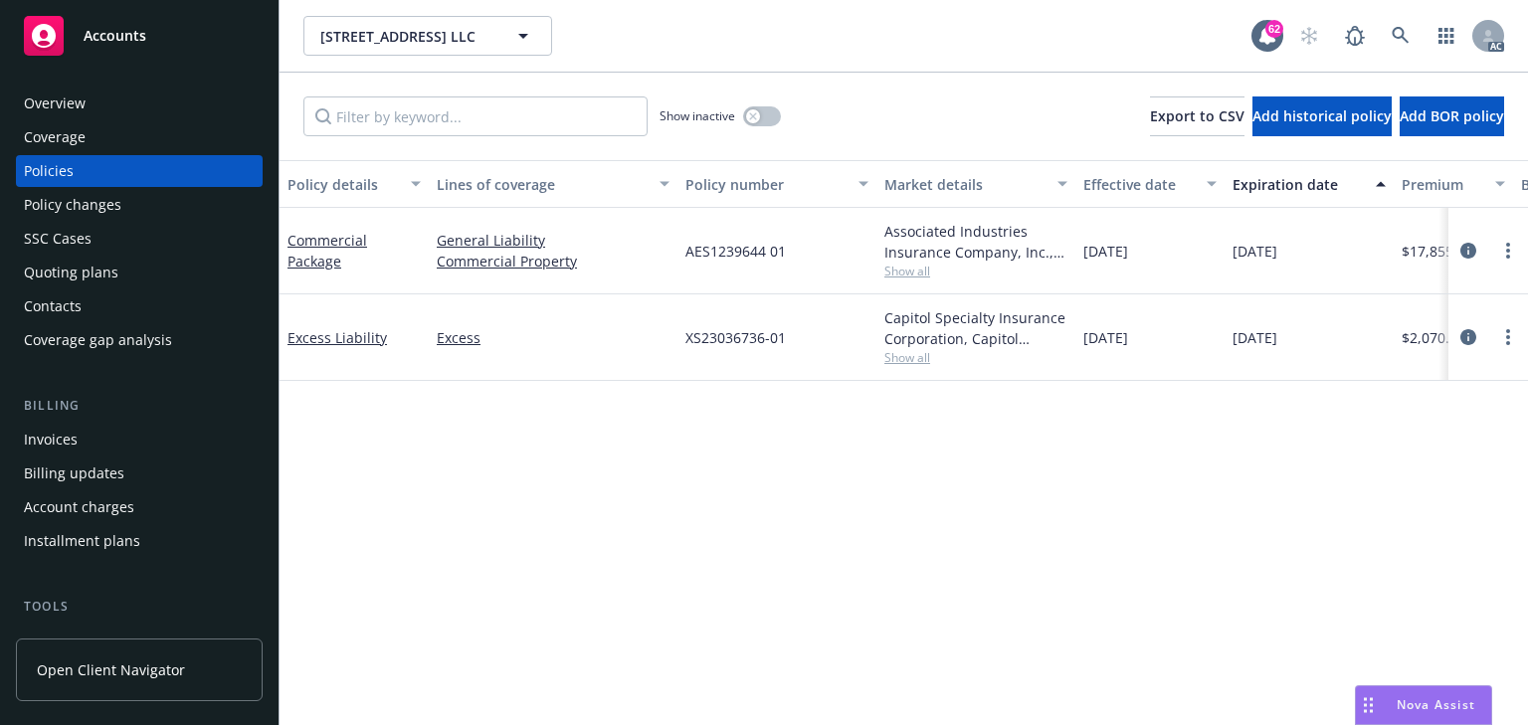
click at [736, 559] on div "Policy details Lines of coverage Policy number Market details Effective date Ex…" at bounding box center [903, 442] width 1248 height 565
click at [924, 280] on div "Associated Industries Insurance Company, Inc., AmTrust Financial Services, RT S…" at bounding box center [975, 251] width 199 height 87
click at [921, 275] on span "Show all" at bounding box center [975, 271] width 183 height 17
click at [1241, 499] on div "Policy details Lines of coverage Policy number Market details Effective date Ex…" at bounding box center [903, 442] width 1248 height 565
click at [934, 358] on span "Show all" at bounding box center [975, 357] width 183 height 17
